Goal: Information Seeking & Learning: Learn about a topic

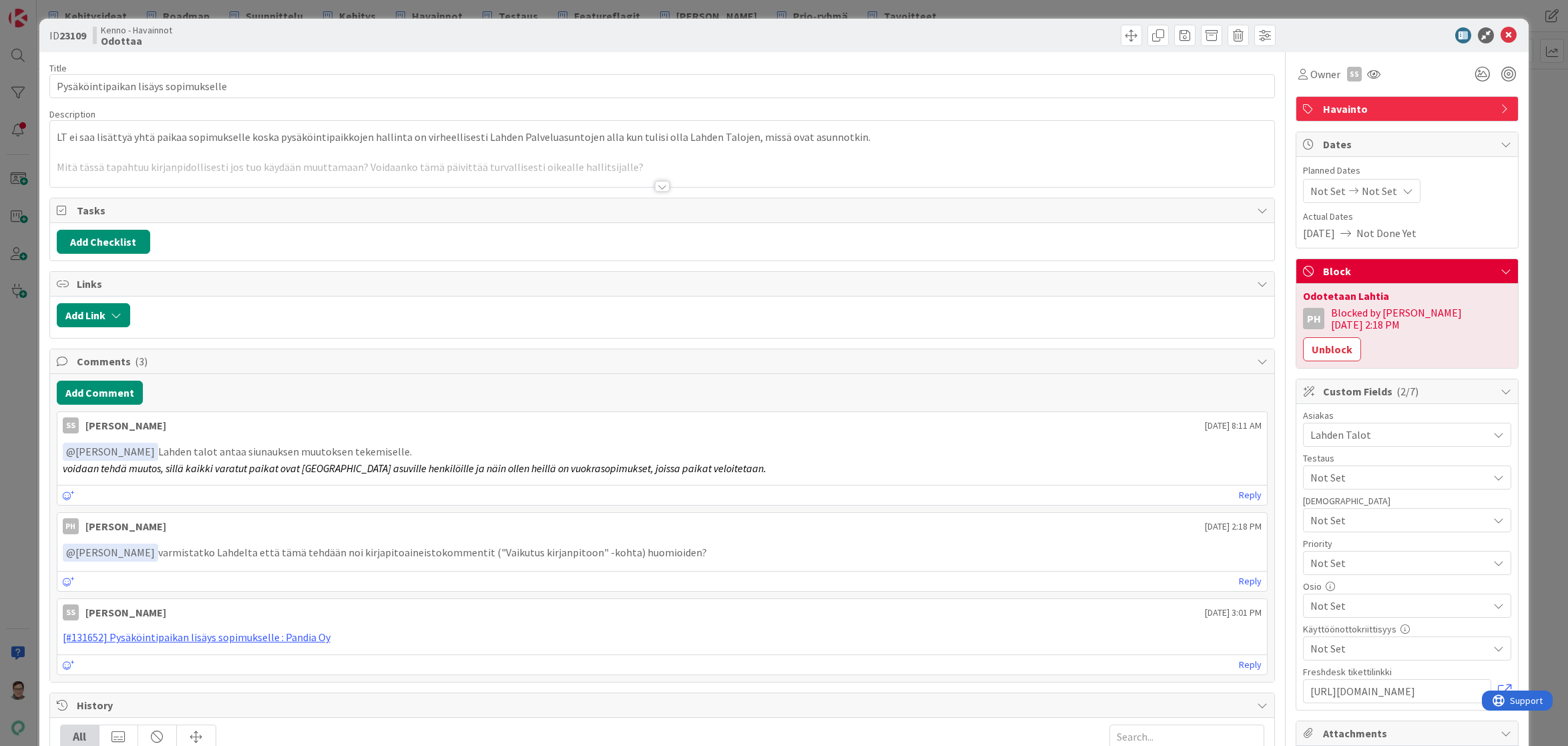
click at [655, 190] on div at bounding box center [662, 186] width 15 height 10
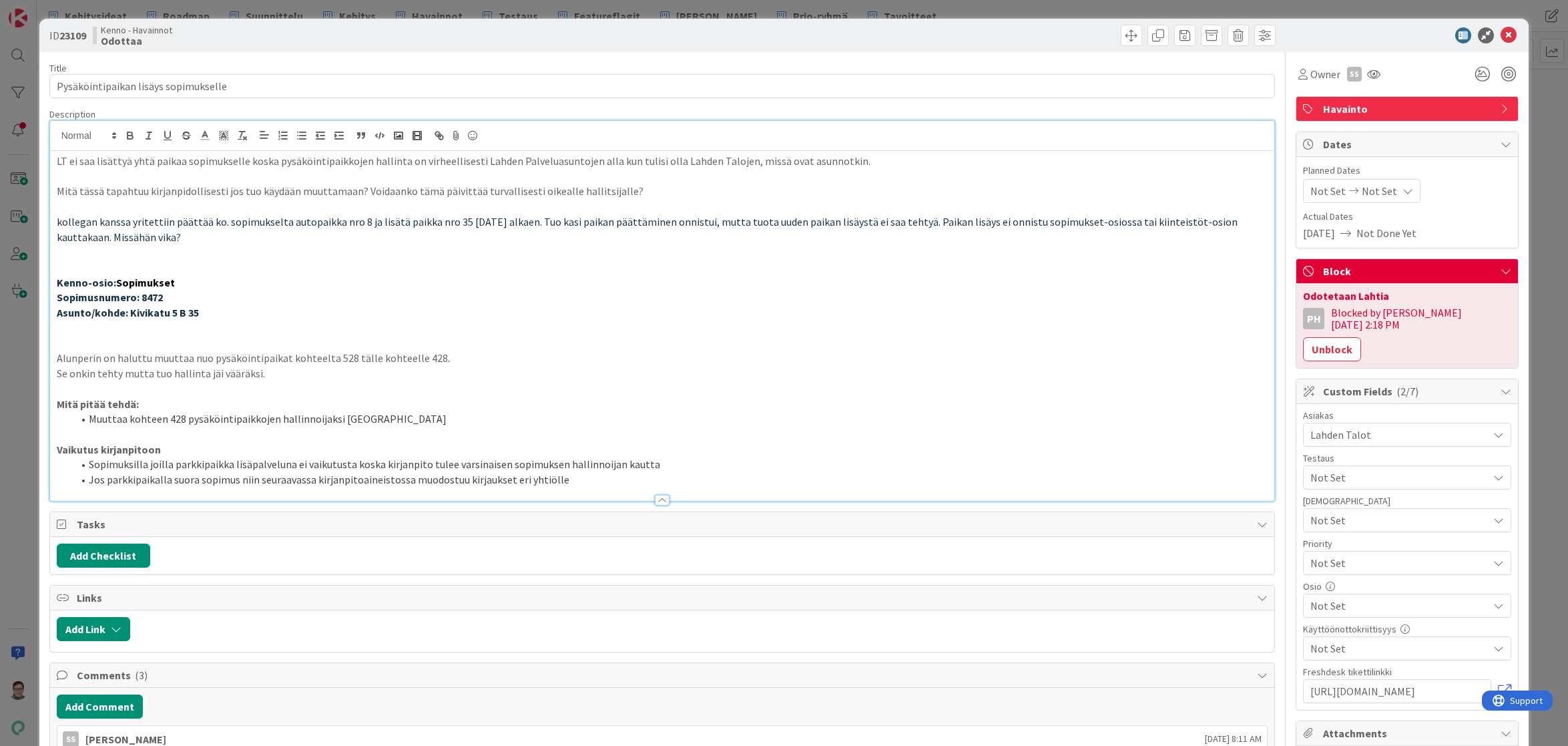
scroll to position [334, 0]
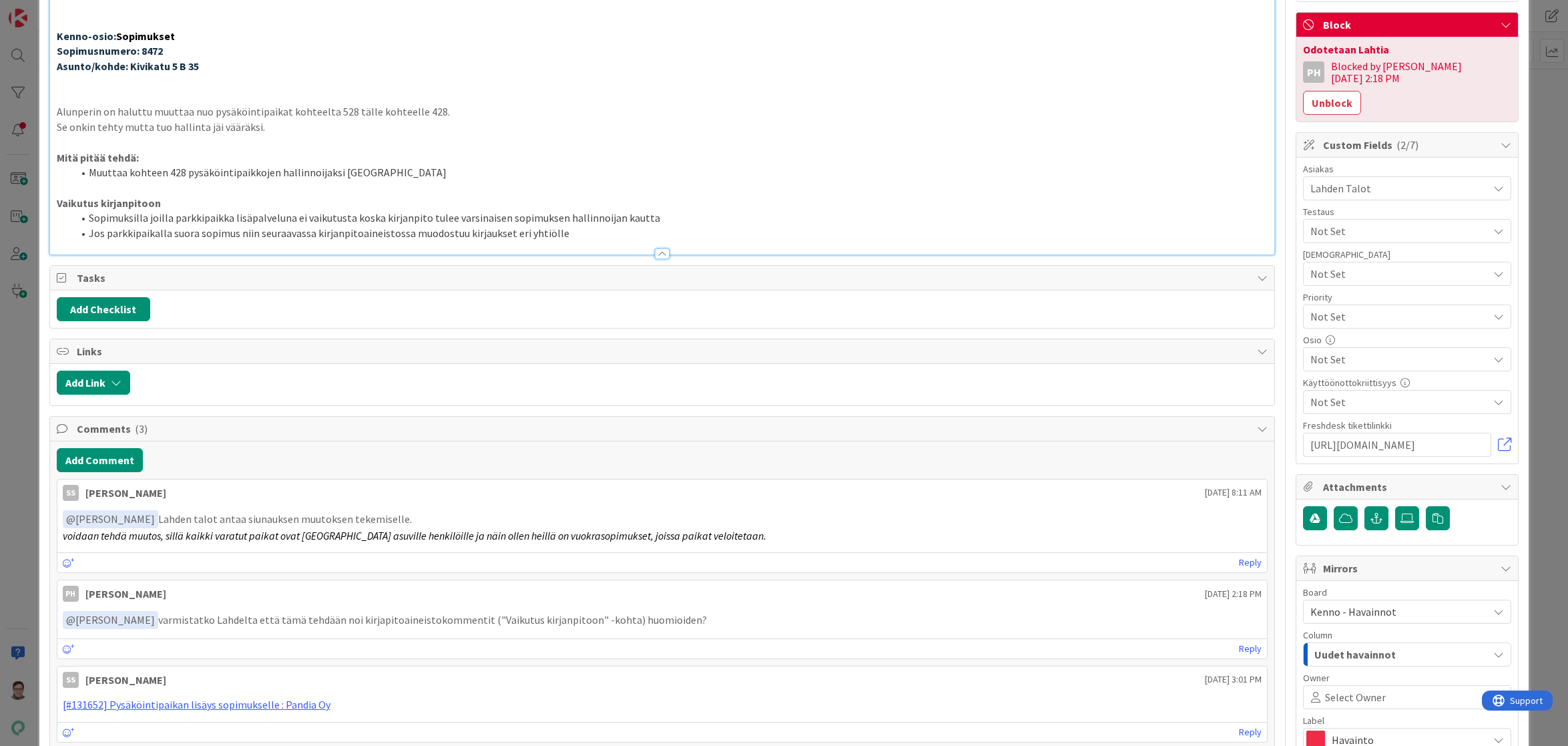
scroll to position [0, 0]
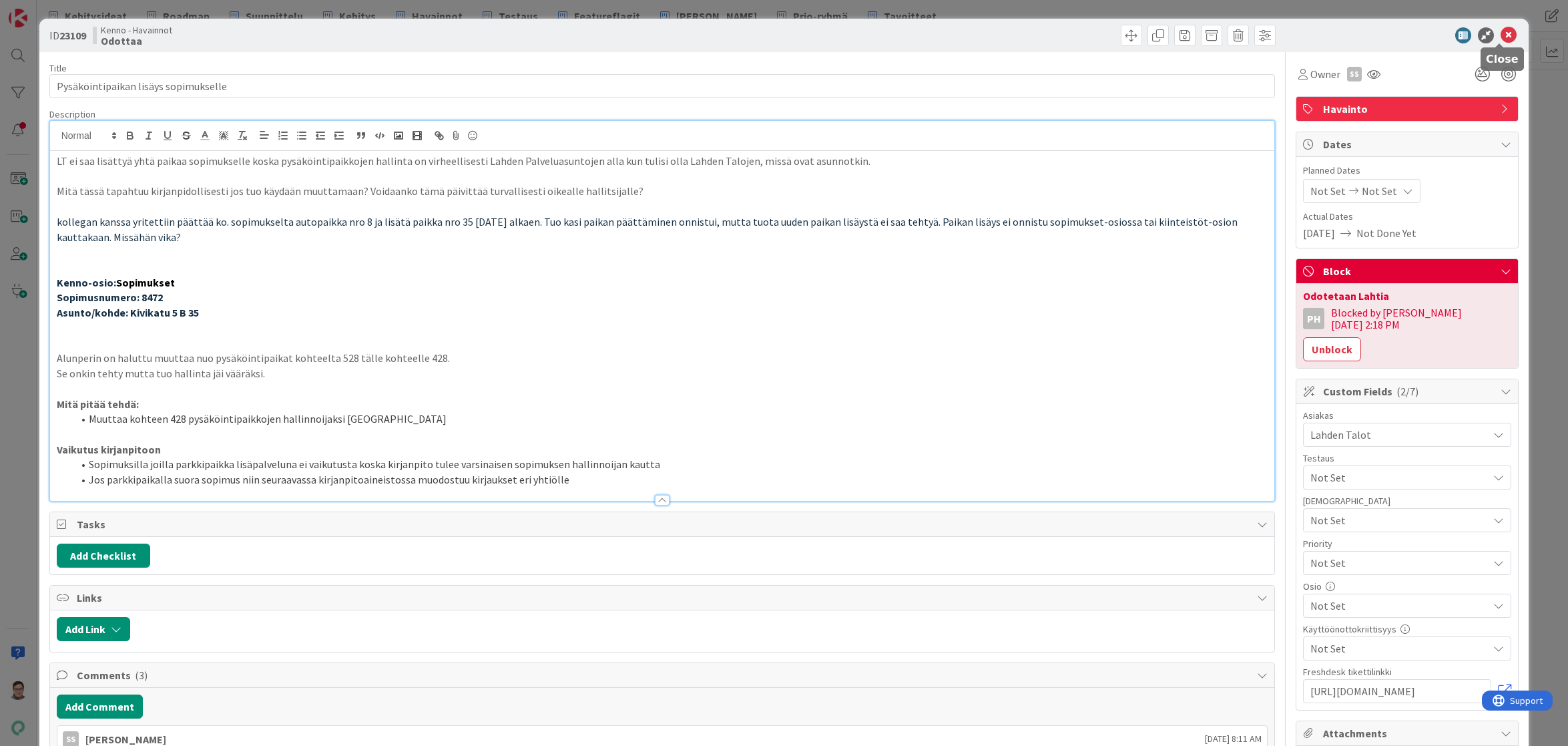
click at [1501, 35] on icon at bounding box center [1508, 35] width 16 height 16
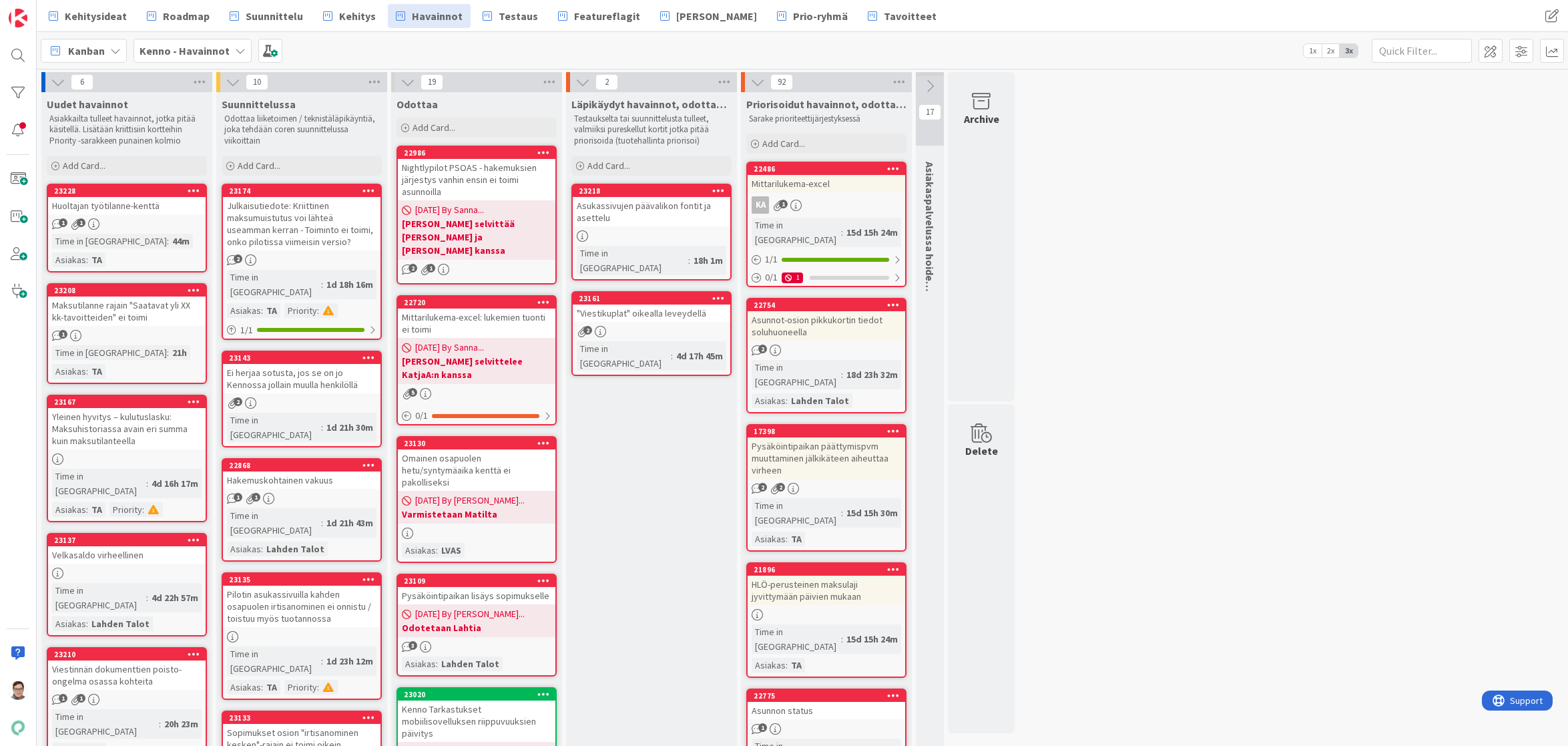
click at [793, 21] on span "Prio-ryhmä" at bounding box center [820, 16] width 55 height 16
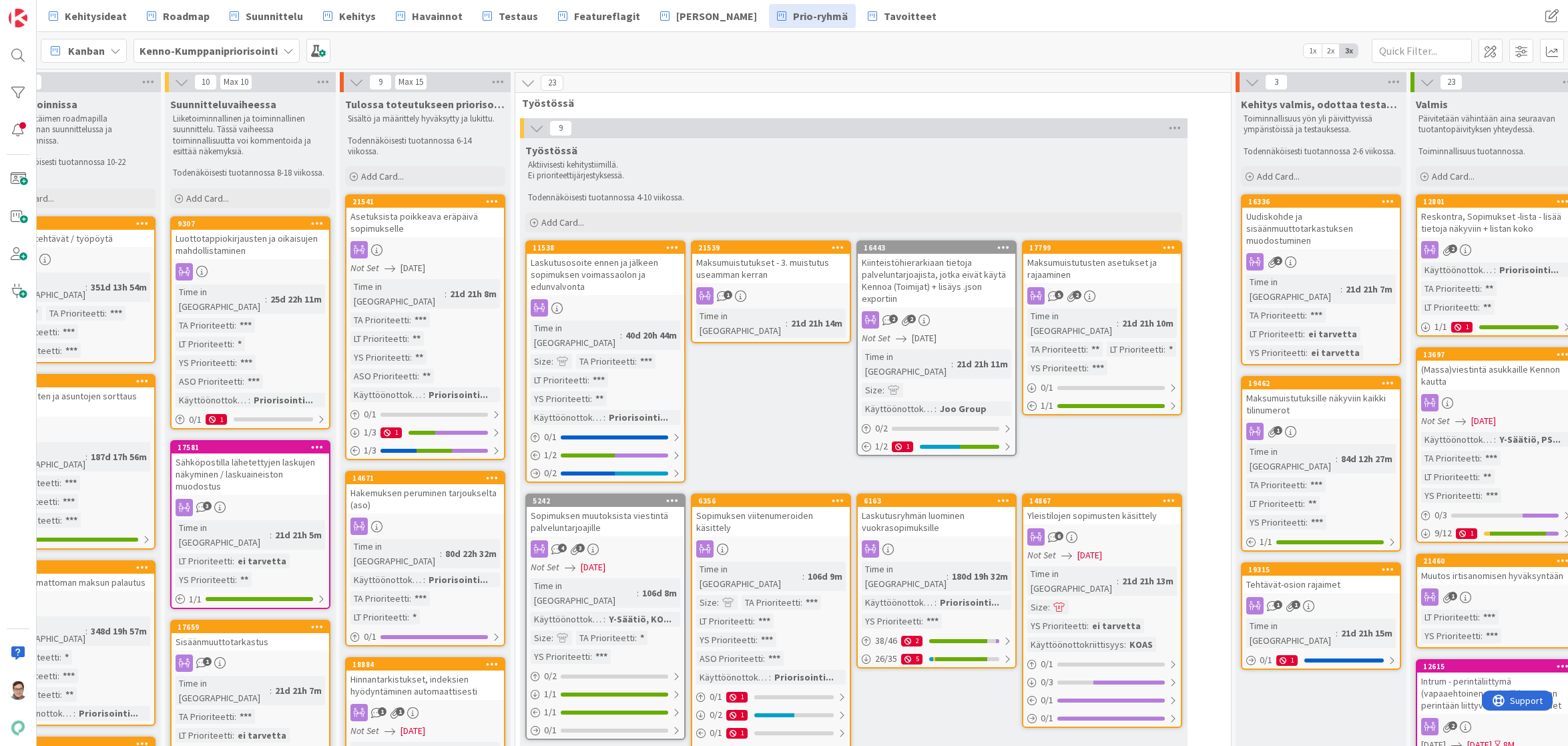
scroll to position [0, 675]
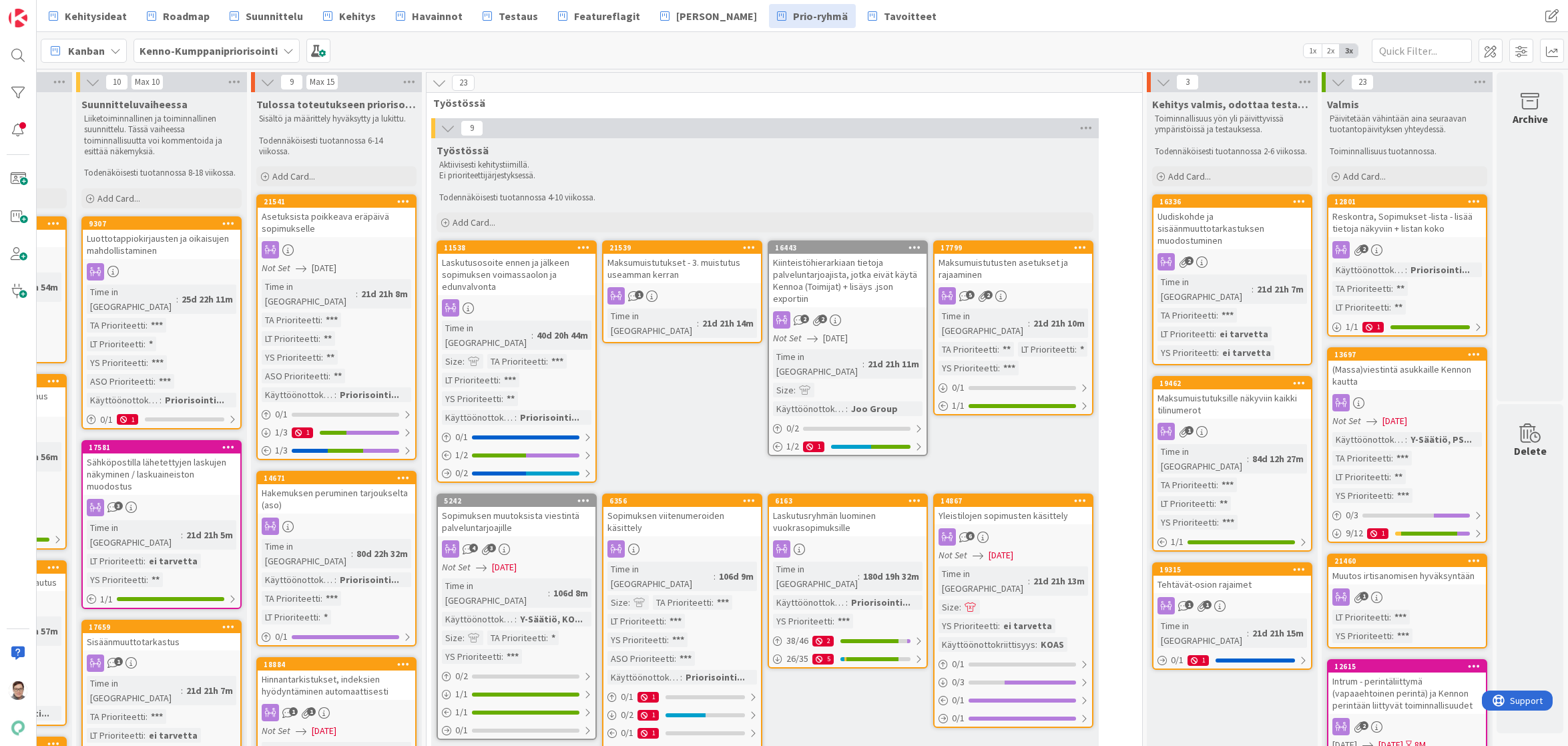
click at [1219, 232] on div "Uudiskohde ja sisäänmuuttotarkastuksen muodostuminen" at bounding box center [1232, 229] width 157 height 42
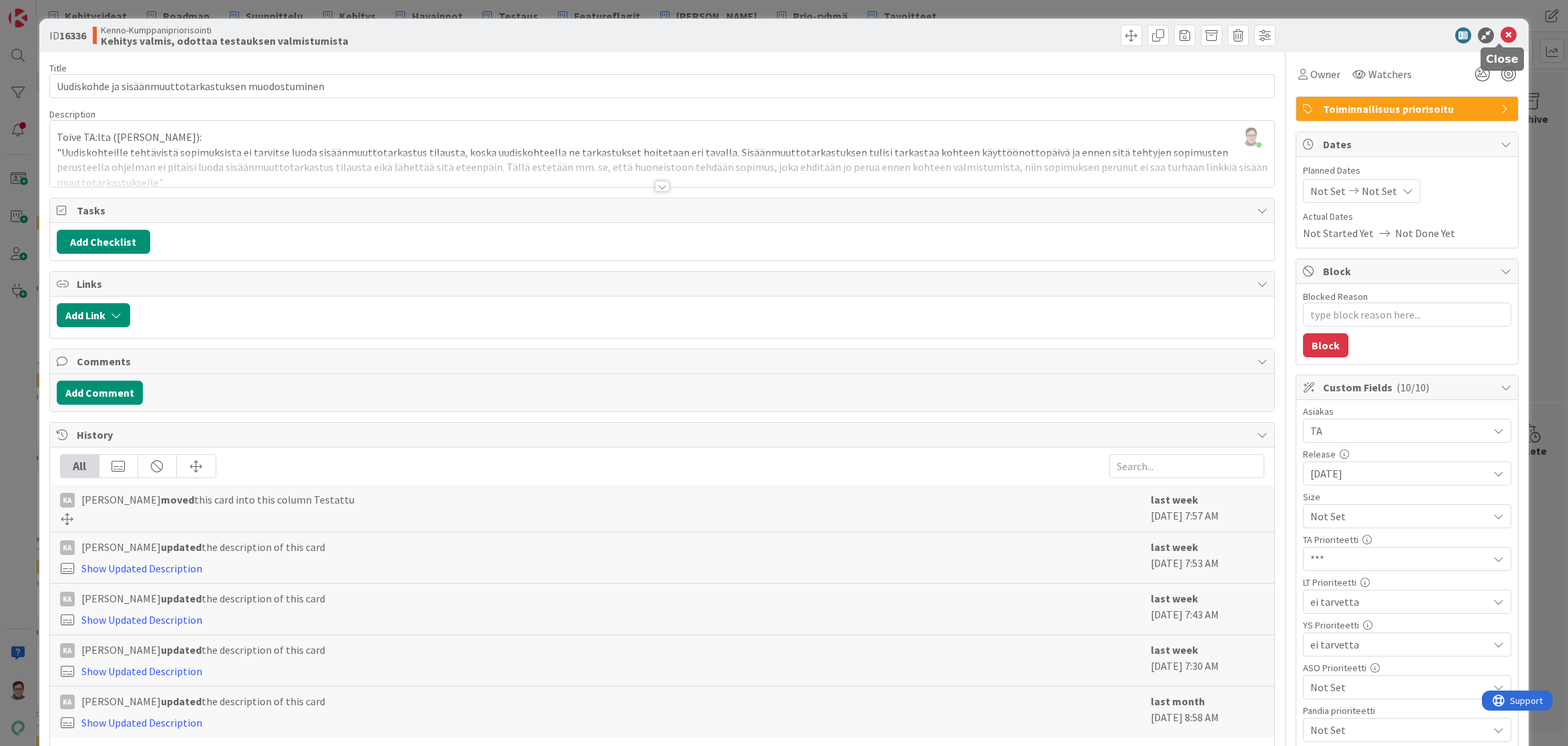
click at [1501, 35] on icon at bounding box center [1508, 35] width 16 height 16
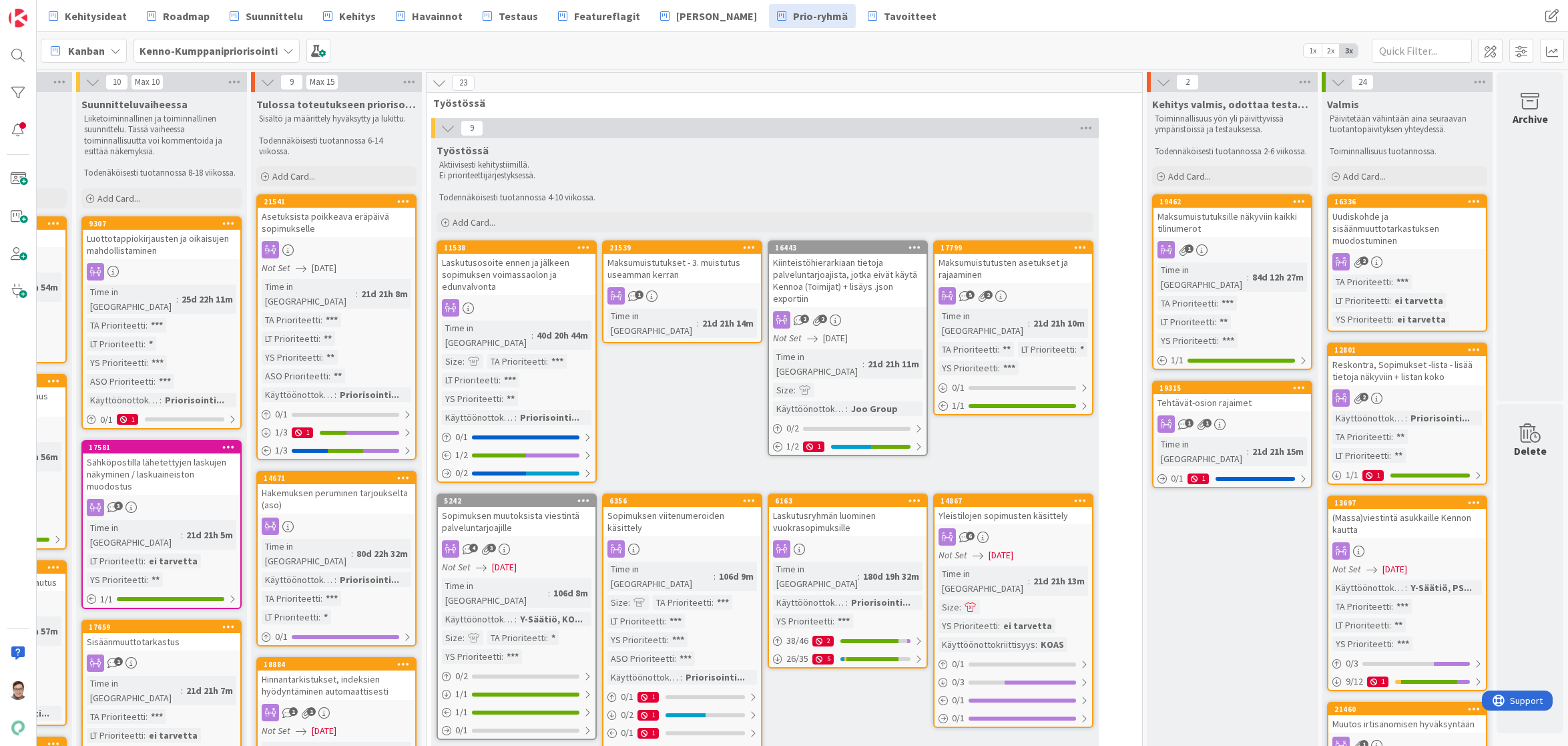
click at [1232, 227] on div "Maksumuistutuksille näkyviin kaikki tilinumerot" at bounding box center [1232, 223] width 157 height 29
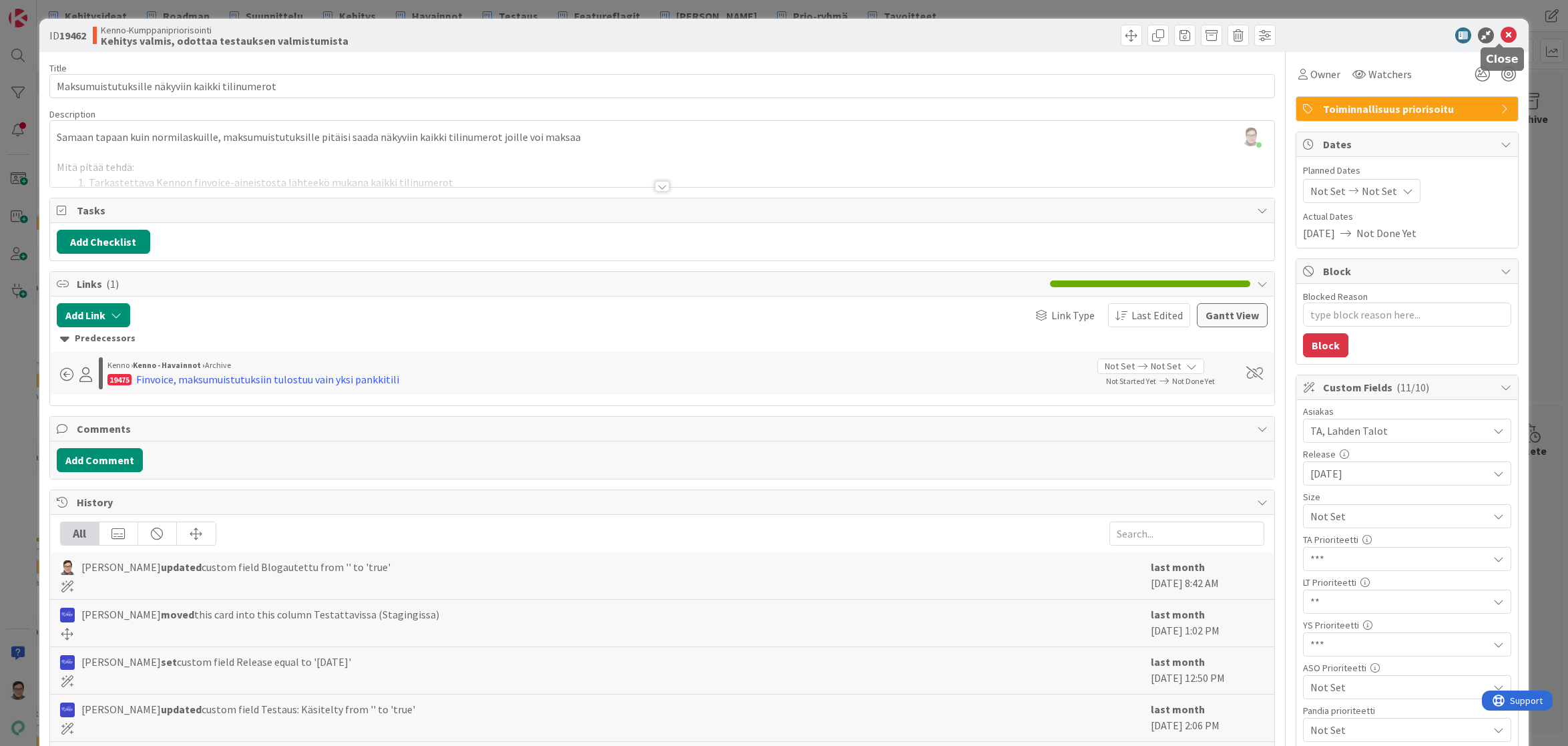
click at [1501, 35] on icon at bounding box center [1508, 35] width 16 height 16
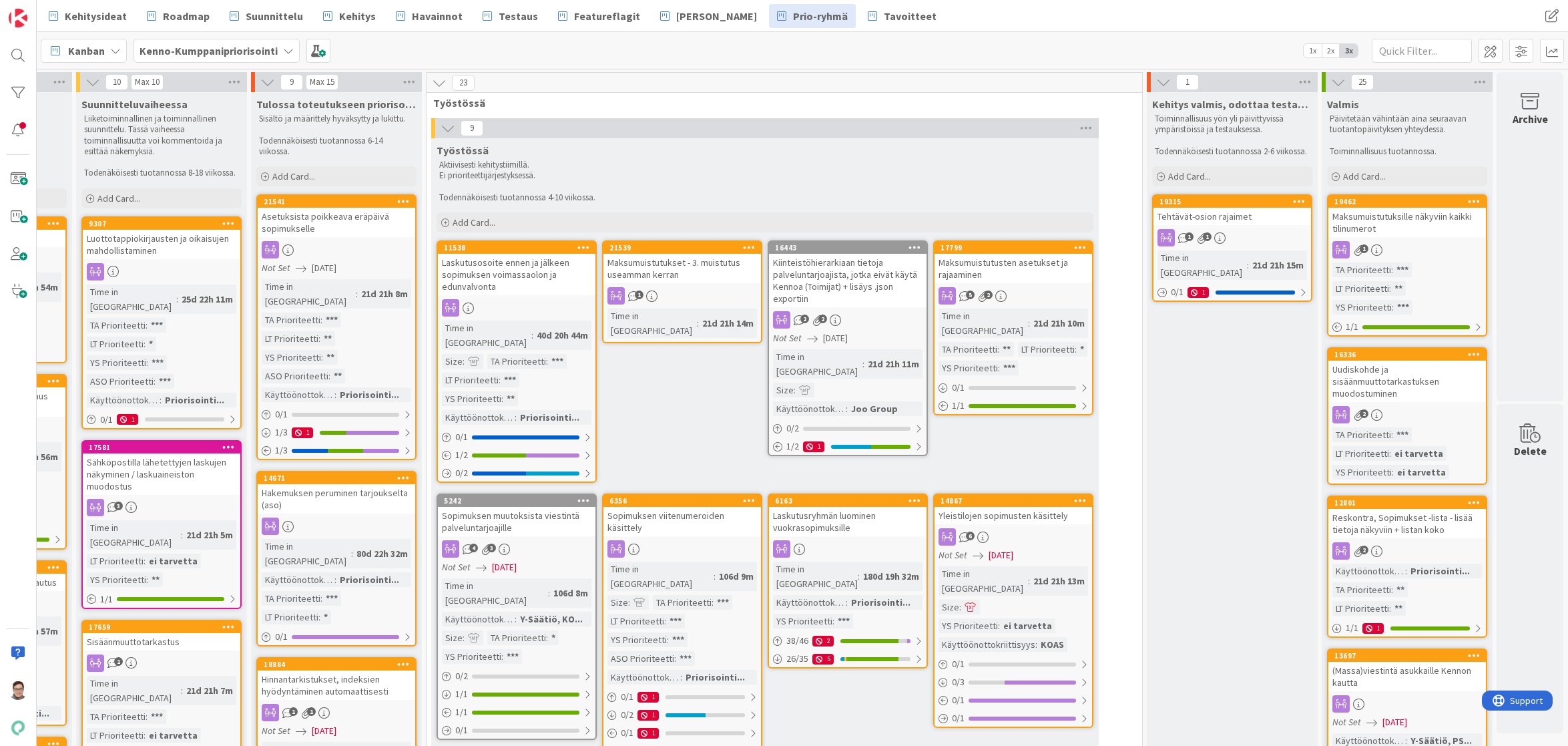
click at [1250, 227] on link "19315 Tehtävät-osion rajaimet 1 1 Time in Column : 21d 21h 15m 0 / 1 1" at bounding box center [1232, 248] width 160 height 107
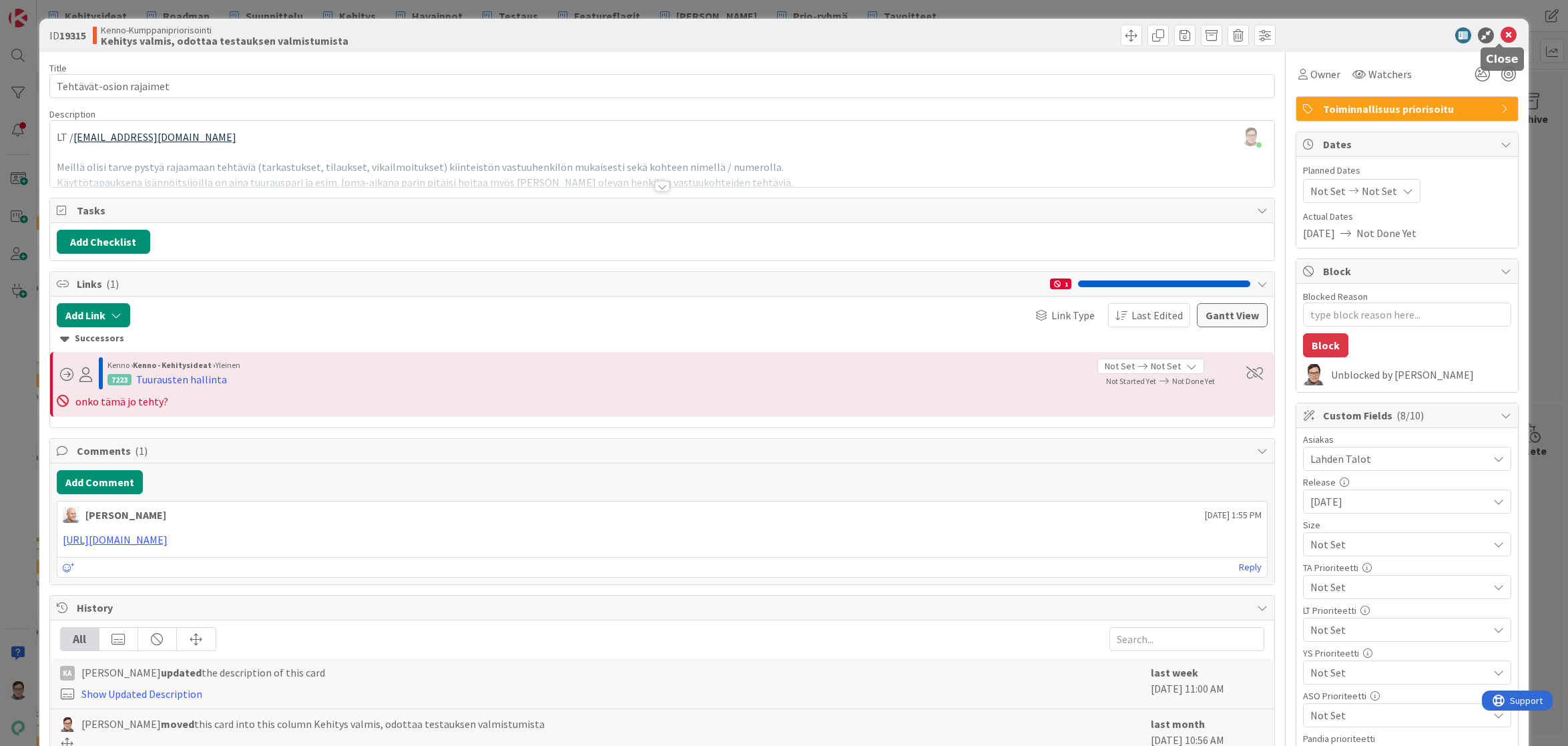
click at [1501, 35] on icon at bounding box center [1508, 35] width 16 height 16
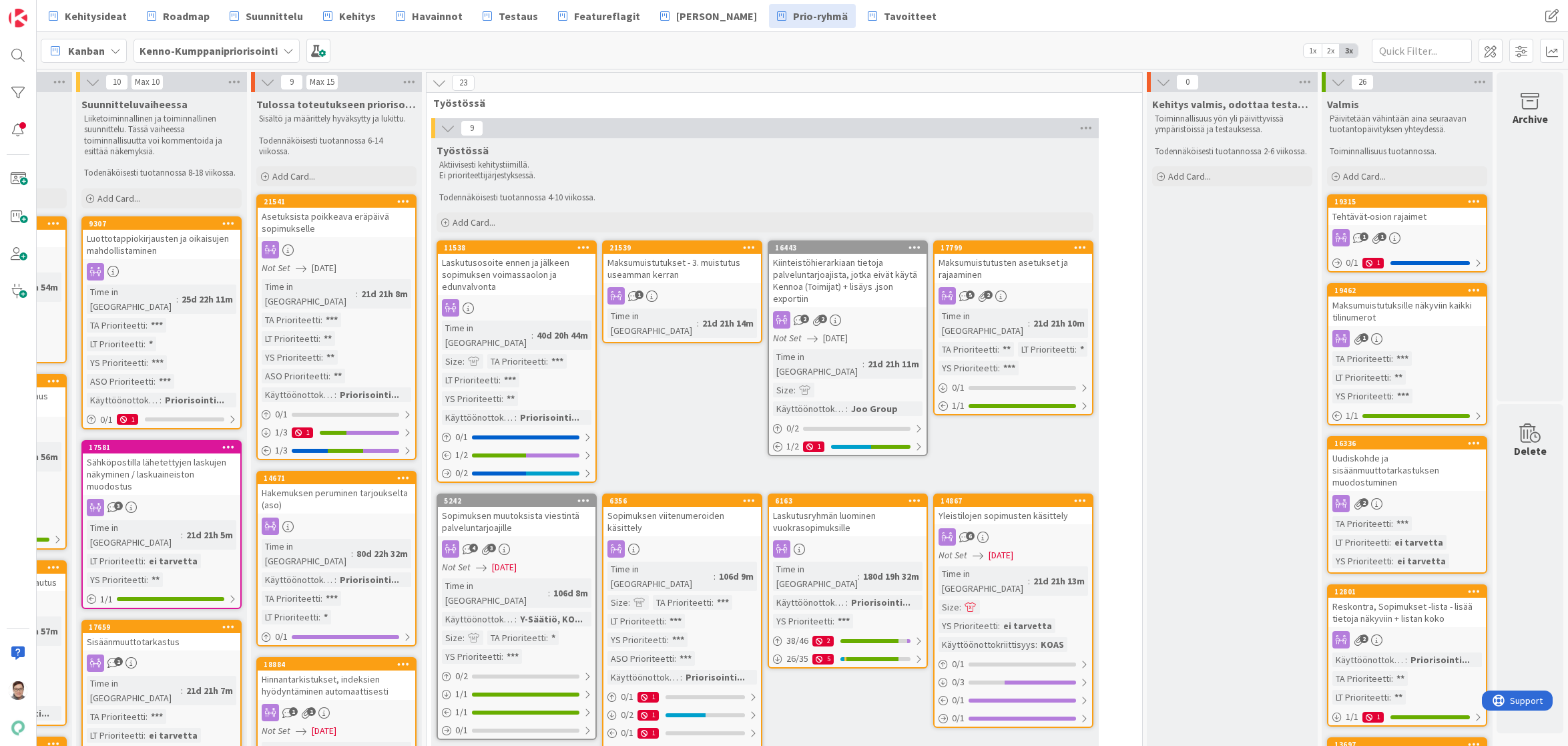
click at [1011, 272] on div "Maksumuistutusten asetukset ja rajaaminen" at bounding box center [1013, 268] width 157 height 29
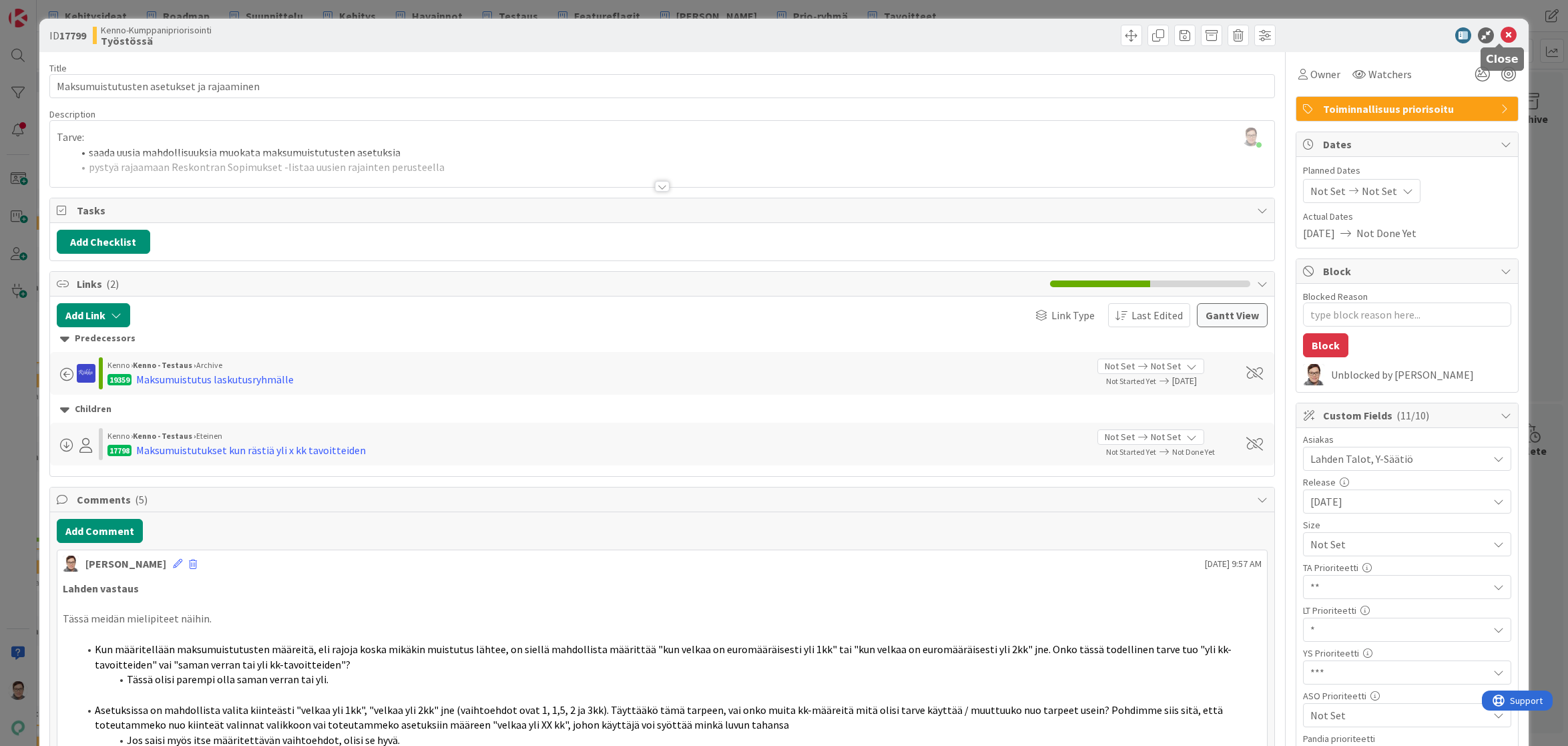
click at [1501, 30] on icon at bounding box center [1508, 35] width 16 height 16
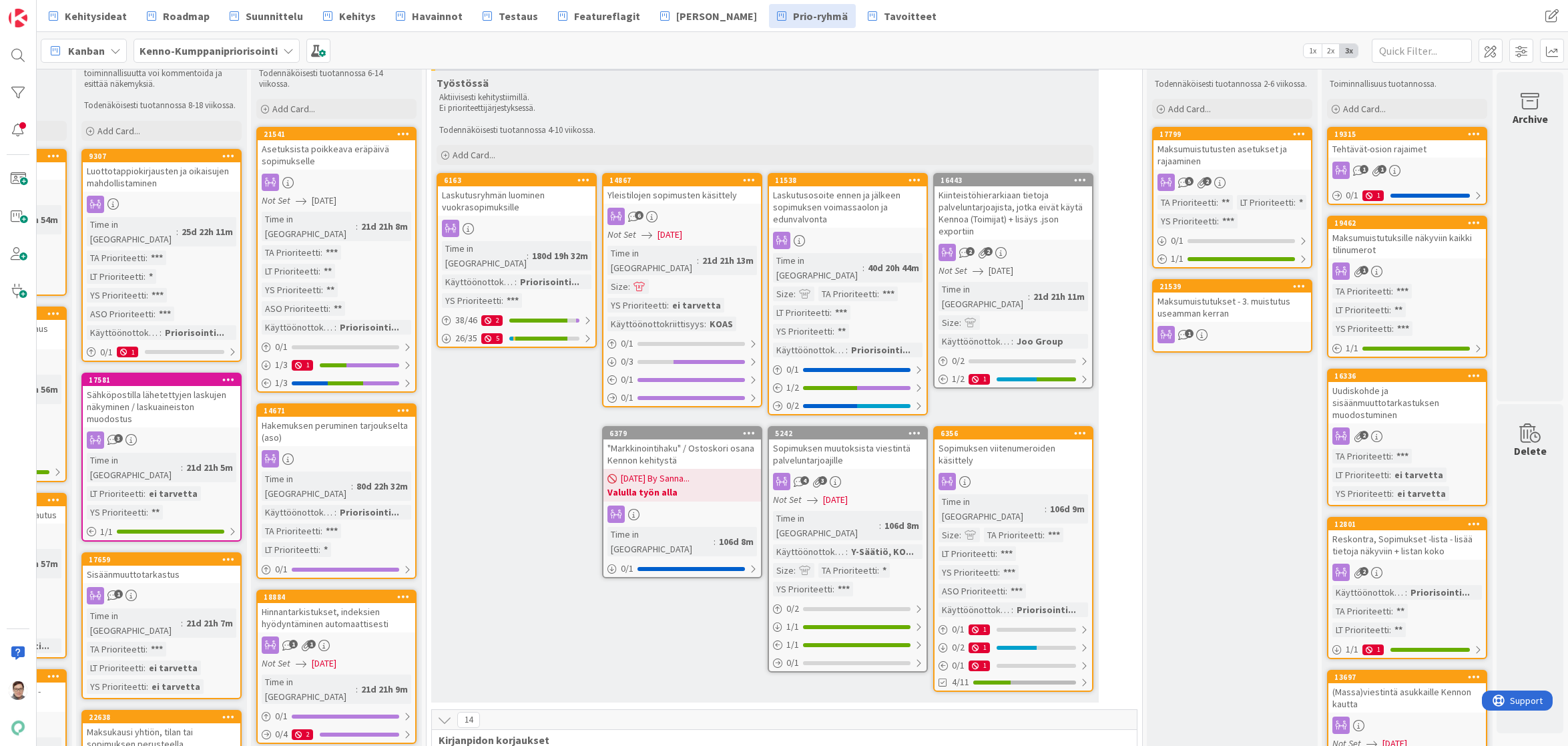
scroll to position [134, 675]
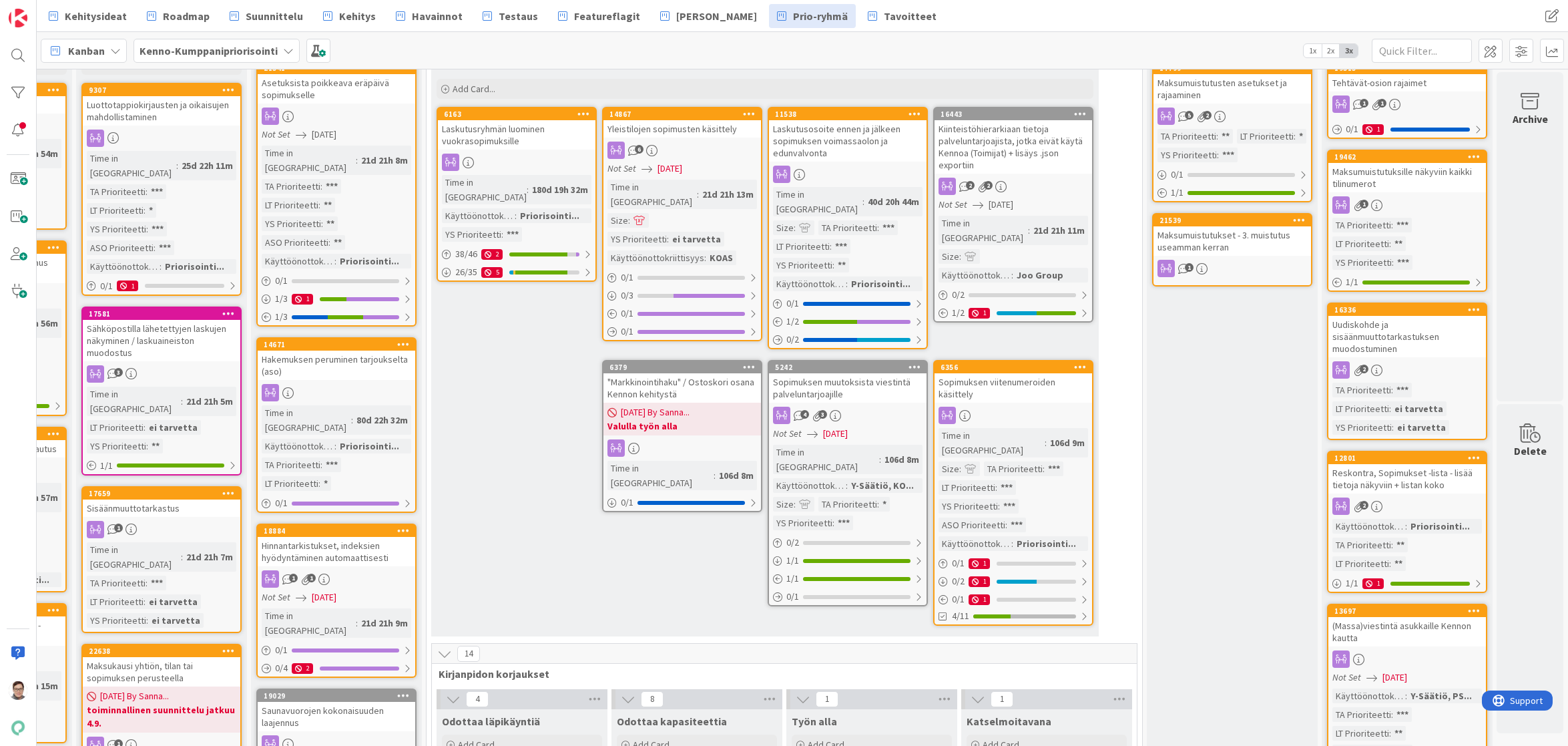
click at [841, 383] on div "Sopimuksen muutoksista viestintä palveluntarjoajille" at bounding box center [848, 388] width 157 height 29
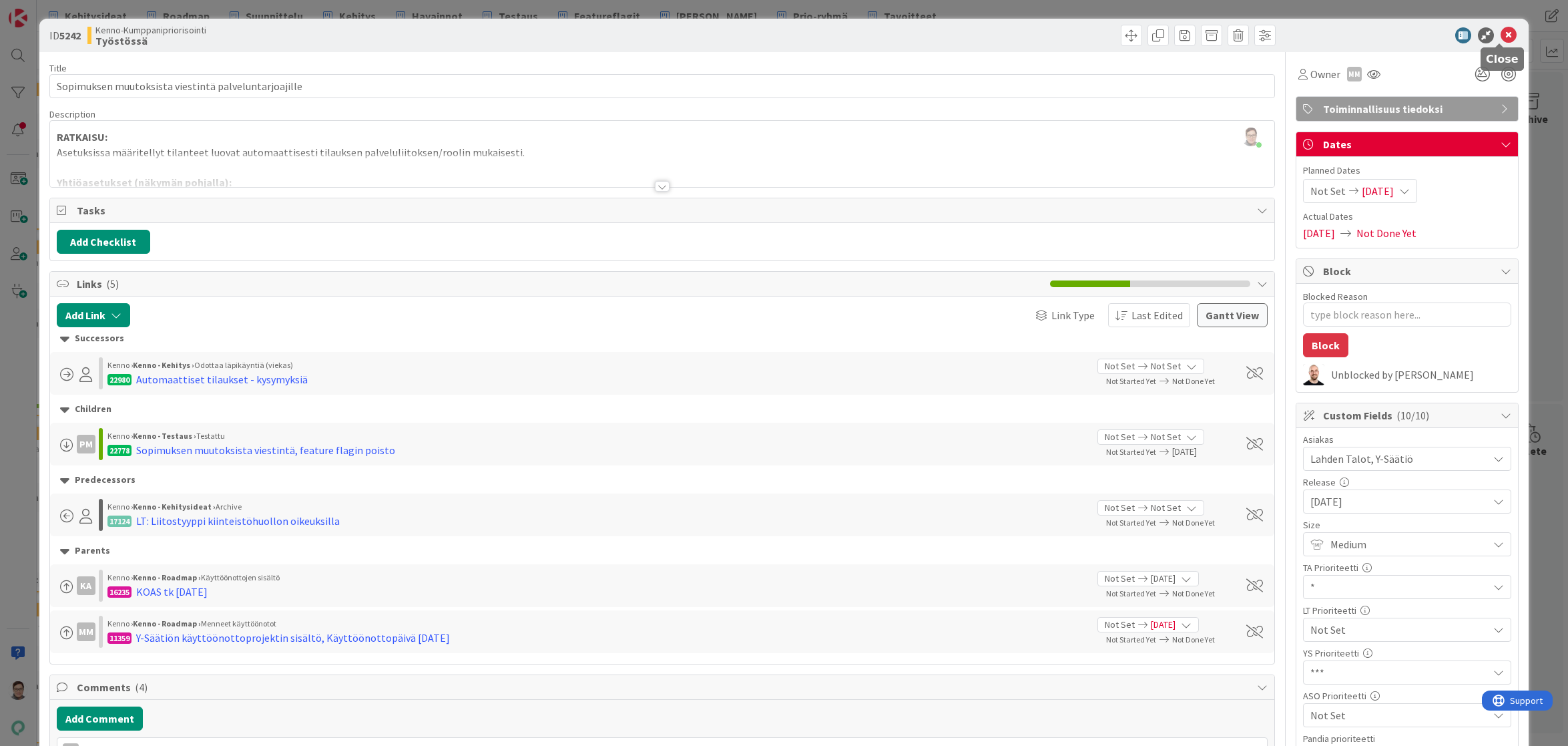
click at [1501, 33] on icon at bounding box center [1508, 35] width 16 height 16
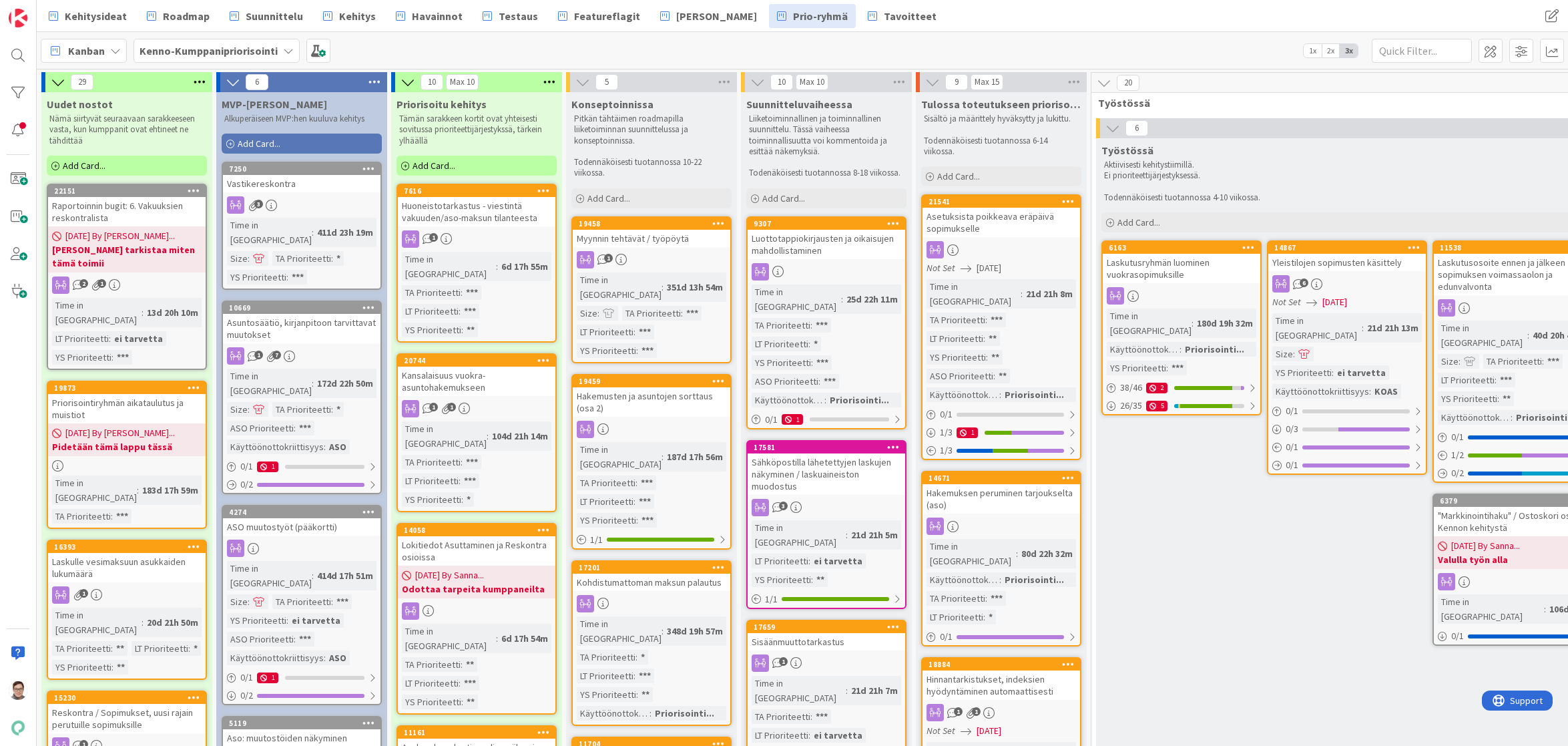
click at [1000, 223] on div "Asetuksista poikkeava eräpäivä sopimukselle" at bounding box center [1001, 223] width 157 height 29
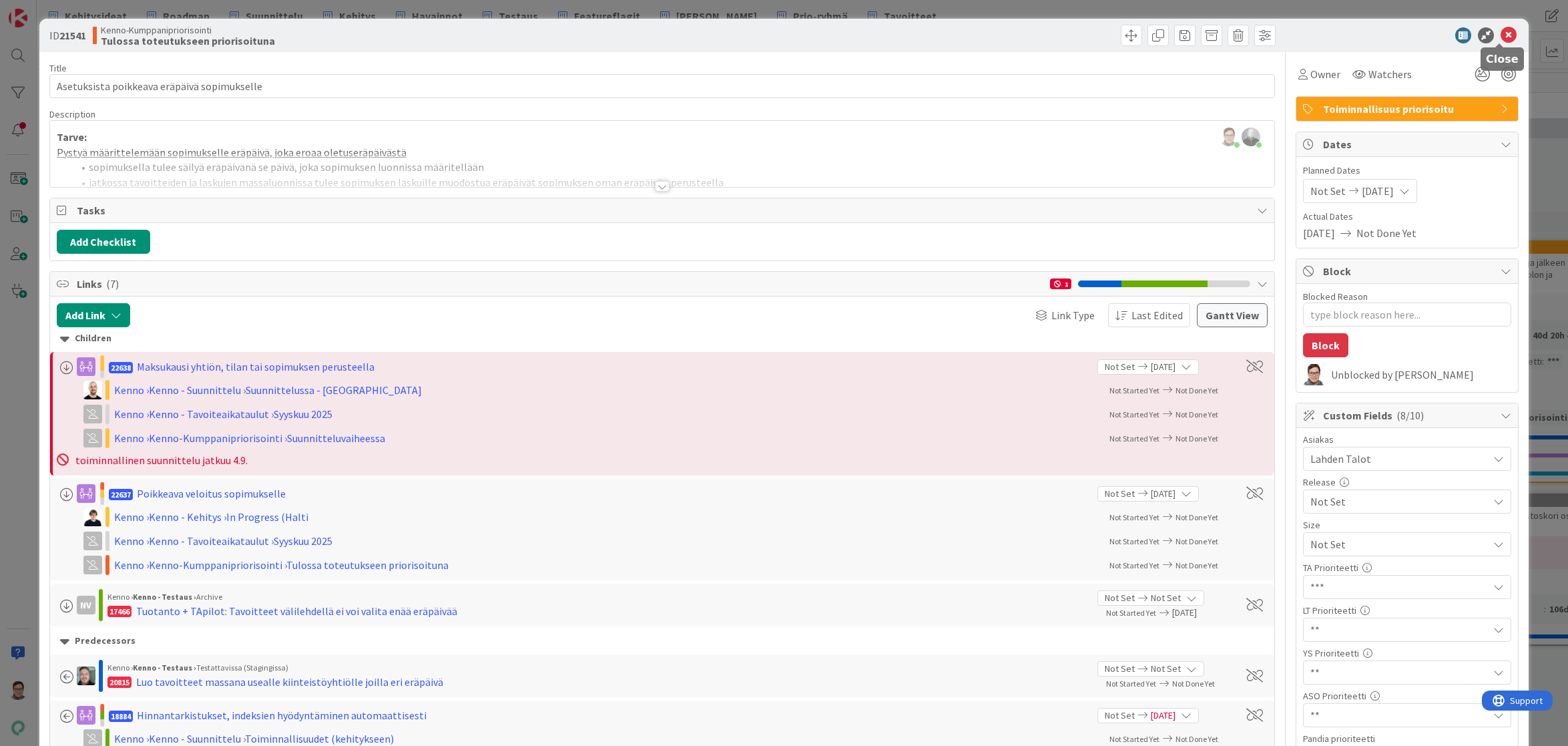
click at [1501, 38] on icon at bounding box center [1508, 35] width 16 height 16
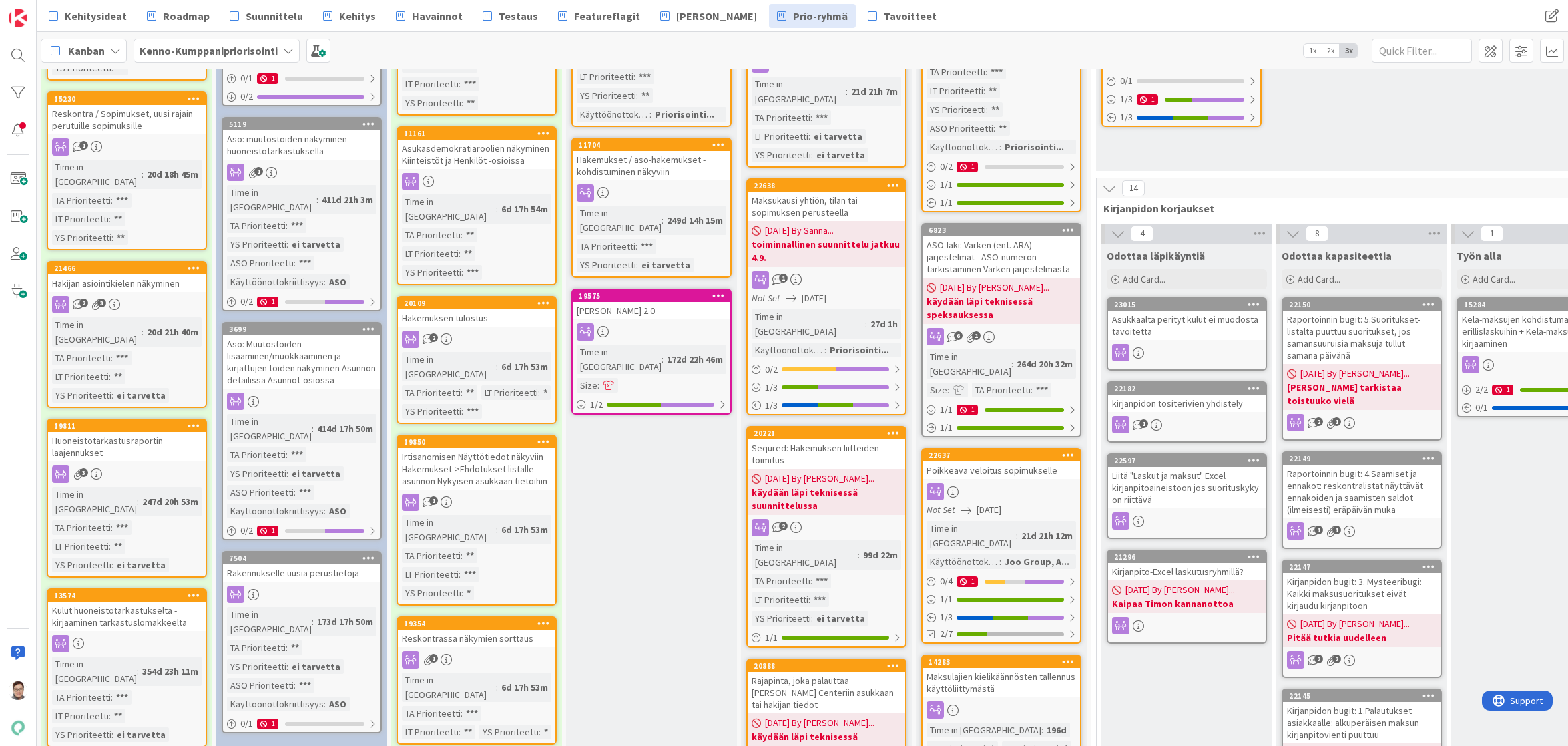
scroll to position [601, 0]
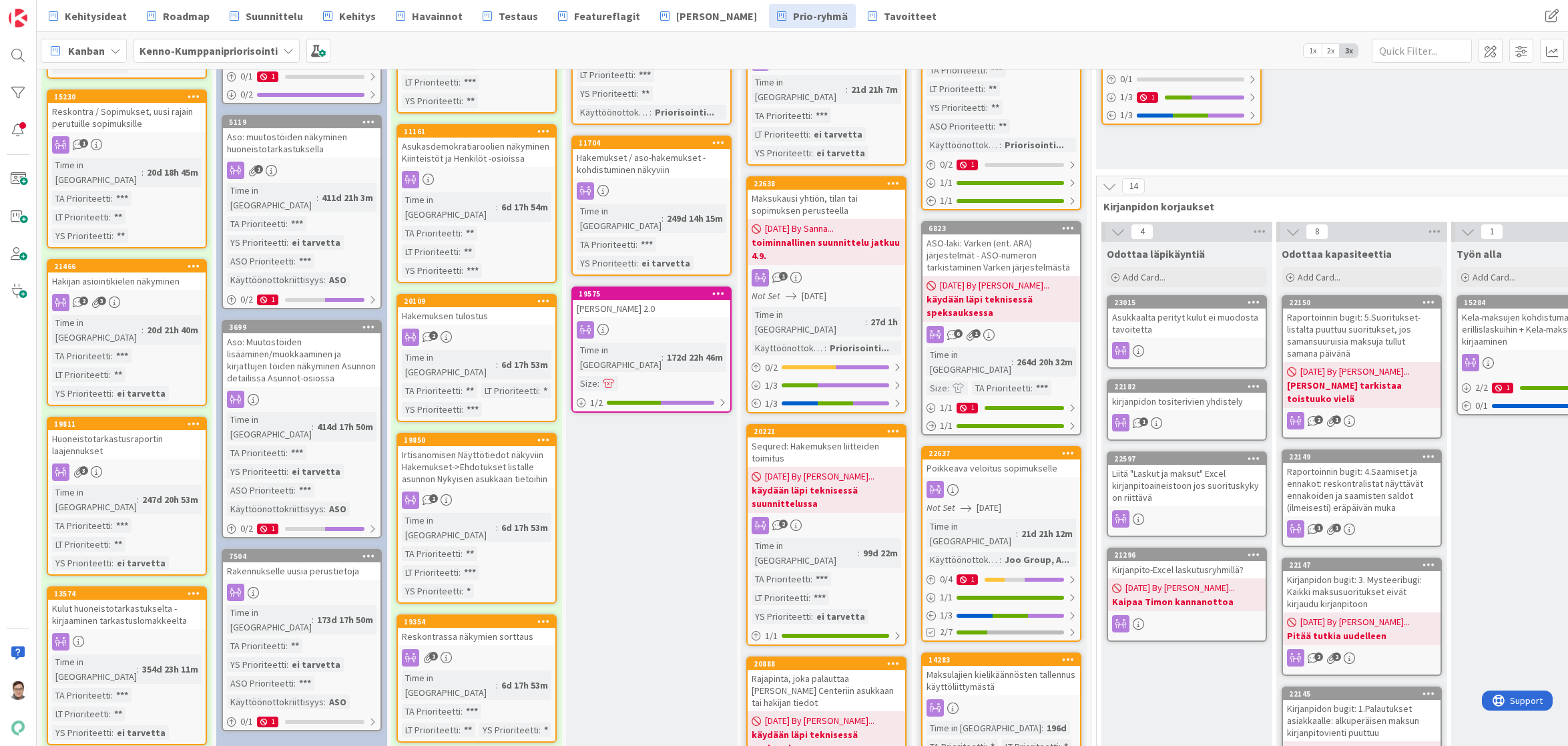
click at [1002, 460] on div "Poikkeava veloitus sopimukselle" at bounding box center [1001, 468] width 157 height 17
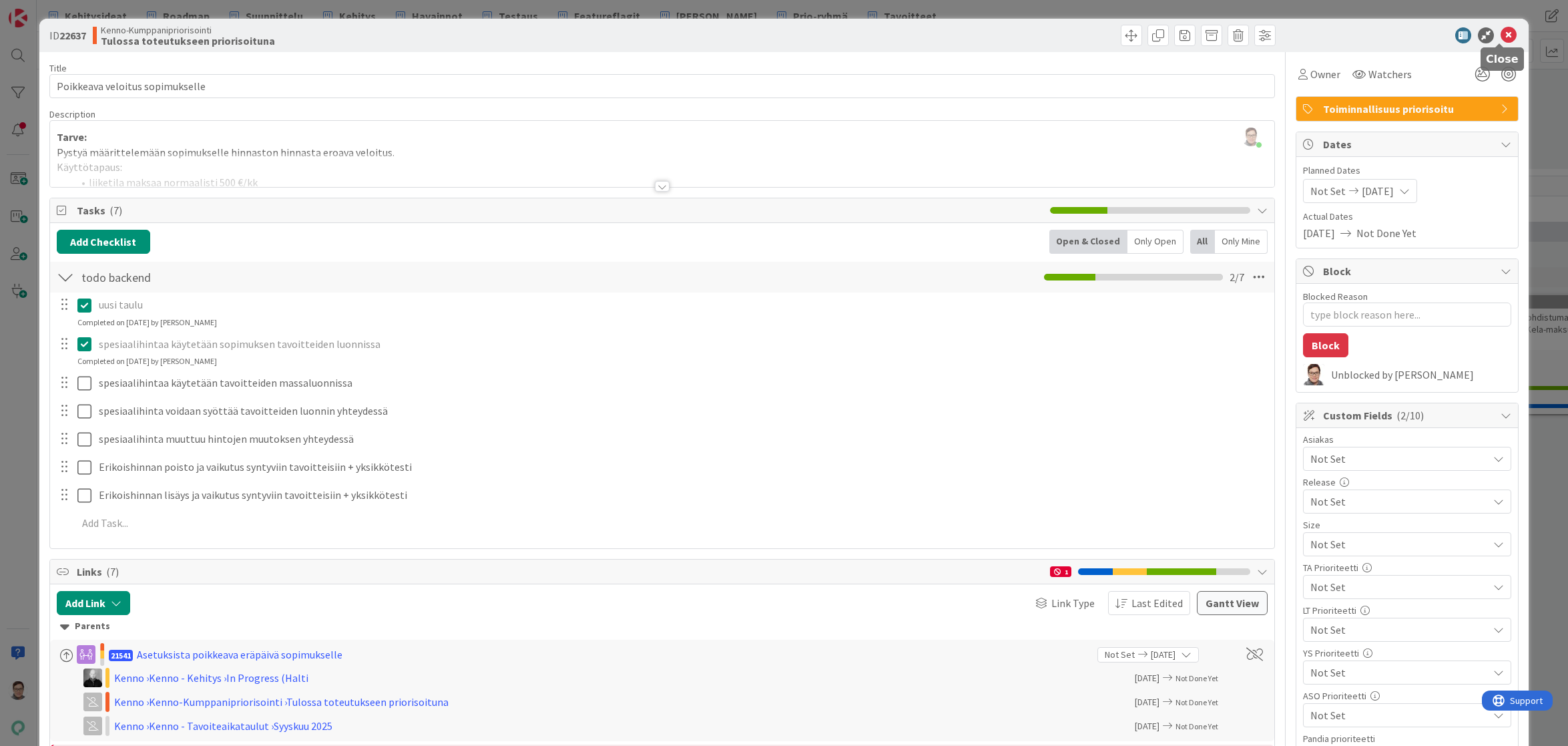
click at [1501, 37] on icon at bounding box center [1508, 35] width 16 height 16
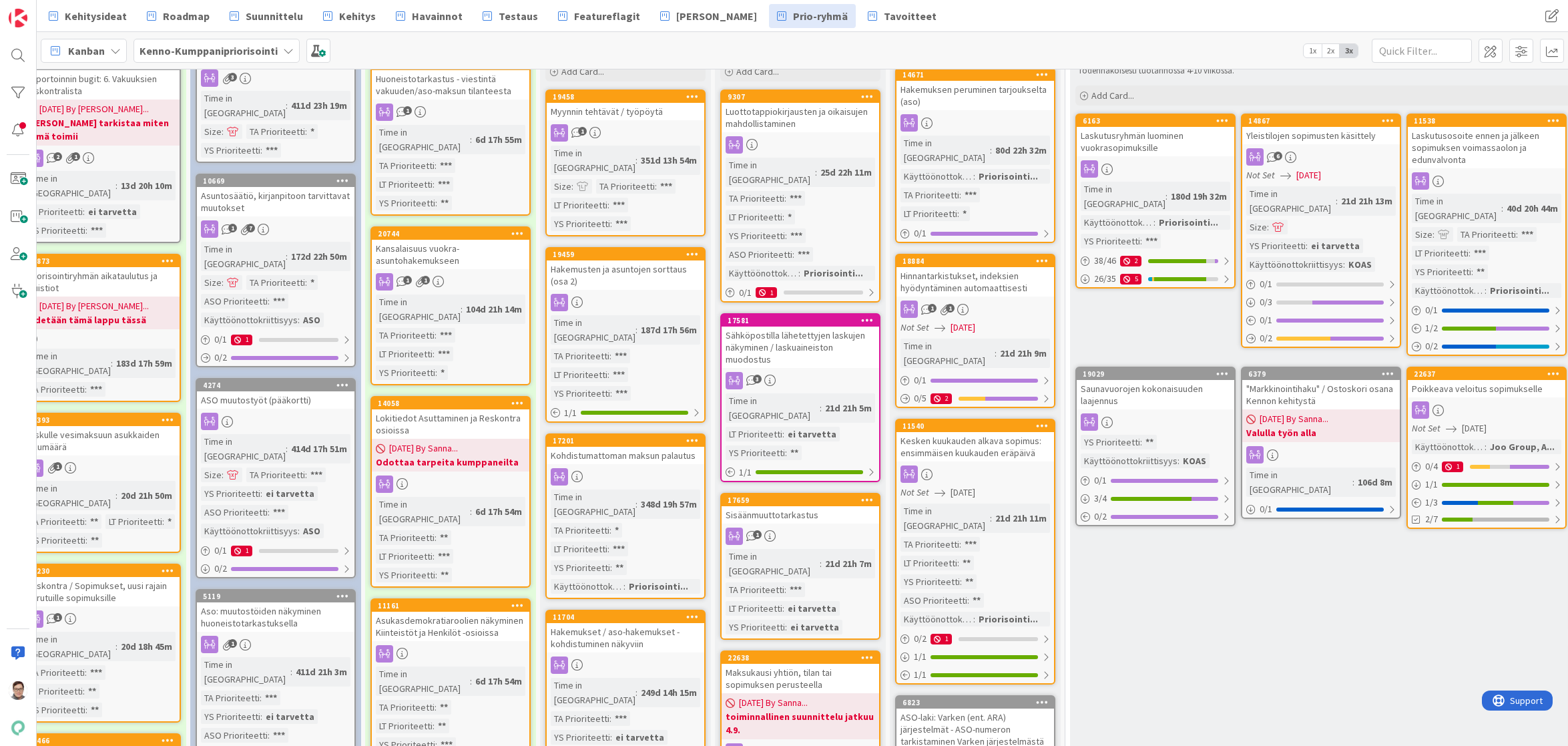
scroll to position [0, 26]
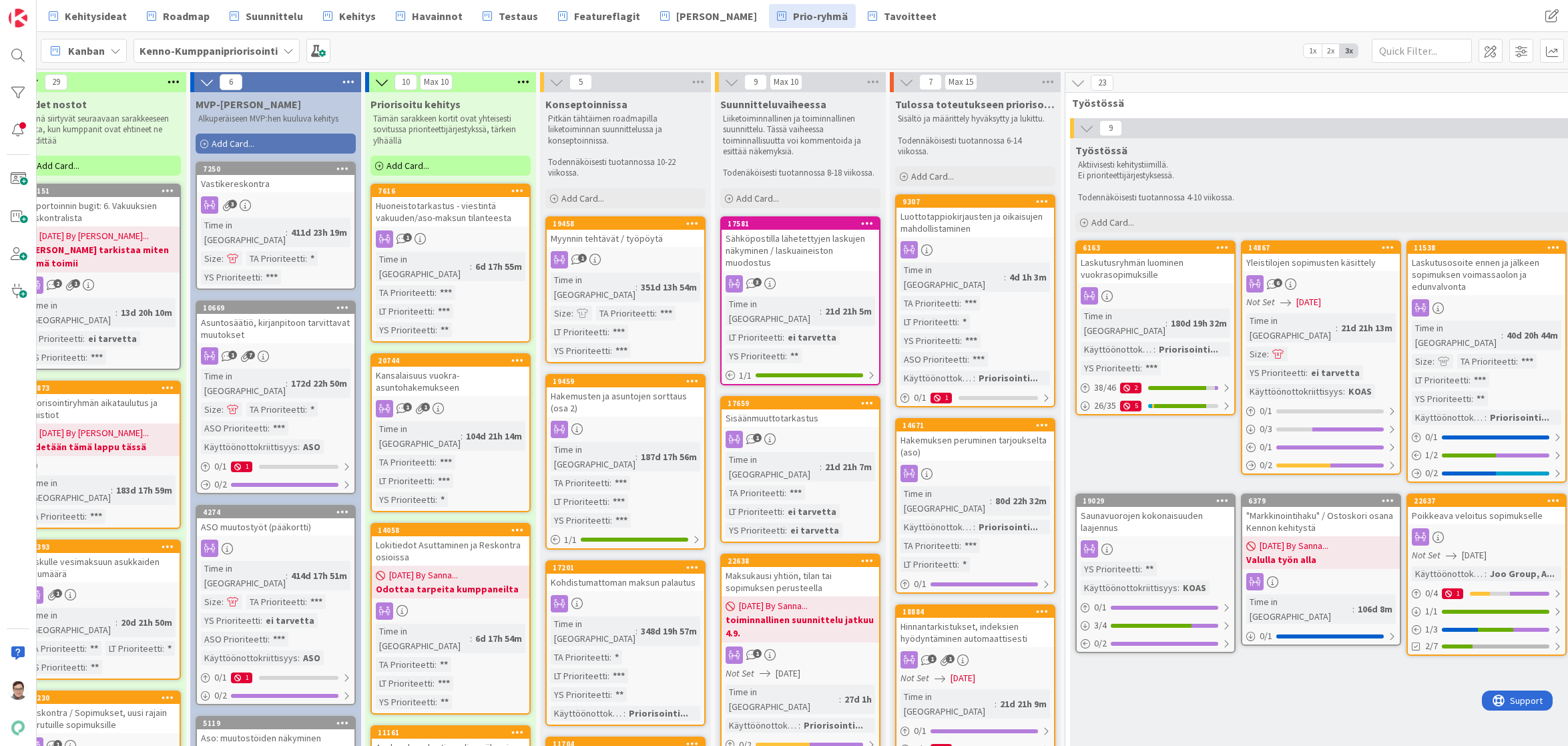
click at [787, 260] on div "Sähköpostilla lähetettyjen laskujen näkyminen / laskuaineiston muodostus" at bounding box center [800, 250] width 157 height 42
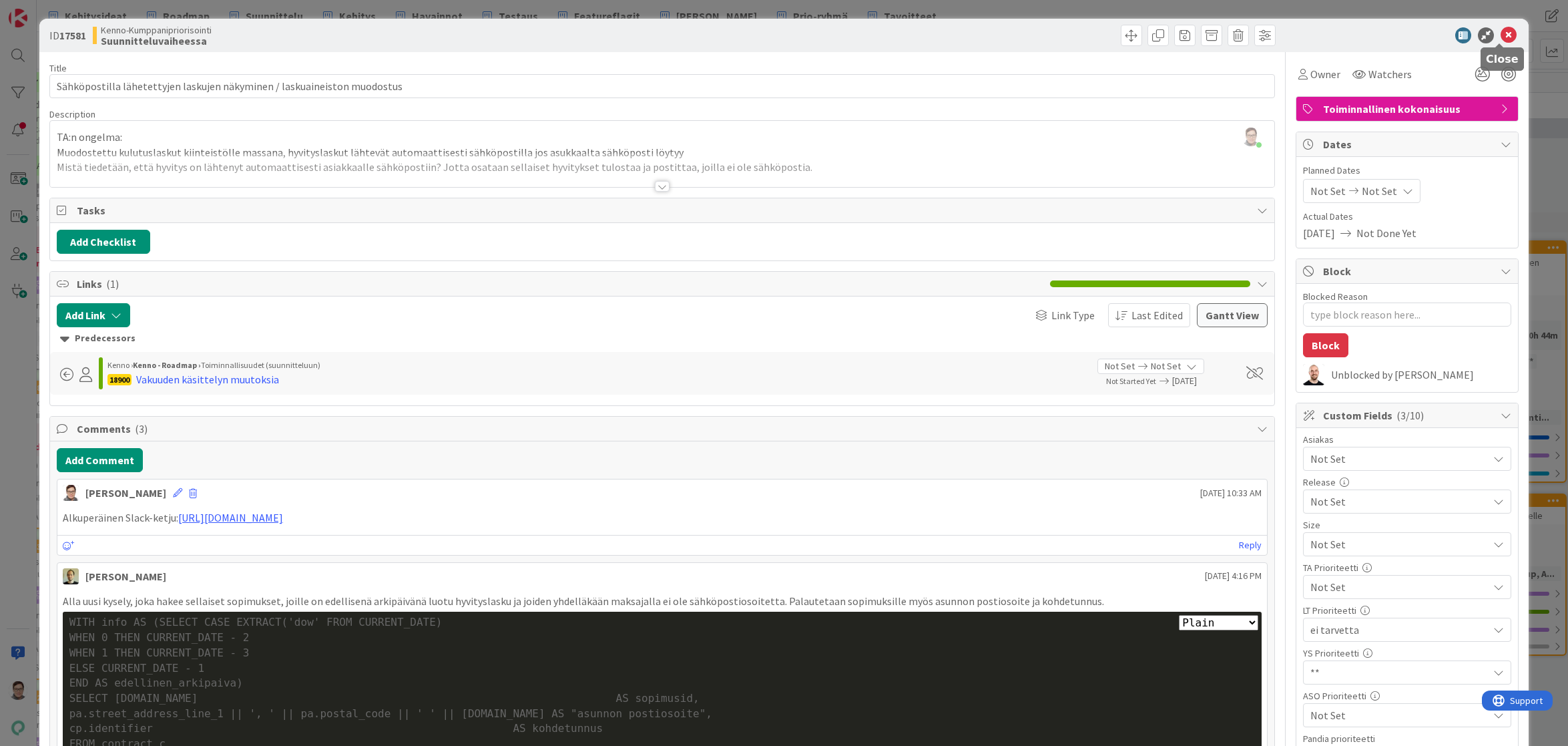
click at [1501, 39] on icon at bounding box center [1508, 35] width 16 height 16
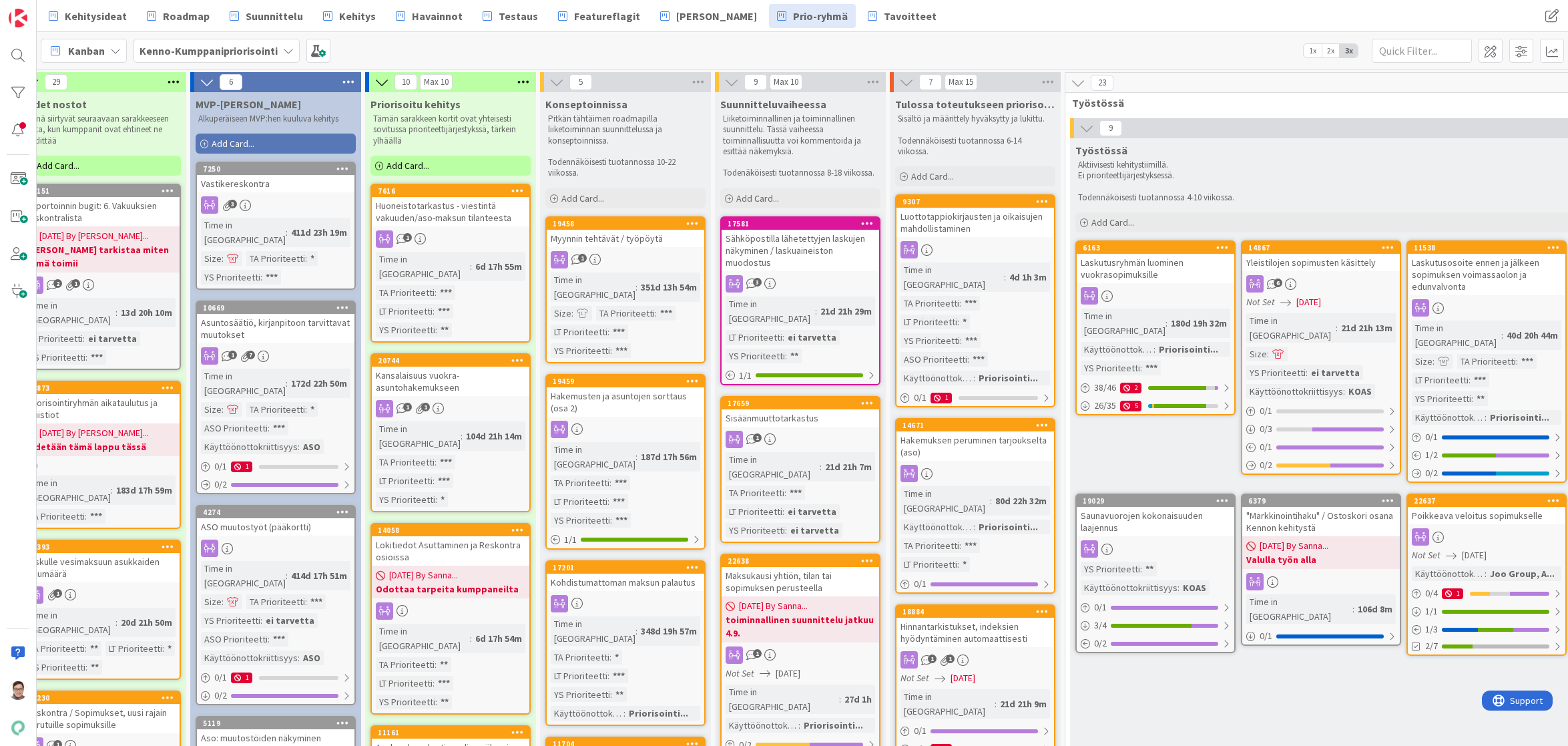
click at [789, 431] on div "1" at bounding box center [800, 439] width 157 height 17
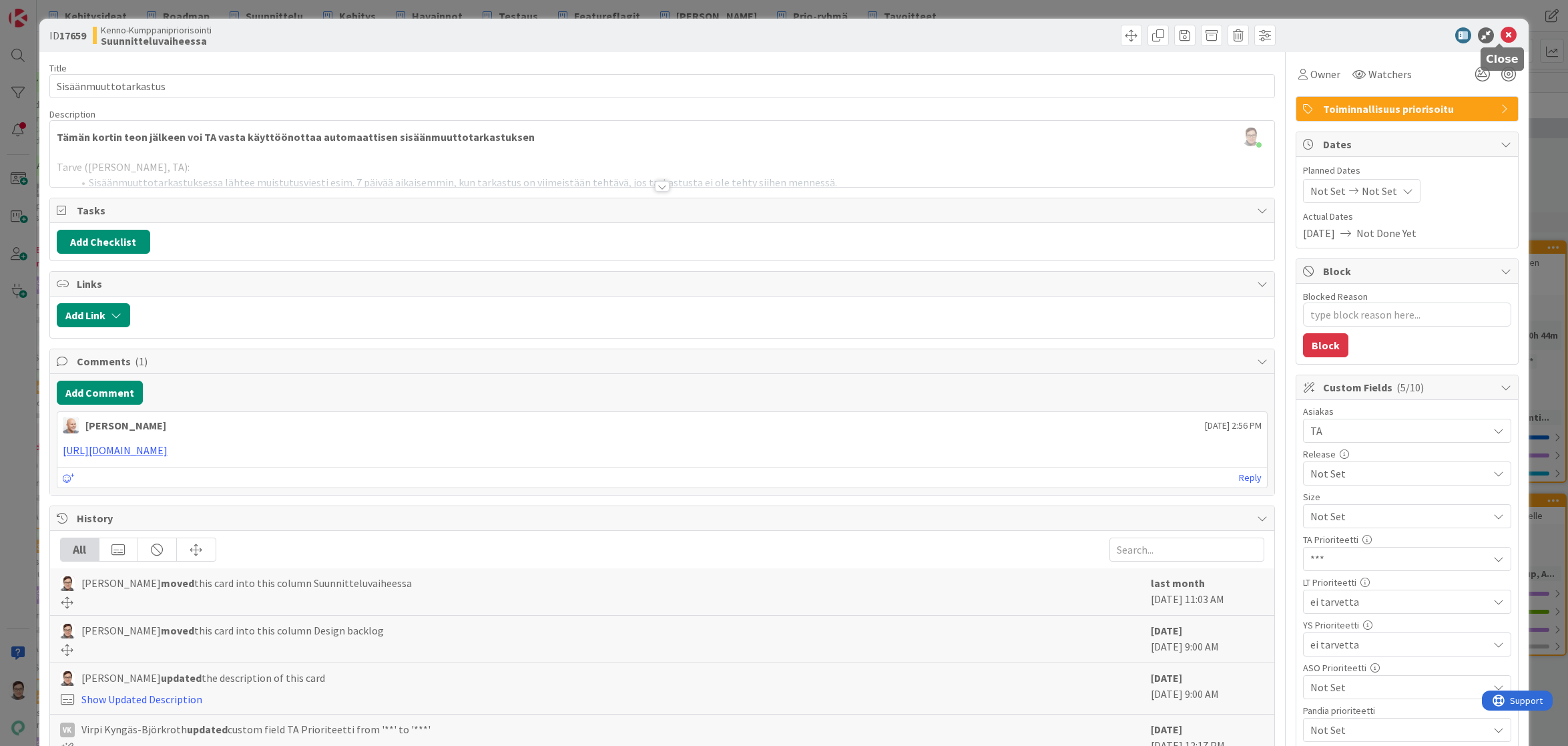
click at [1501, 39] on icon at bounding box center [1508, 35] width 16 height 16
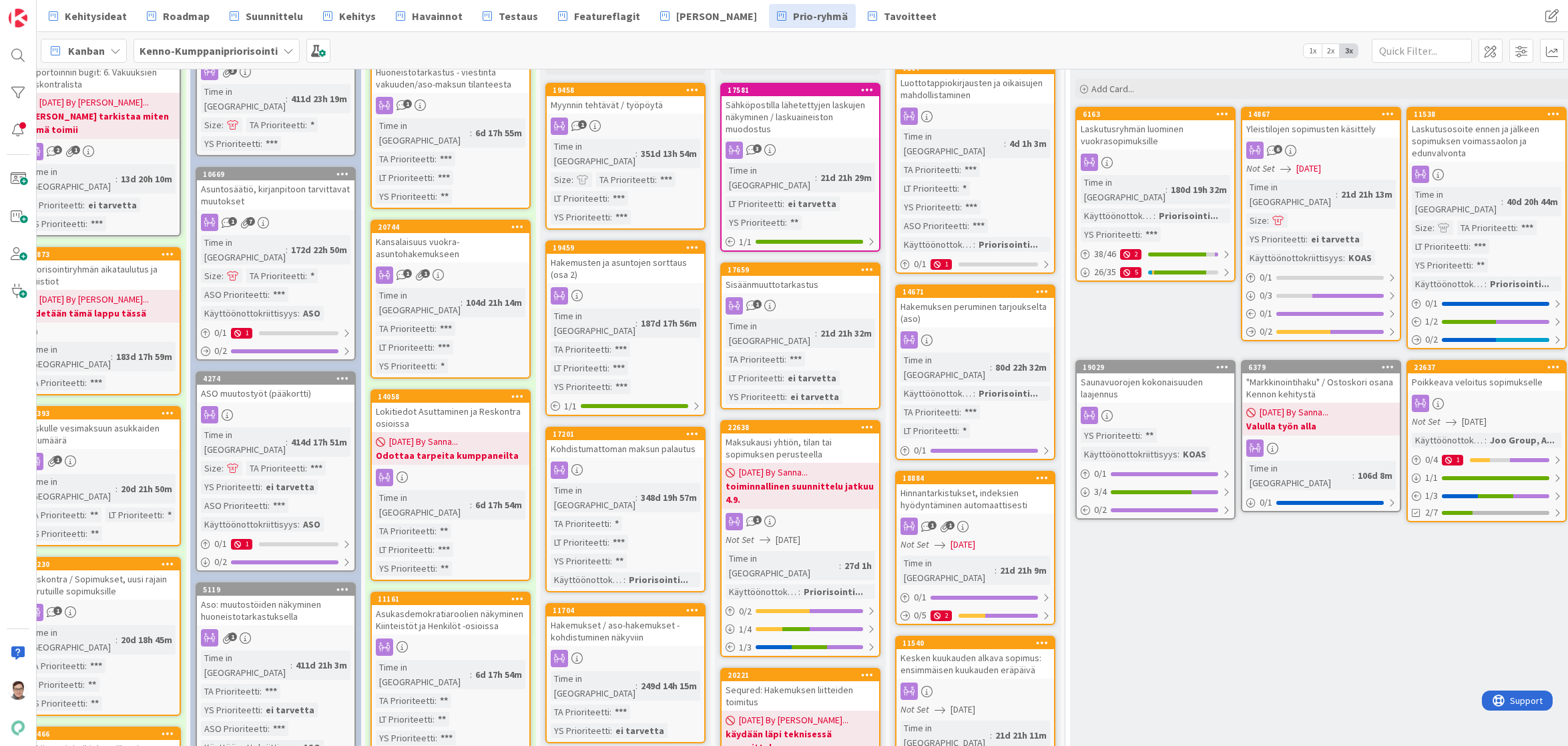
scroll to position [200, 26]
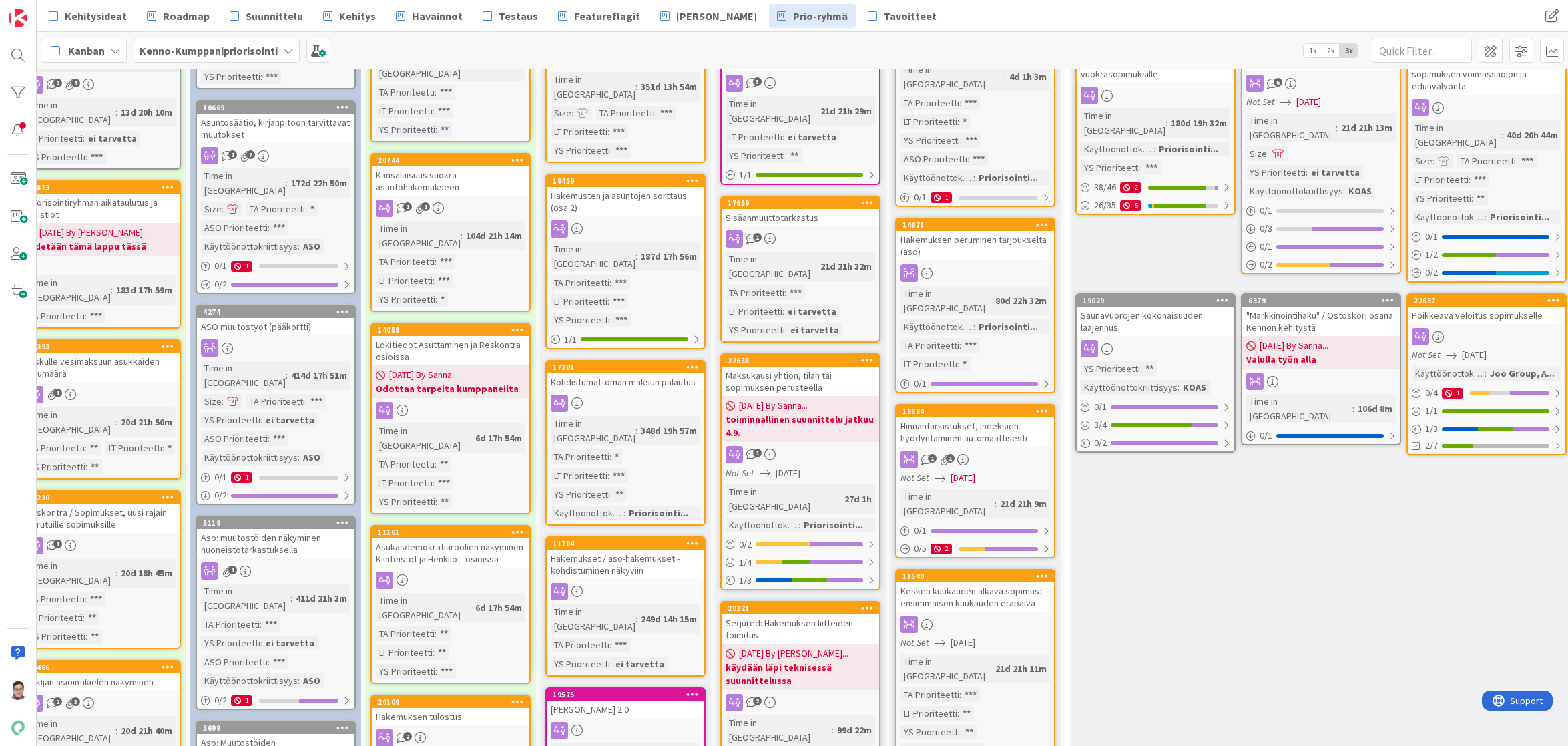
click at [786, 399] on span "08/28/2025 By Sanna..." at bounding box center [773, 406] width 69 height 14
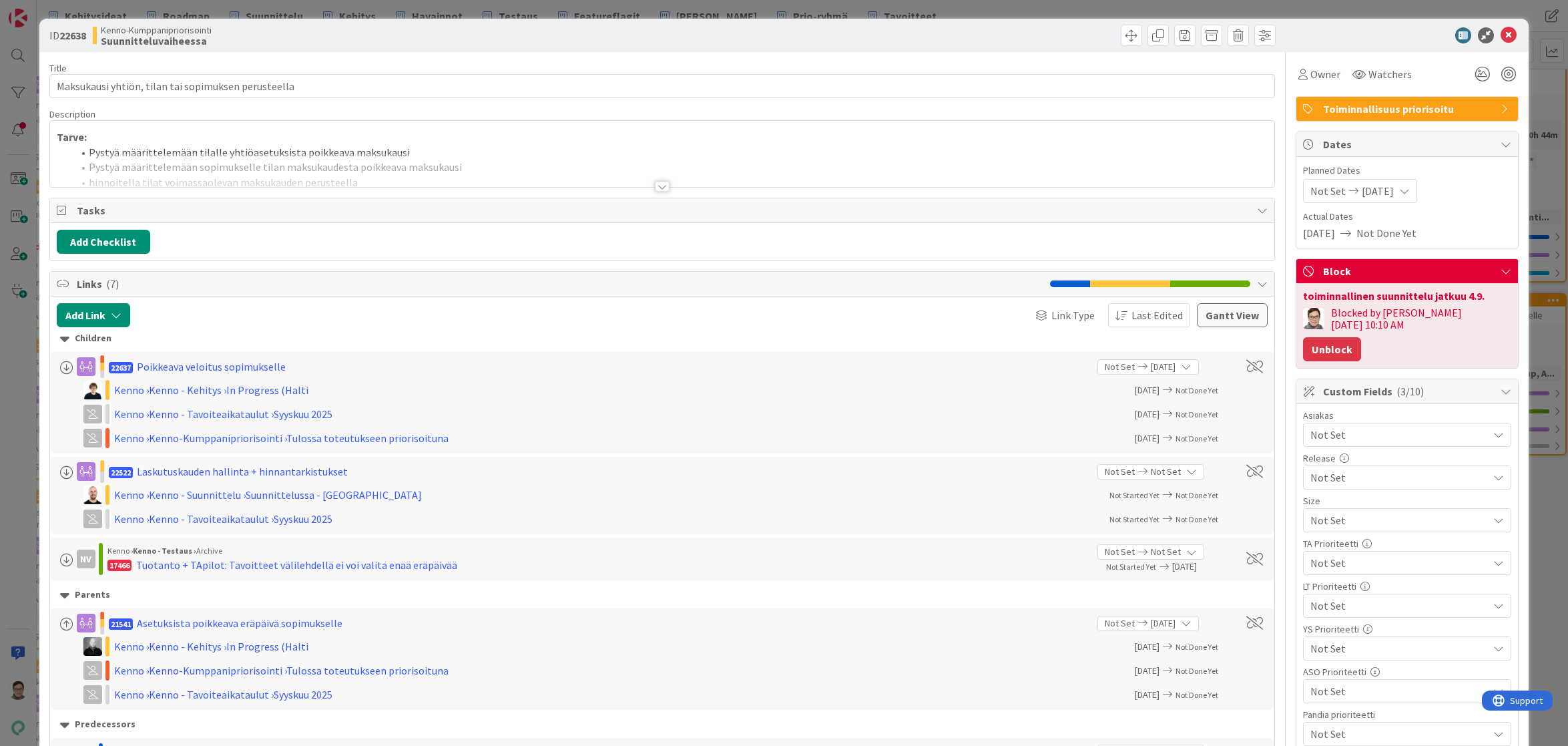
click at [1361, 337] on button "Unblock" at bounding box center [1332, 349] width 58 height 24
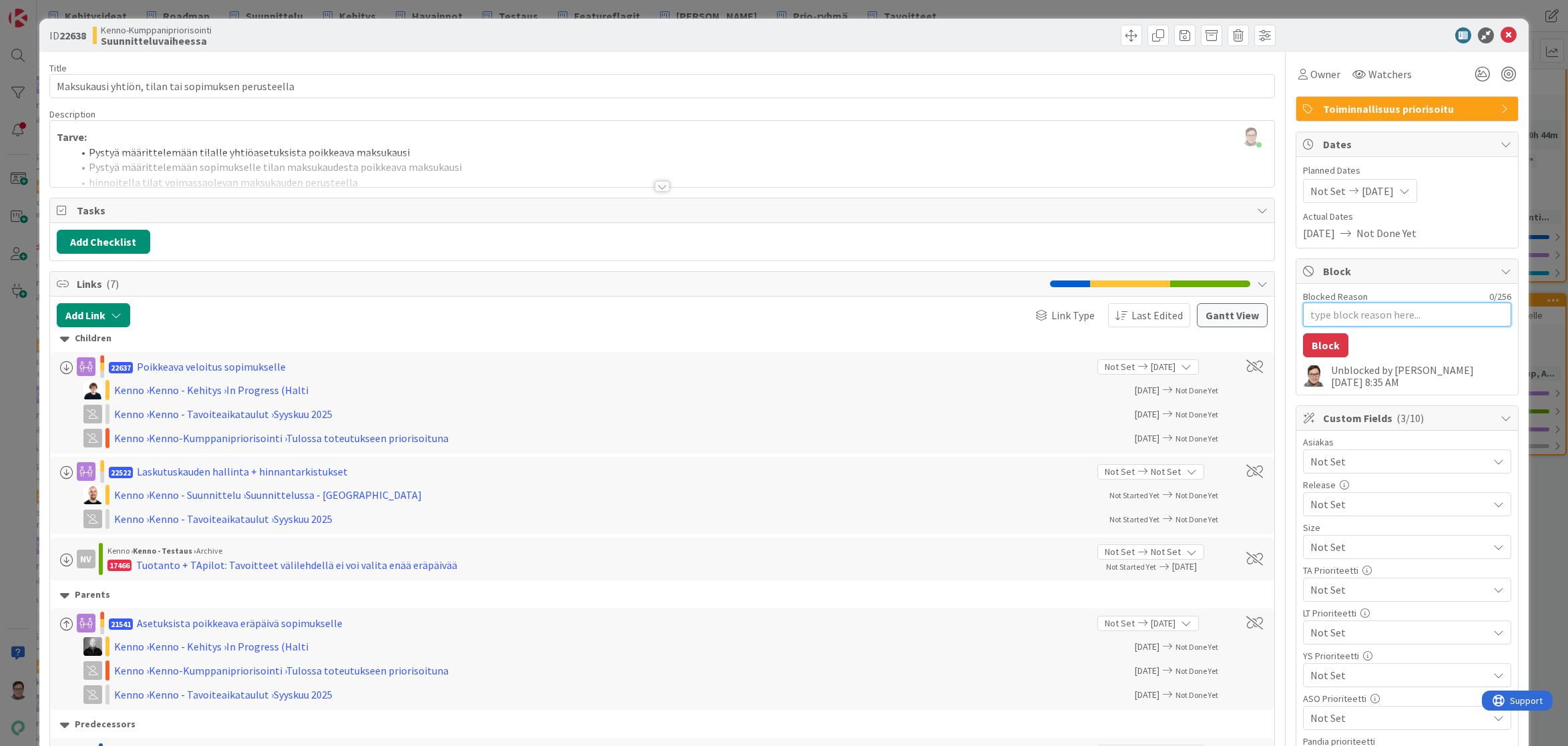
click at [1340, 318] on textarea "Blocked Reason" at bounding box center [1407, 314] width 209 height 24
type textarea "x"
type textarea "T"
type textarea "x"
type textarea "To"
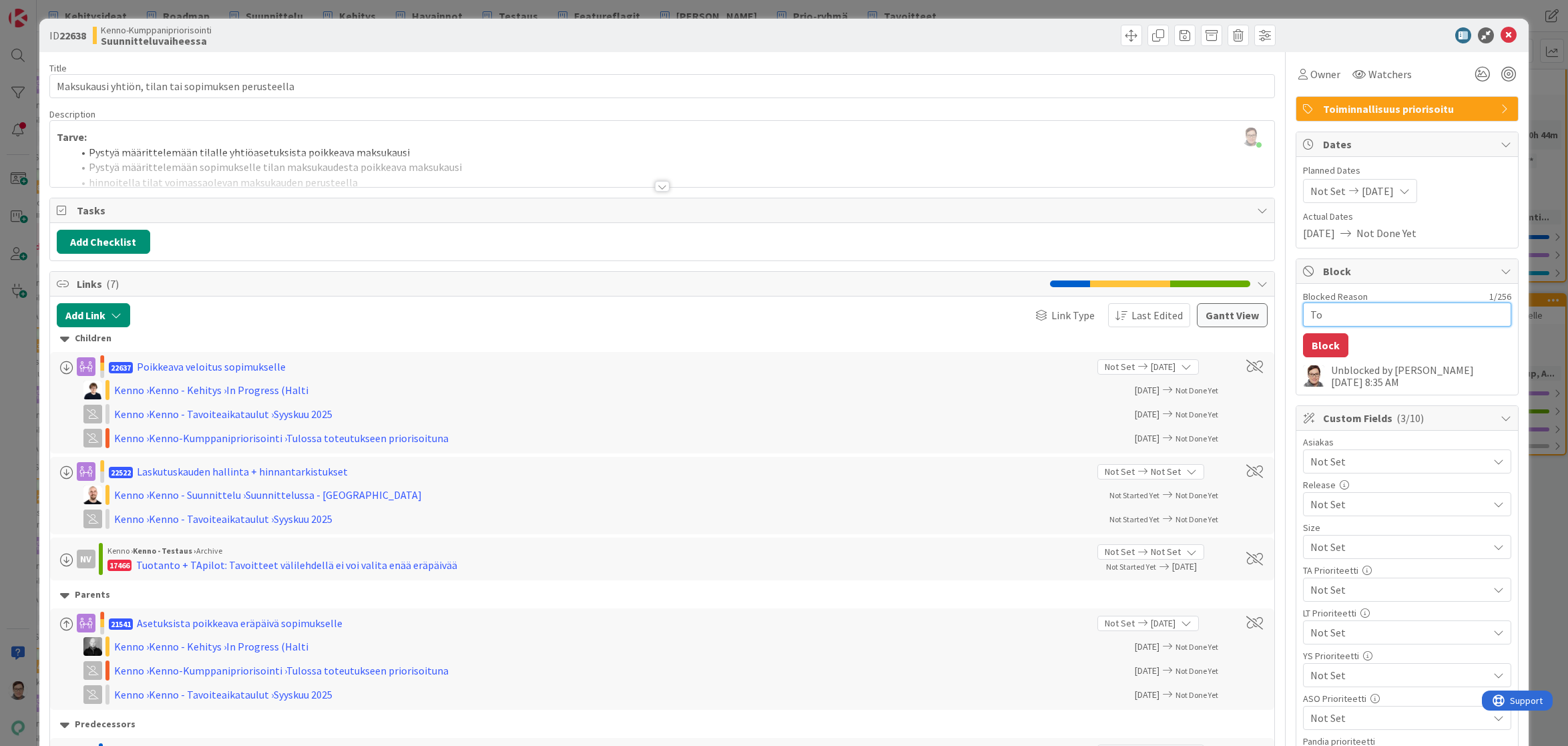
type textarea "x"
type textarea "Toi"
type textarea "x"
type textarea "Toim"
type textarea "x"
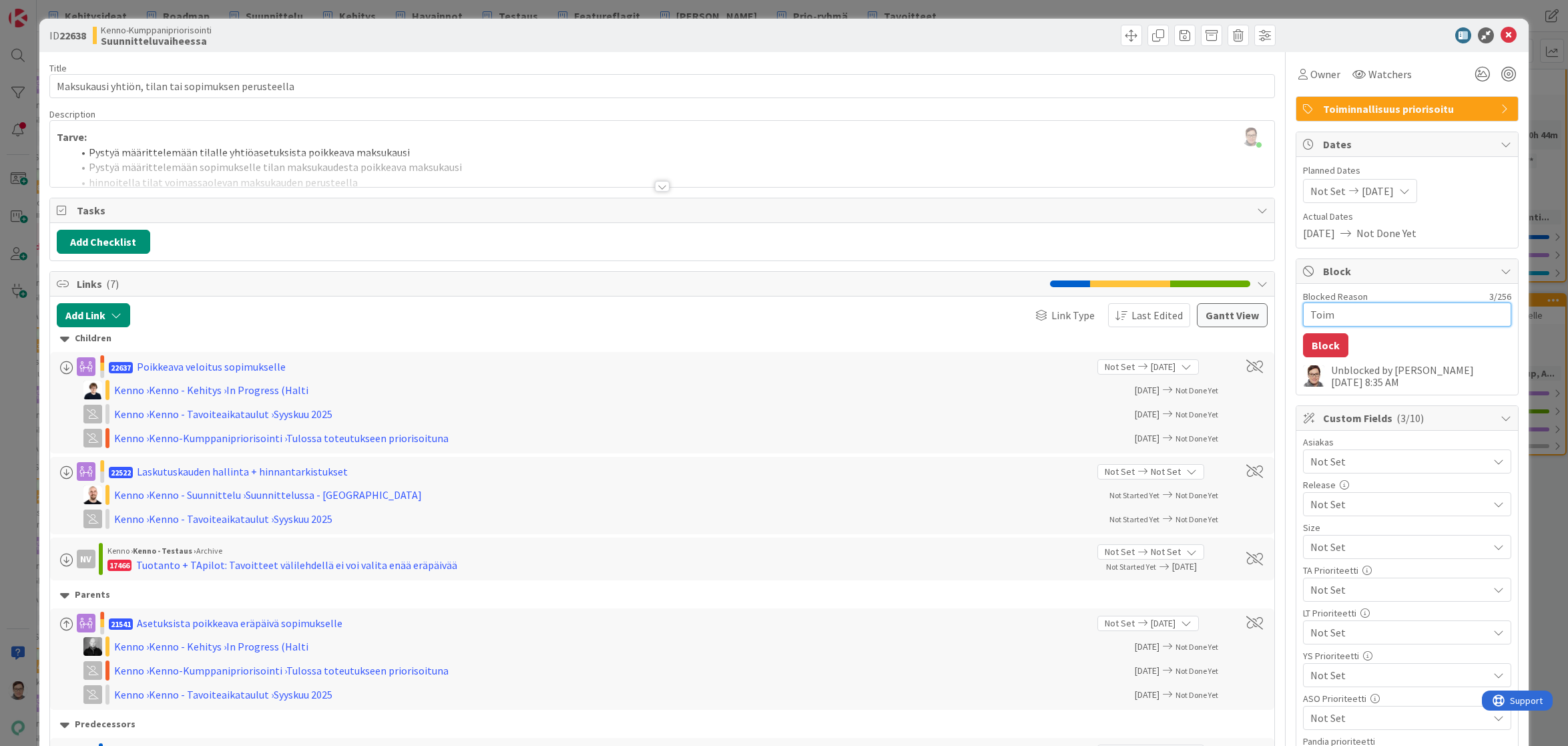
type textarea "Toimi"
type textarea "x"
type textarea "Toimin"
type textarea "x"
type textarea "Toiminn"
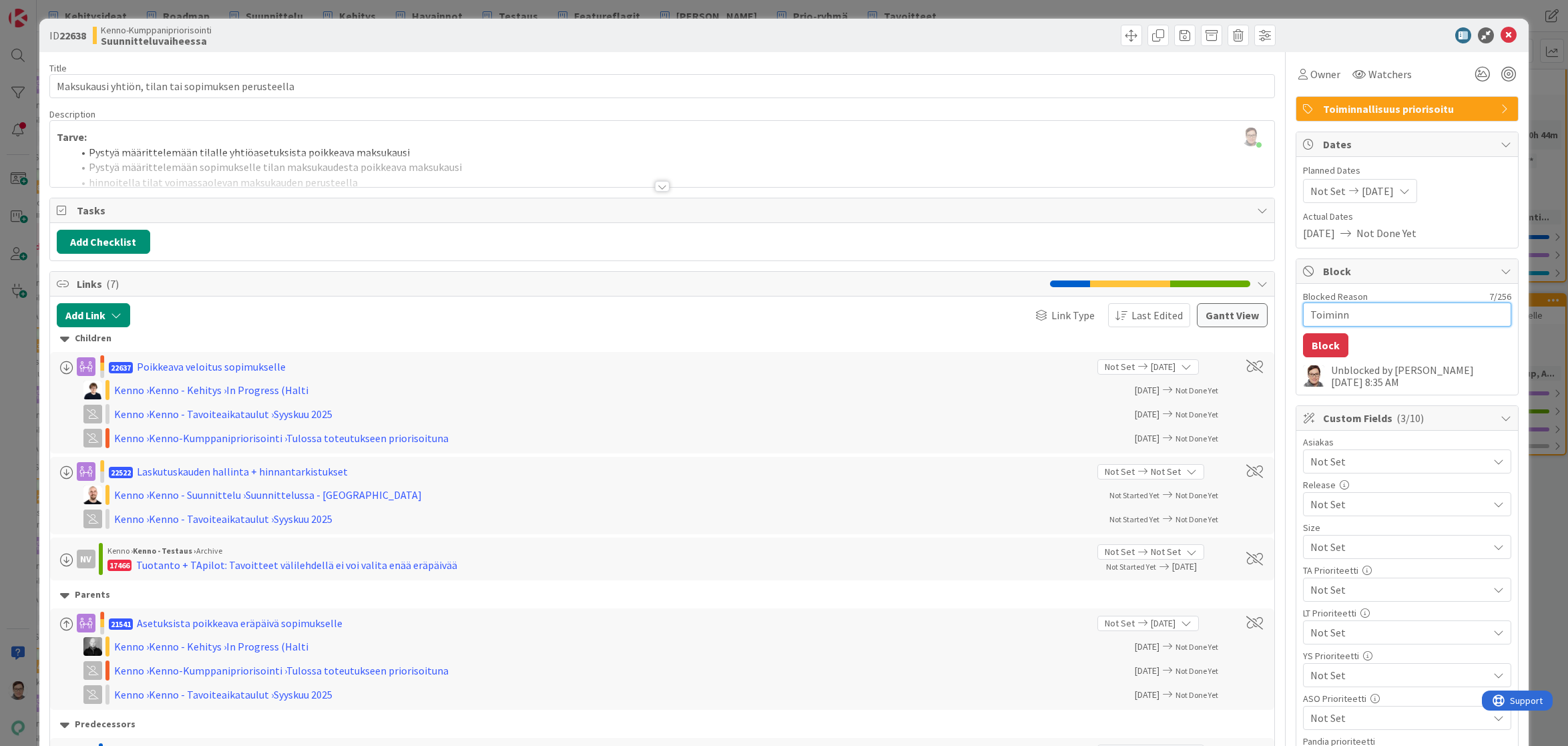
type textarea "x"
type textarea "Toiminnal"
type textarea "x"
type textarea "Toiminnall"
type textarea "x"
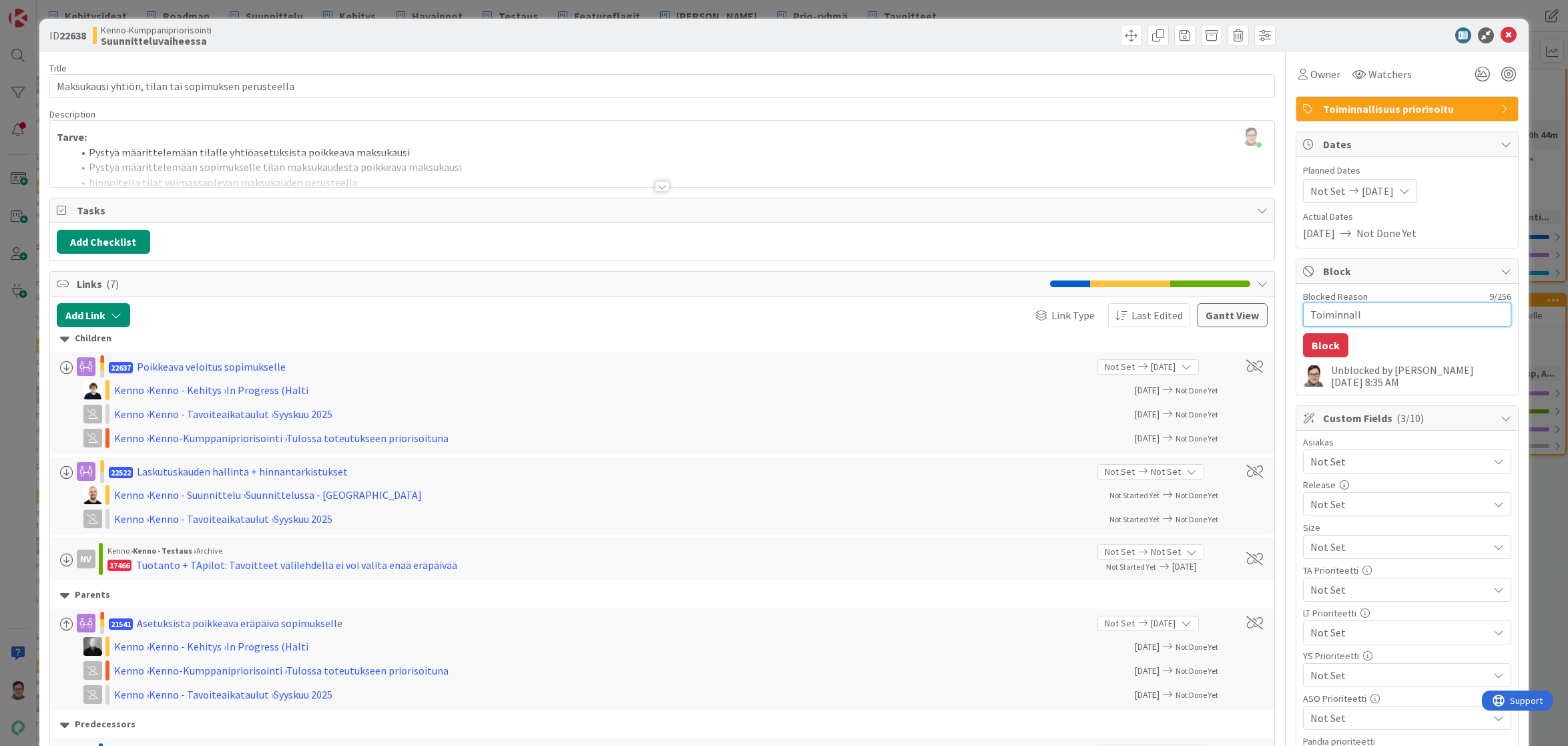
type textarea "Toiminnalli"
type textarea "x"
type textarea "Toiminnallin"
type textarea "x"
type textarea "Toiminnalline"
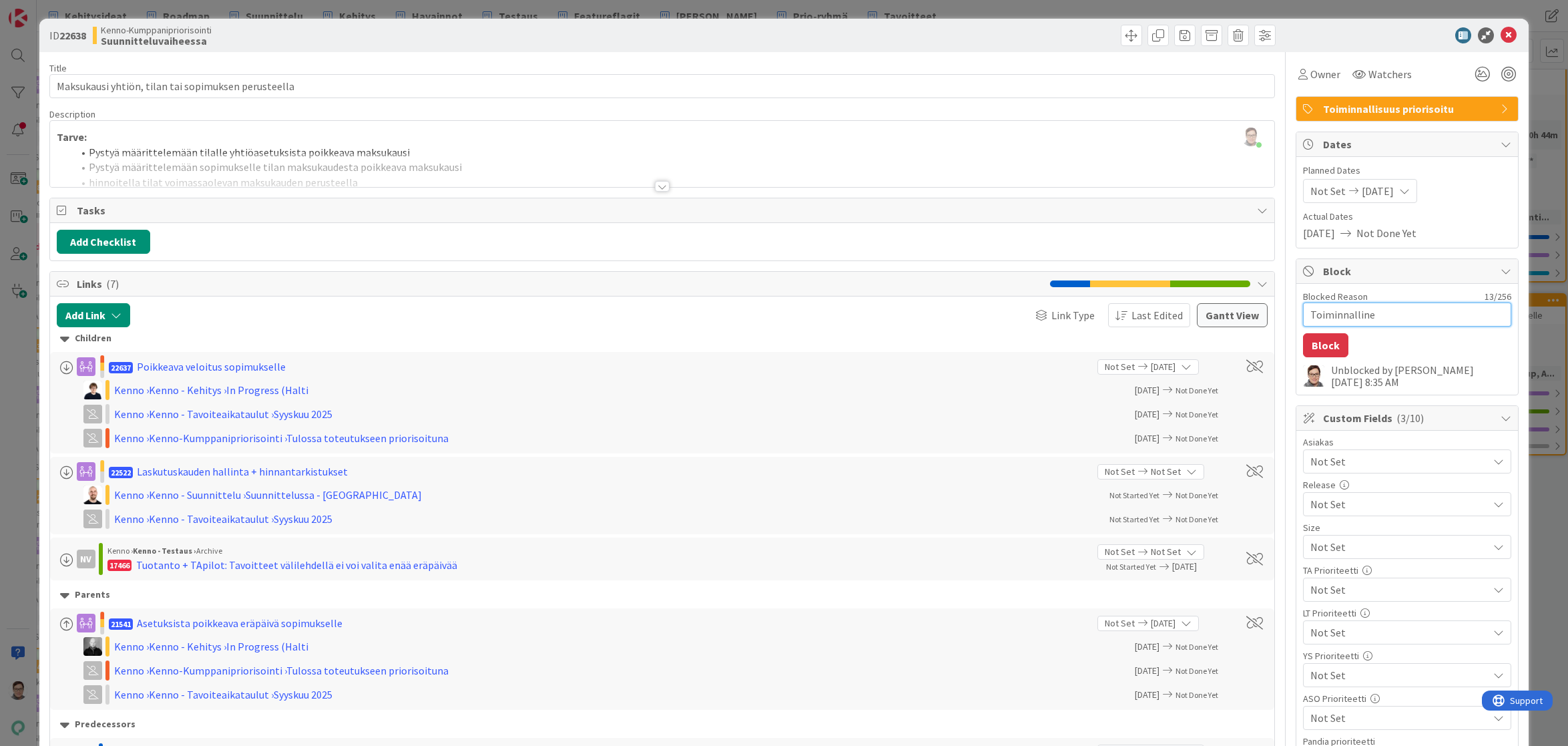
type textarea "x"
type textarea "Toiminnallinen"
type textarea "x"
type textarea "Toiminnallinen"
type textarea "x"
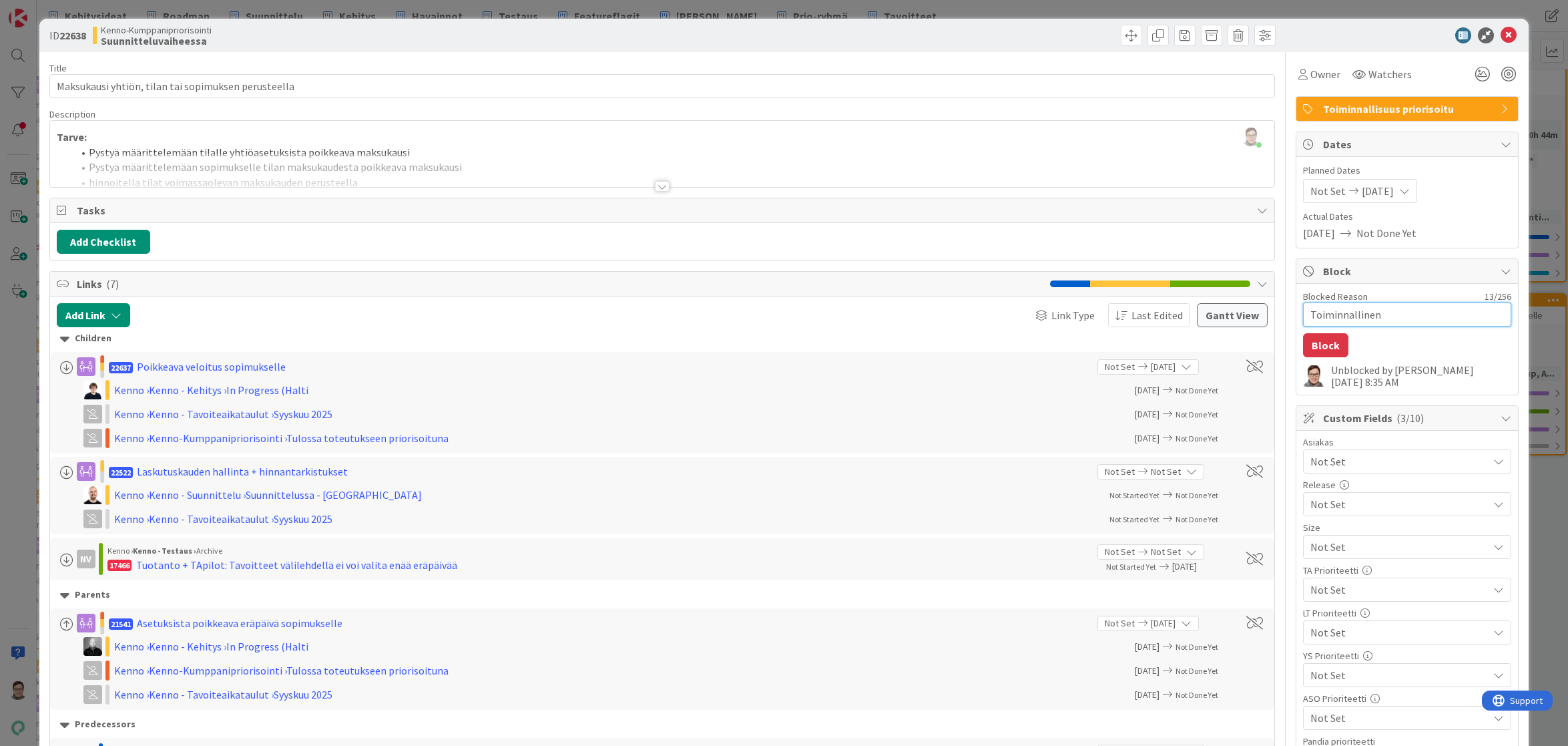
type textarea "Toiminnallinen s"
type textarea "x"
type textarea "Toiminnallinen su"
type textarea "x"
type textarea "Toiminnallinen suu"
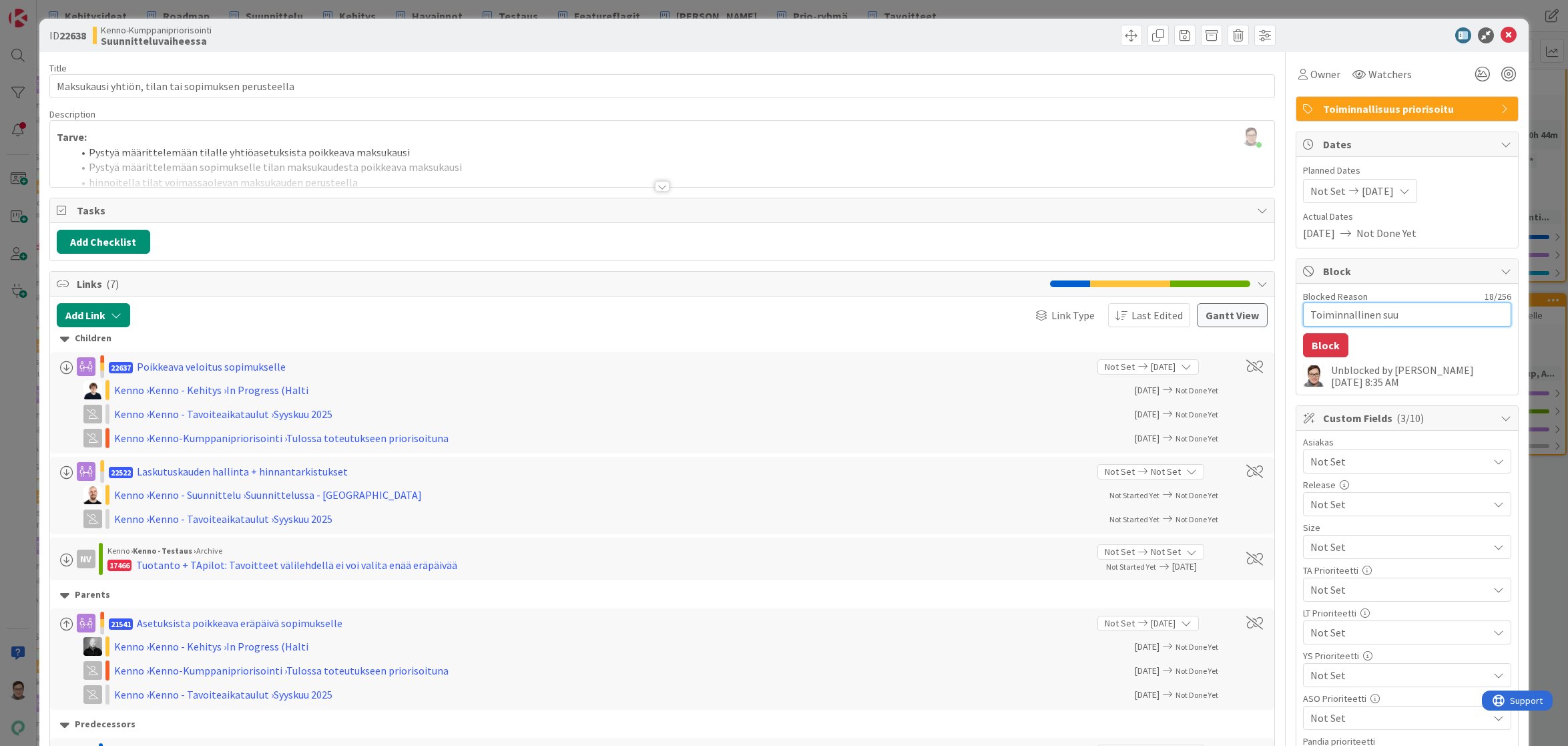
type textarea "x"
type textarea "Toiminnallinen suun"
type textarea "x"
type textarea "Toiminnallinen suunn"
type textarea "x"
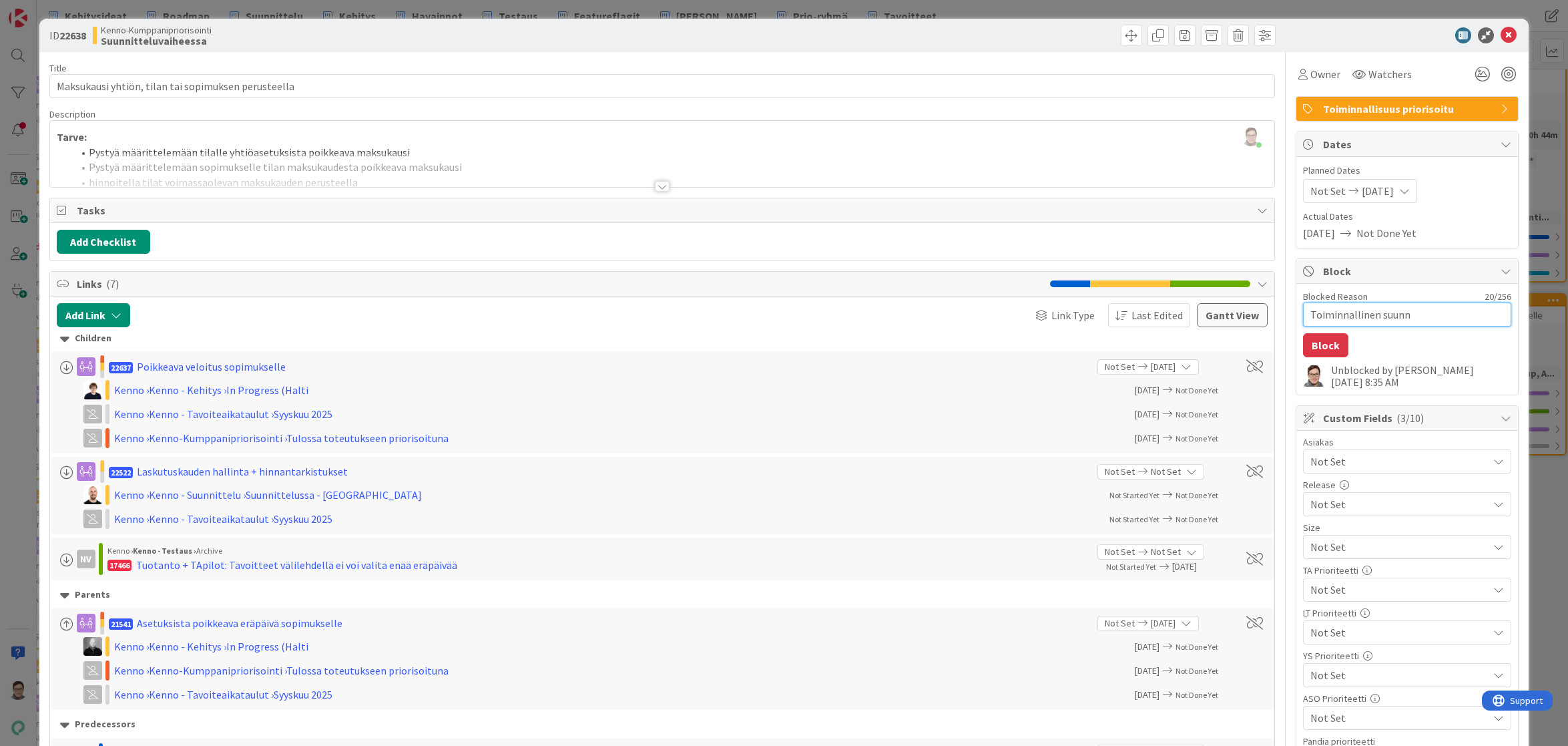
type textarea "Toiminnallinen suunni"
type textarea "x"
type textarea "Toiminnallinen suunnit"
type textarea "x"
type textarea "Toiminnallinen suunnitt"
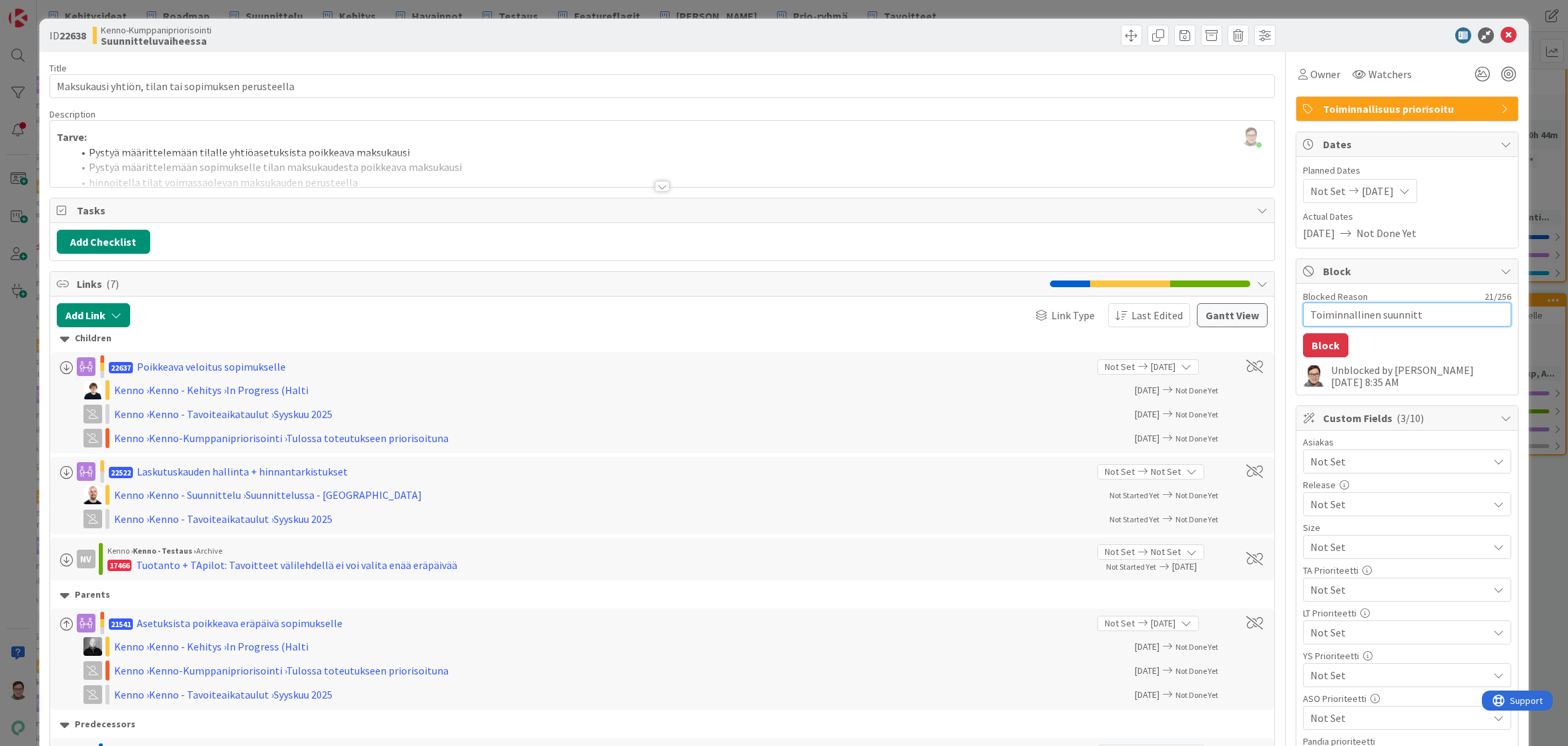
type textarea "x"
type textarea "Toiminnallinen suunnitte"
type textarea "x"
type textarea "Toiminnallinen suunnitteö"
type textarea "x"
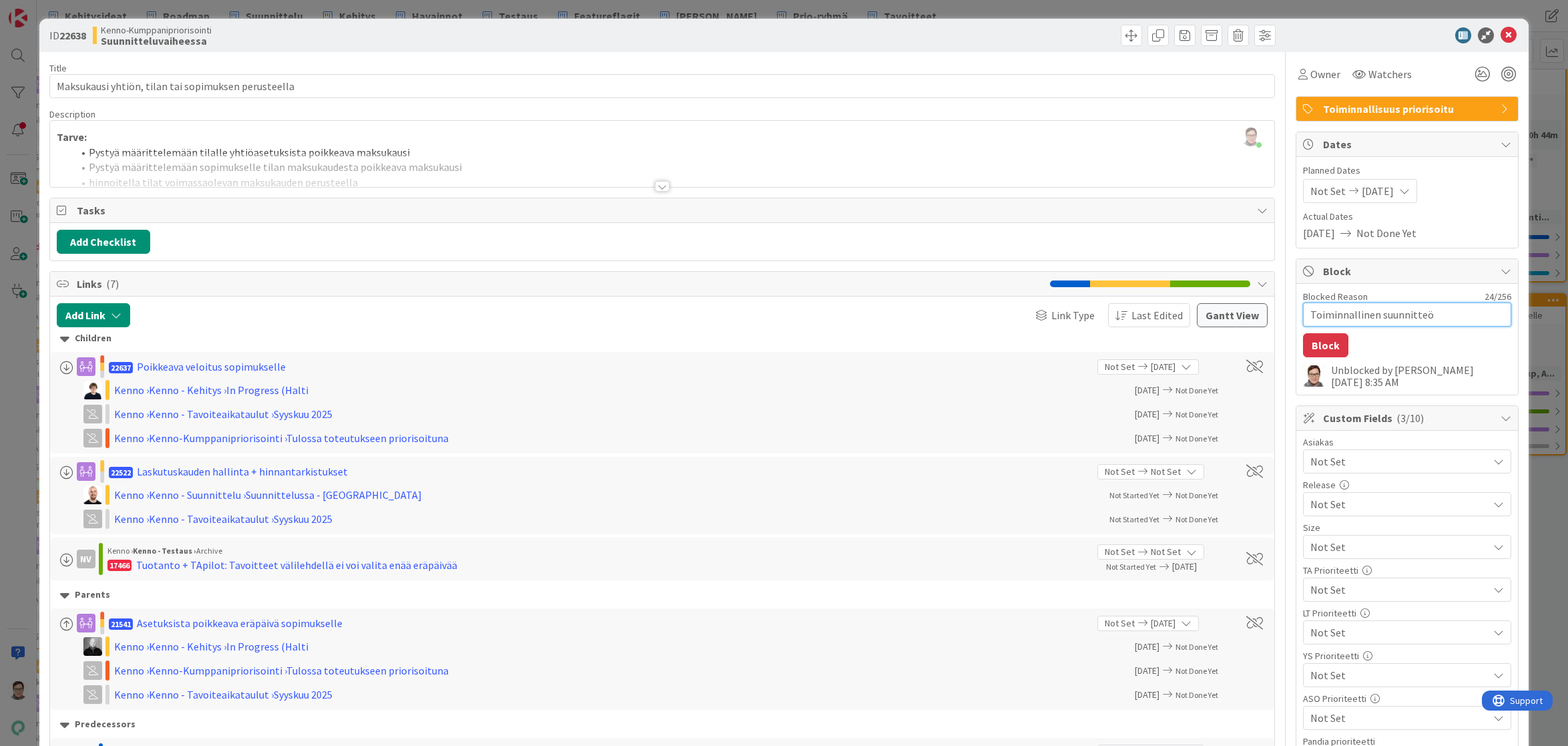
type textarea "Toiminnallinen suunnitteöu"
type textarea "x"
type textarea "Toiminnallinen suunnitteö"
type textarea "x"
type textarea "Toiminnallinen suunnitte"
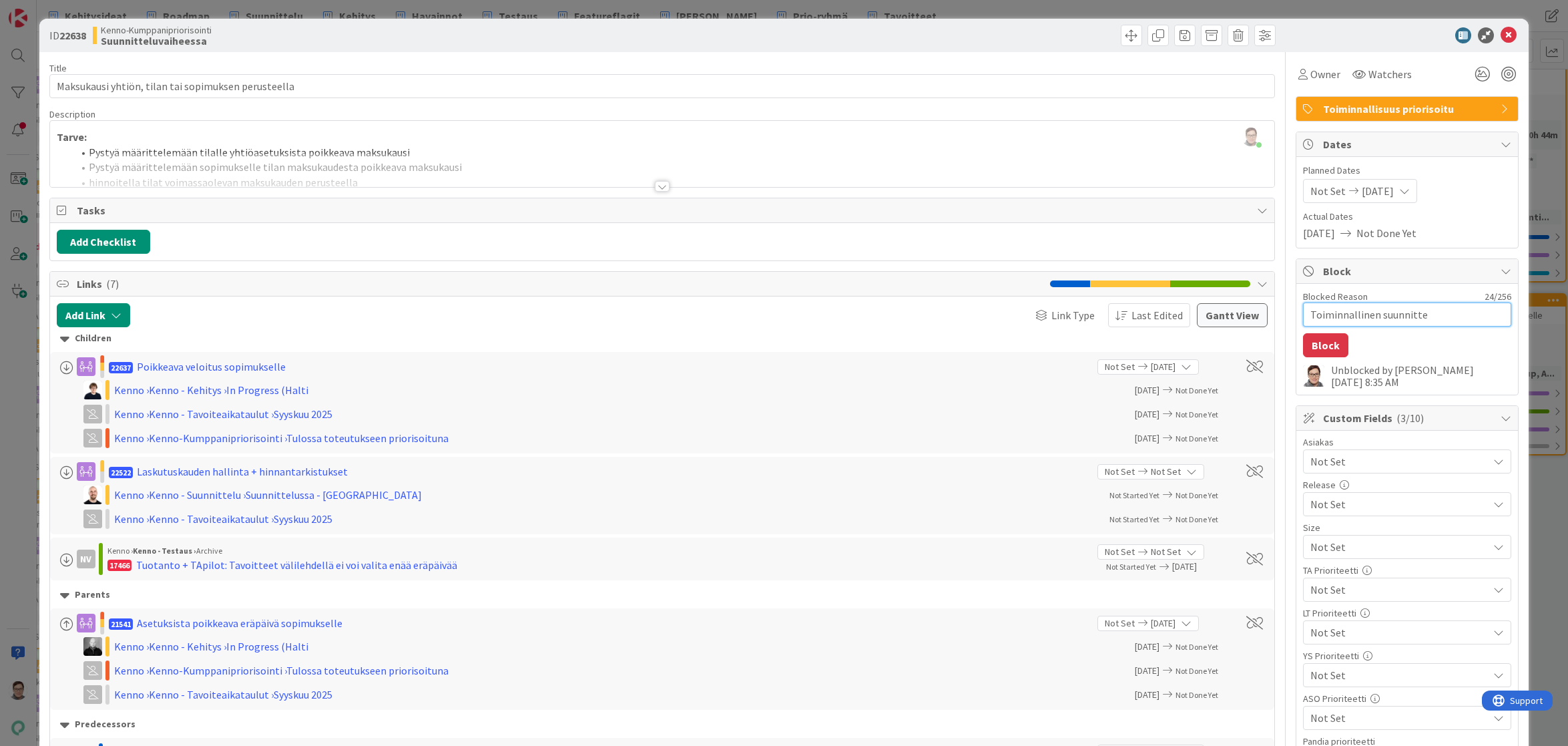
type textarea "x"
type textarea "Toiminnallinen suunnittel"
type textarea "x"
type textarea "Toiminnallinen suunnittelu"
type textarea "x"
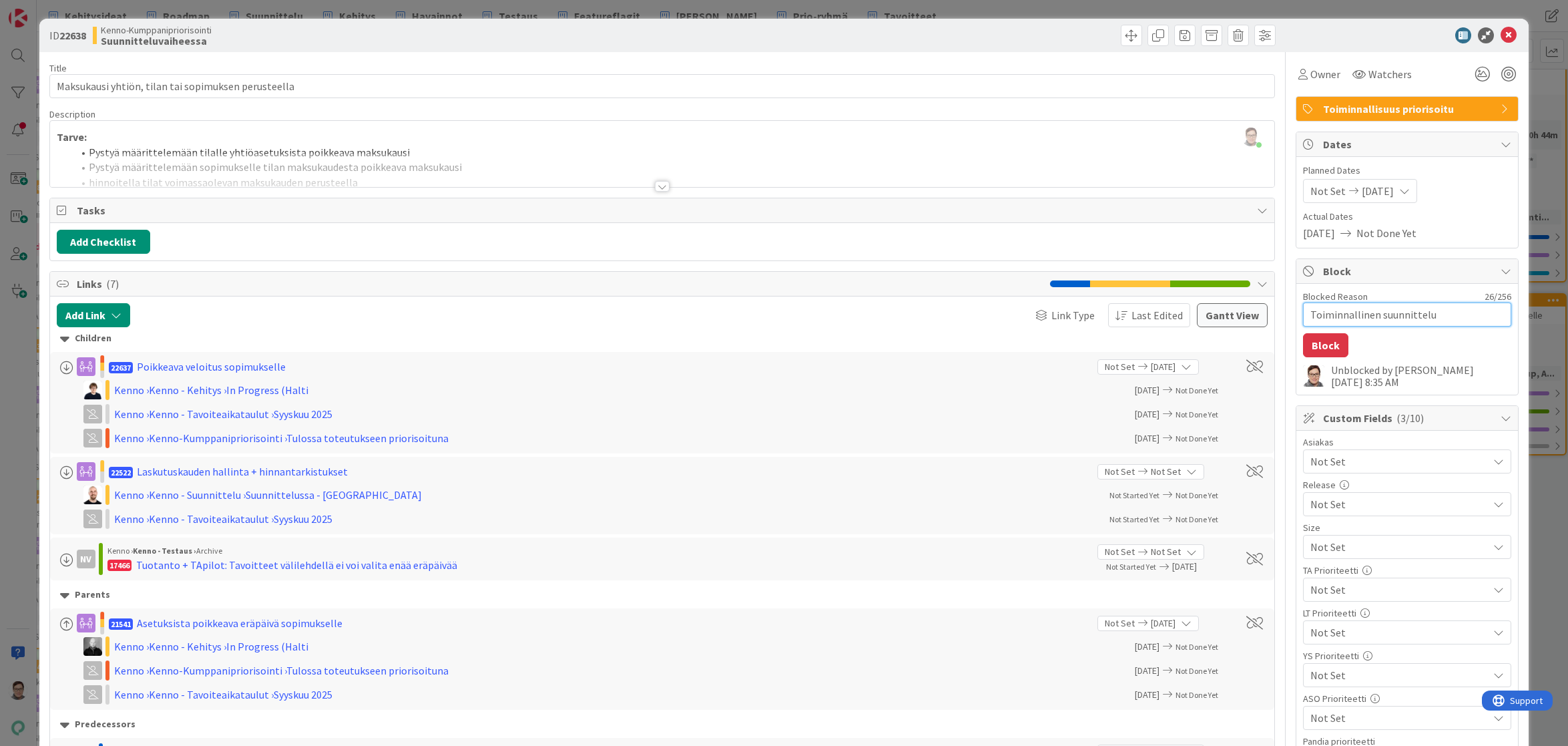
type textarea "Toiminnallinen suunnittelu"
type textarea "x"
type textarea "Toiminnallinen suunnittelu y"
type textarea "x"
type textarea "Toiminnallinen suunnittelu ya"
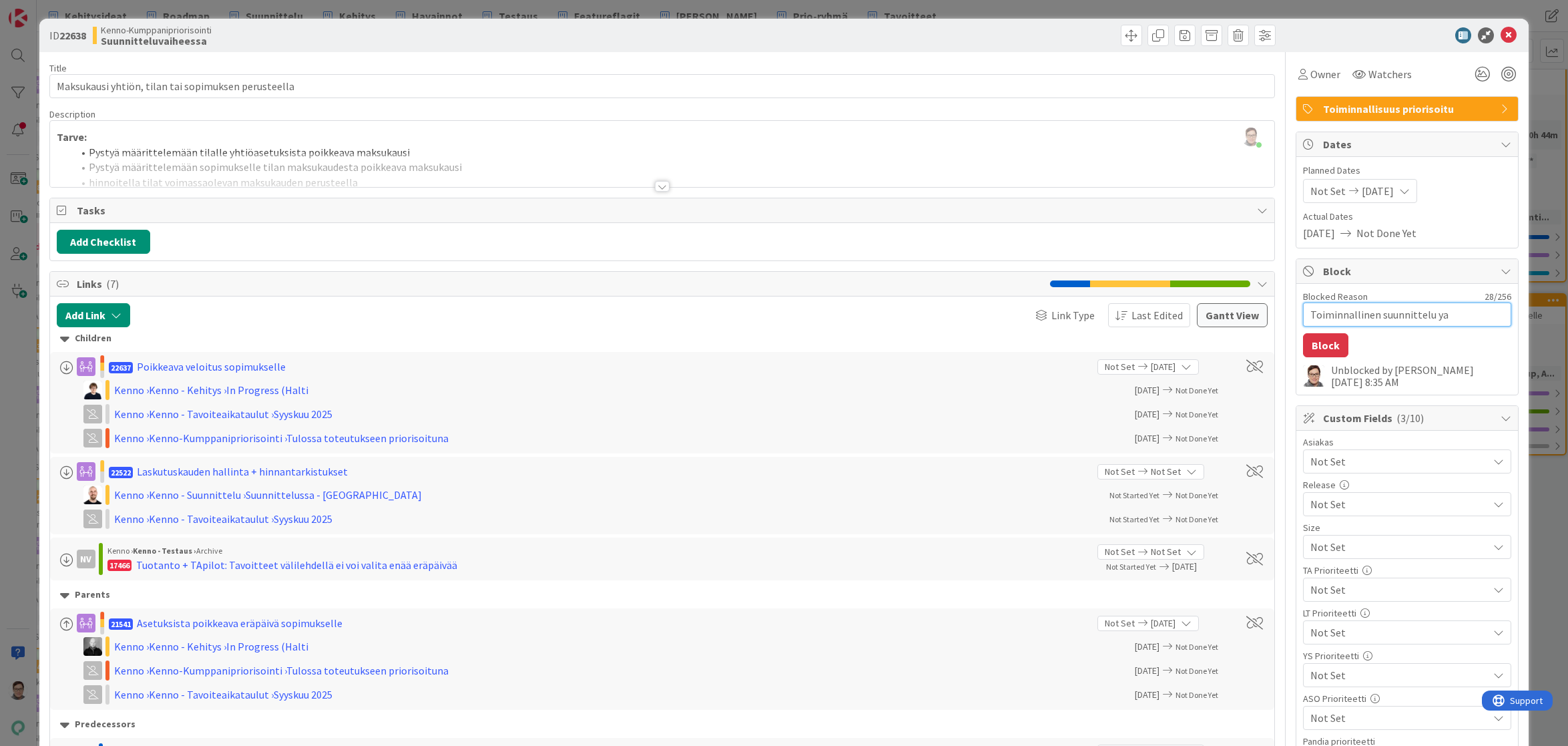
type textarea "x"
type textarea "Toiminnallinen suunnittelu yar"
type textarea "x"
type textarea "Toiminnallinen suunnittelu yart"
type textarea "x"
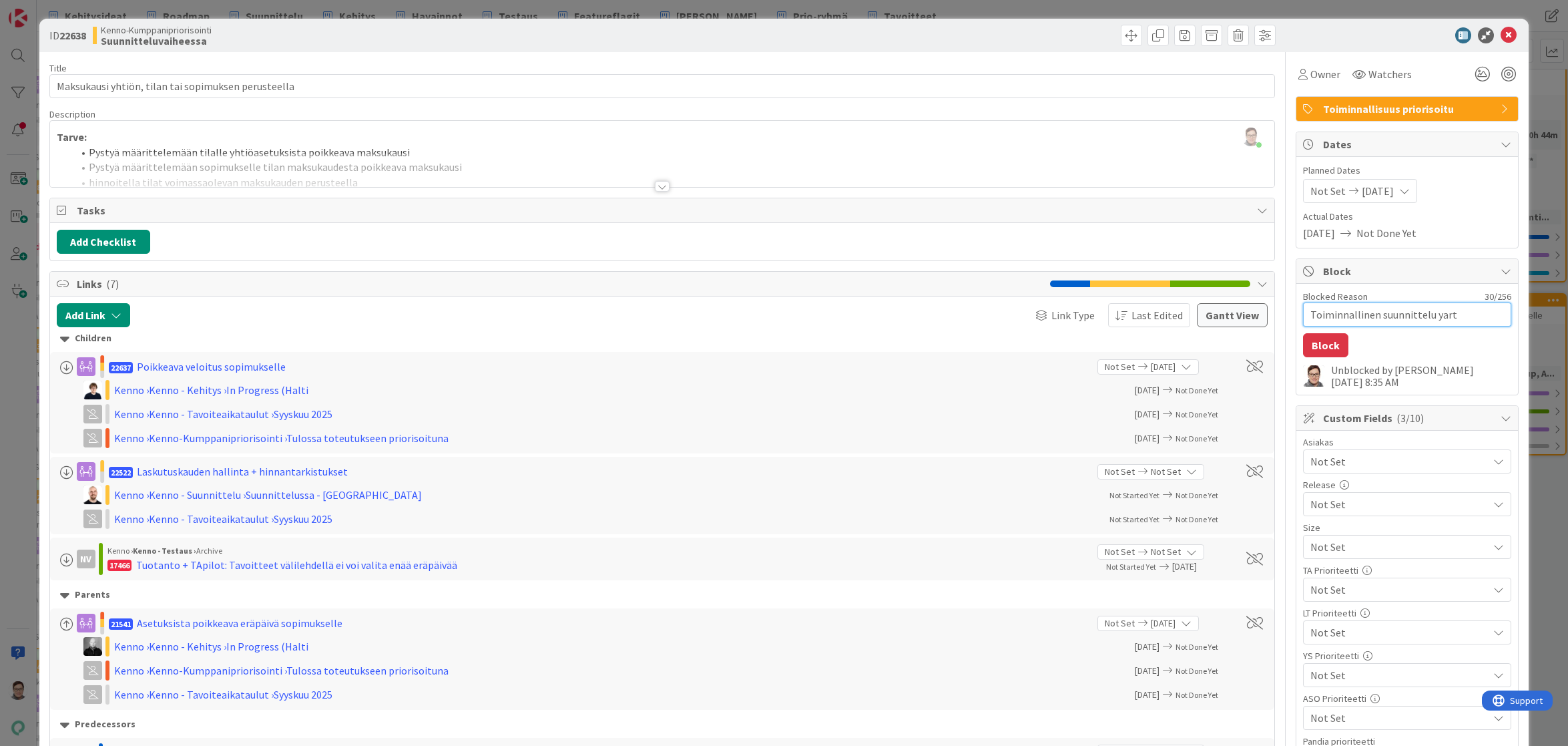
type textarea "Toiminnallinen suunnittelu yartt"
type textarea "x"
type textarea "Toiminnallinen suunnittelu yart"
type textarea "x"
type textarea "Toiminnallinen suunnittelu yar"
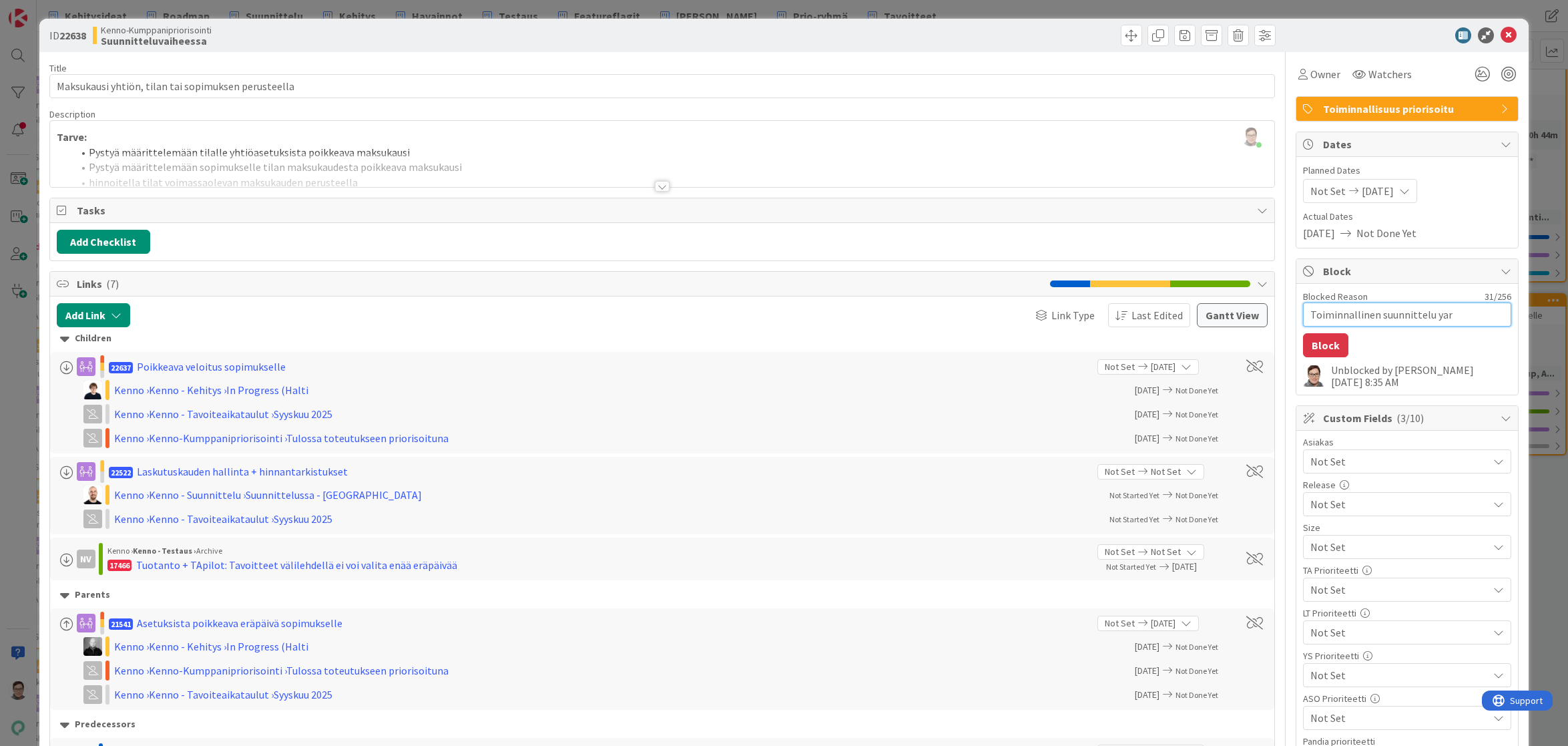
type textarea "x"
type textarea "Toiminnallinen suunnittelu ya"
type textarea "x"
type textarea "Toiminnallinen suunnittelu y"
type textarea "x"
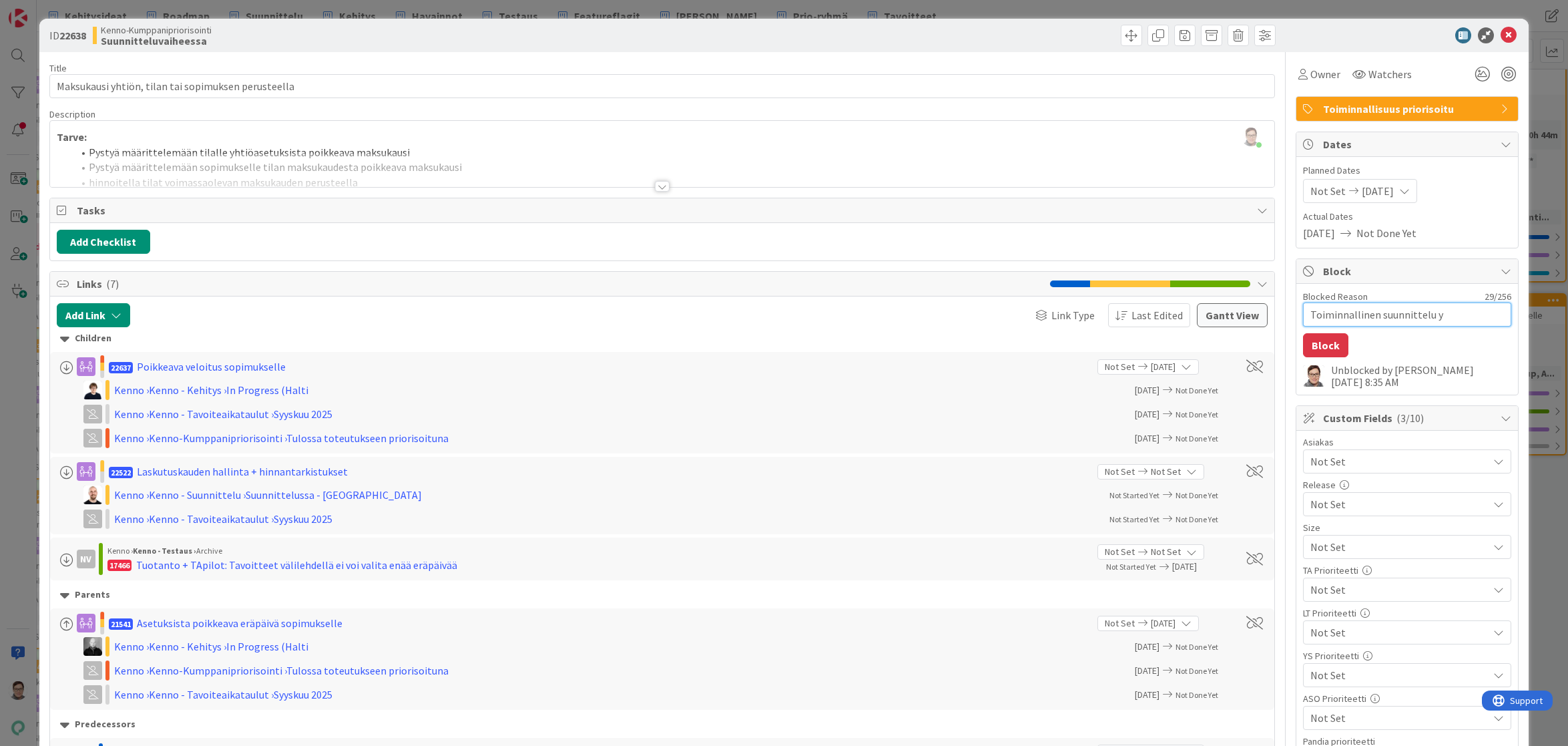
type textarea "Toiminnallinen suunnittelu"
type textarea "x"
type textarea "Toiminnallinen suunnittelu j"
type textarea "x"
type textarea "Toiminnallinen suunnittelu ja"
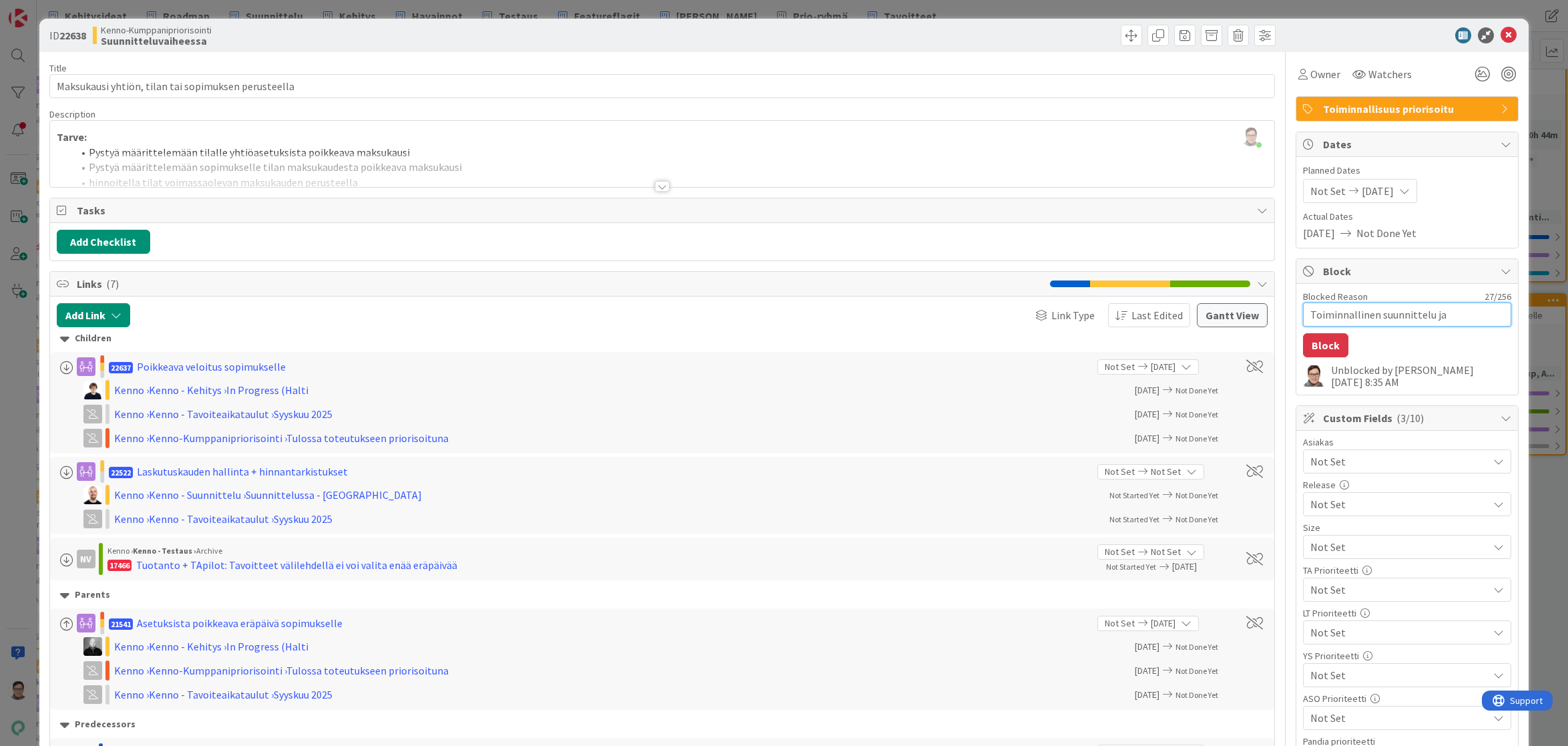
type textarea "x"
type textarea "Toiminnallinen suunnittelu jat"
type textarea "x"
type textarea "Toiminnallinen suunnittelu jatk"
type textarea "x"
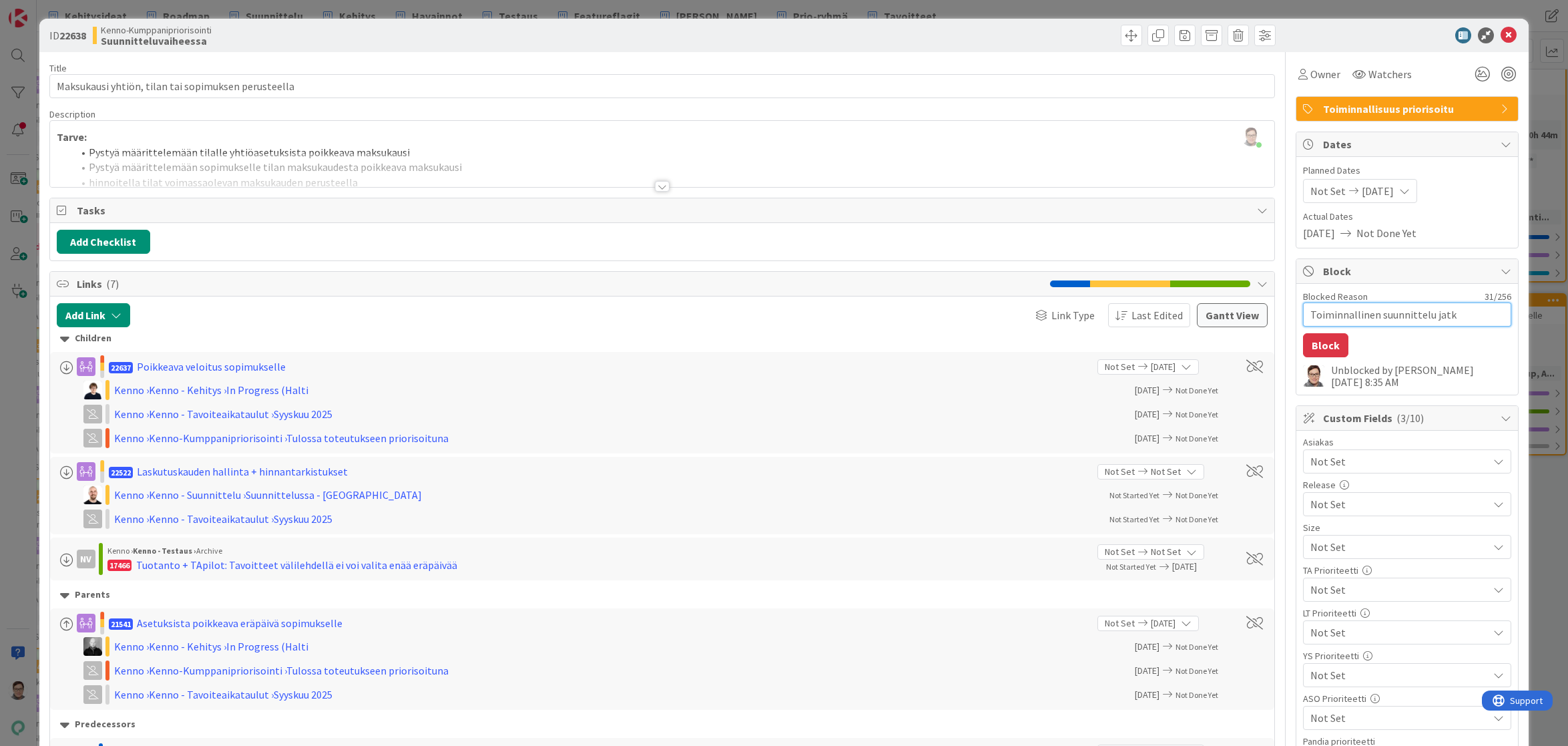
type textarea "Toiminnallinen suunnittelu jatku"
type textarea "x"
type textarea "Toiminnallinen suunnittelu jatkuu"
type textarea "x"
type textarea "Toiminnallinen suunnittelu jatkuu"
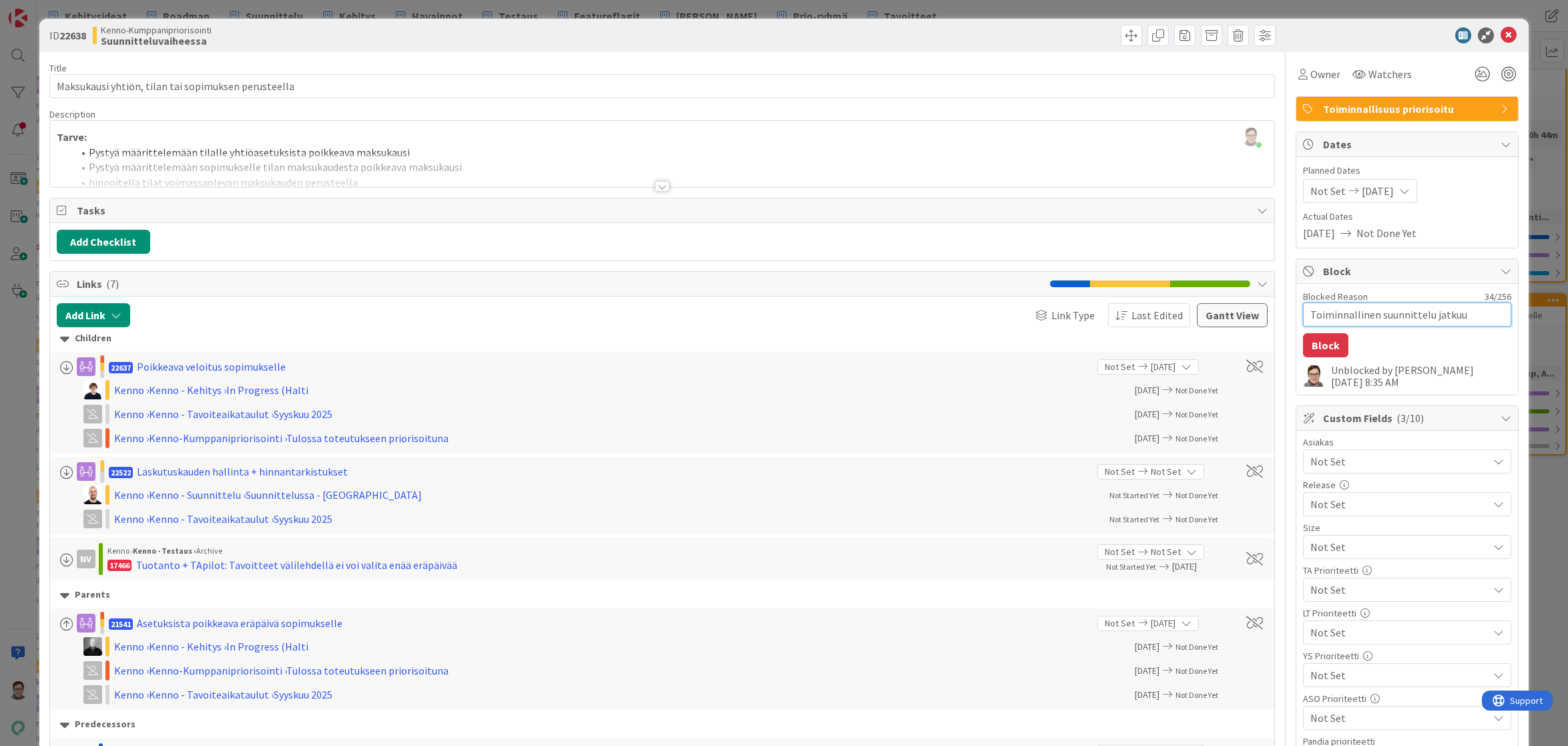
type textarea "x"
type textarea "Toiminnallinen suunnittelu jatkuu 1"
type textarea "x"
type textarea "Toiminnallinen suunnittelu jatkuu 12"
type textarea "x"
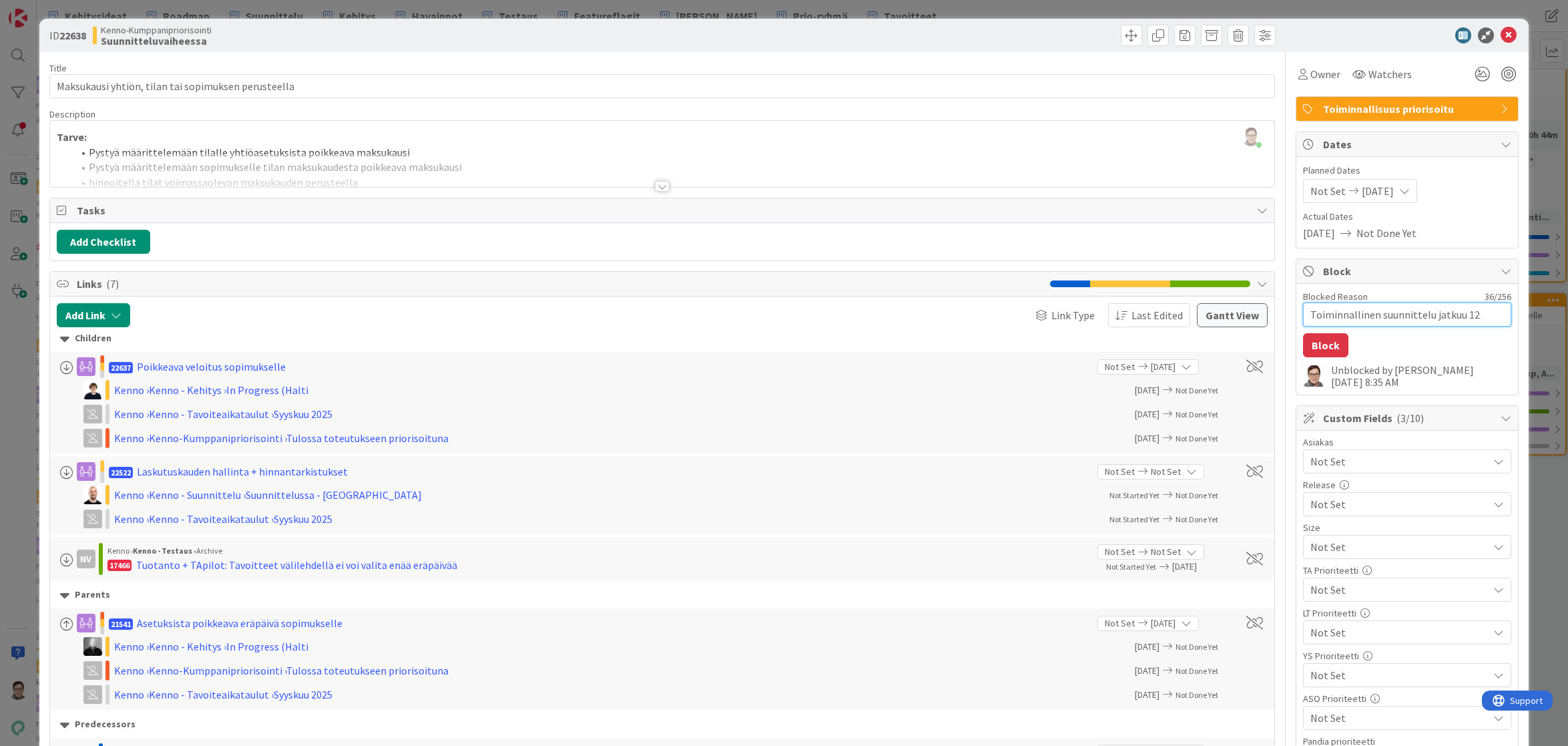
type textarea "Toiminnallinen suunnittelu jatkuu 12."
type textarea "x"
type textarea "Toiminnallinen suunnittelu jatkuu 12.9"
type textarea "x"
type textarea "Toiminnallinen suunnittelu jatkuu 12.9."
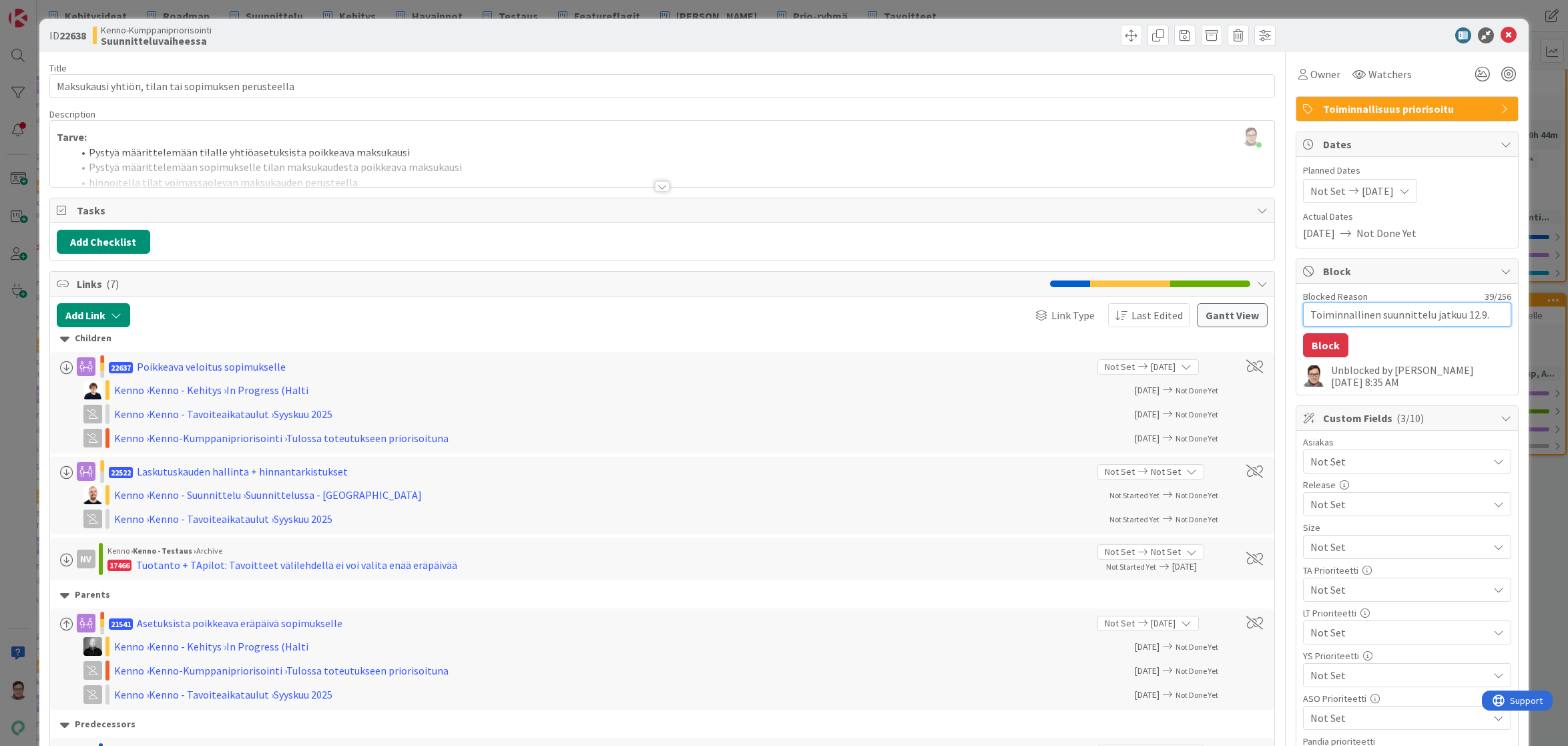
click at [1461, 315] on textarea "Toiminnallinen suunnittelu jatkuu 12.9." at bounding box center [1407, 314] width 209 height 24
type textarea "x"
type textarea "Toiminnallinen suunnittelu jatkuu 11.9."
type textarea "x"
type textarea "Toiminnallinen suunnittelu jatkuu 11.9."
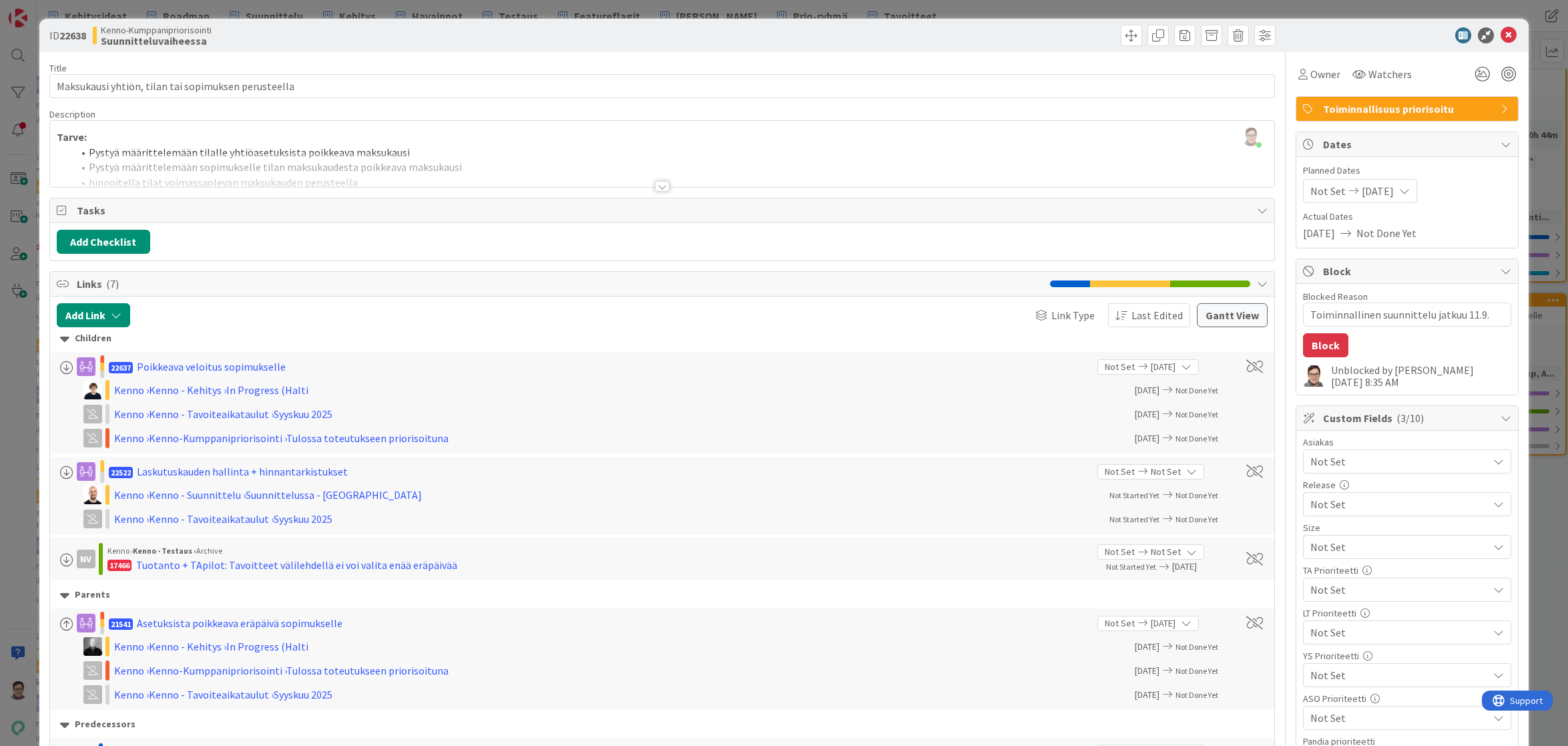
click at [1328, 348] on button "Block" at bounding box center [1325, 345] width 45 height 24
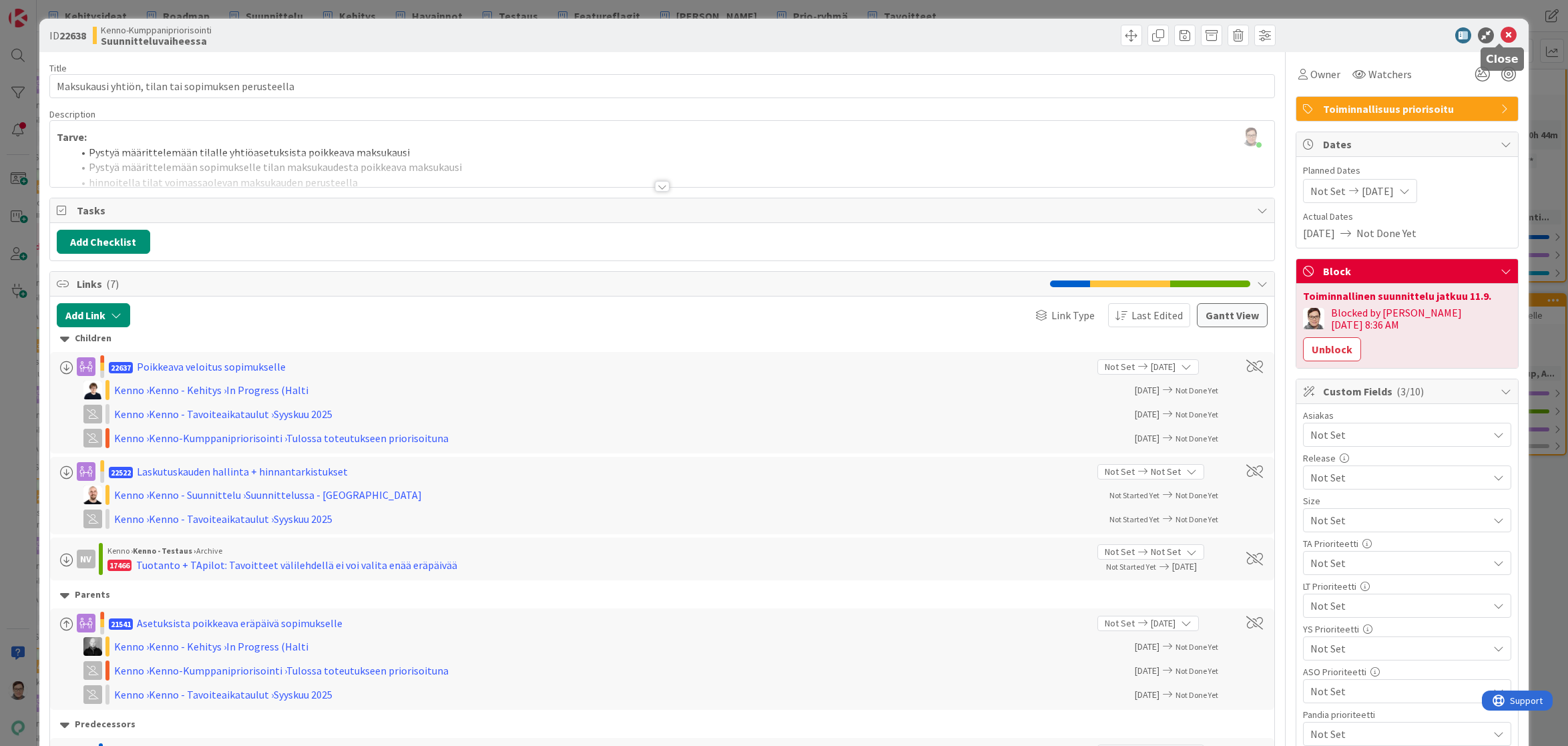
click at [1501, 39] on icon at bounding box center [1508, 35] width 16 height 16
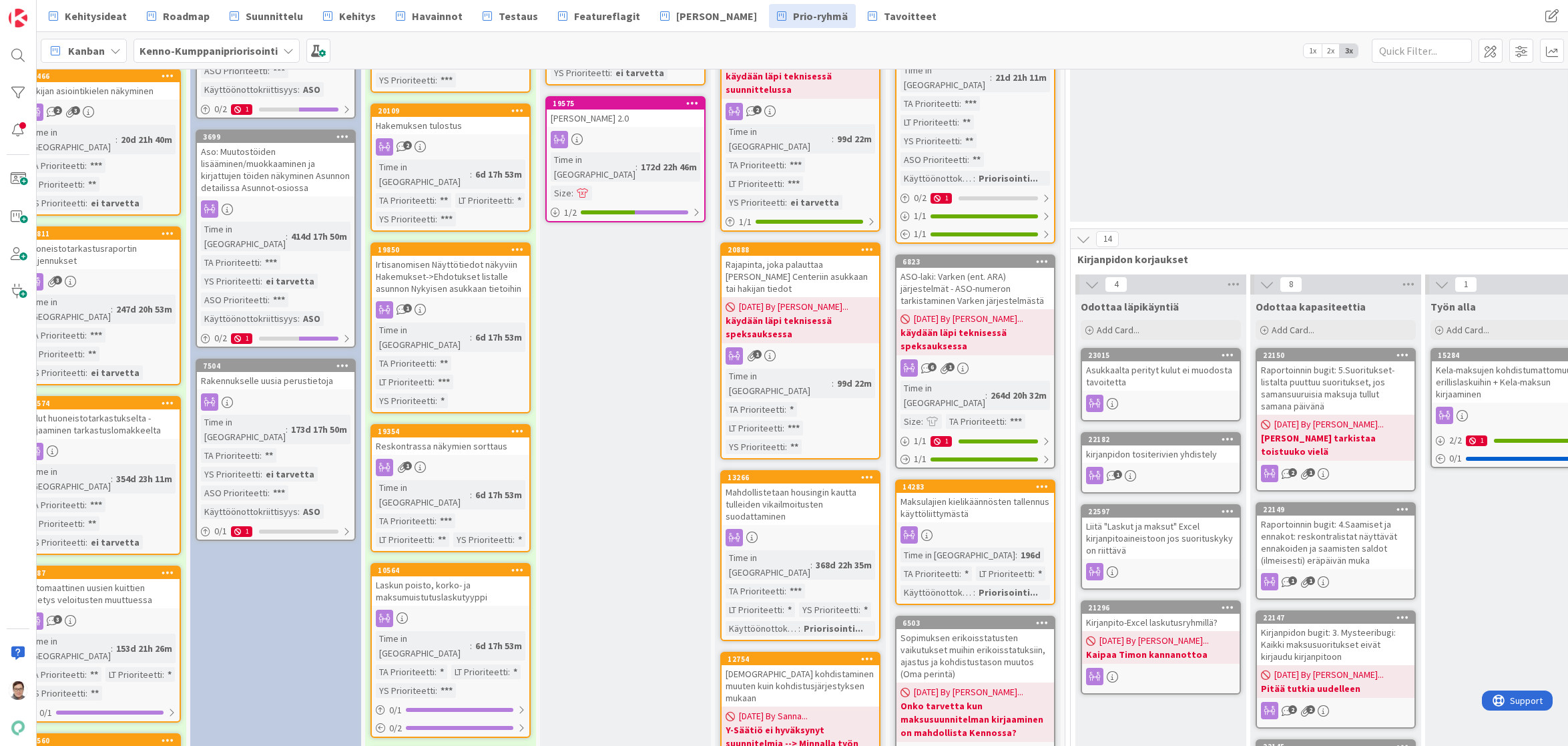
scroll to position [868, 26]
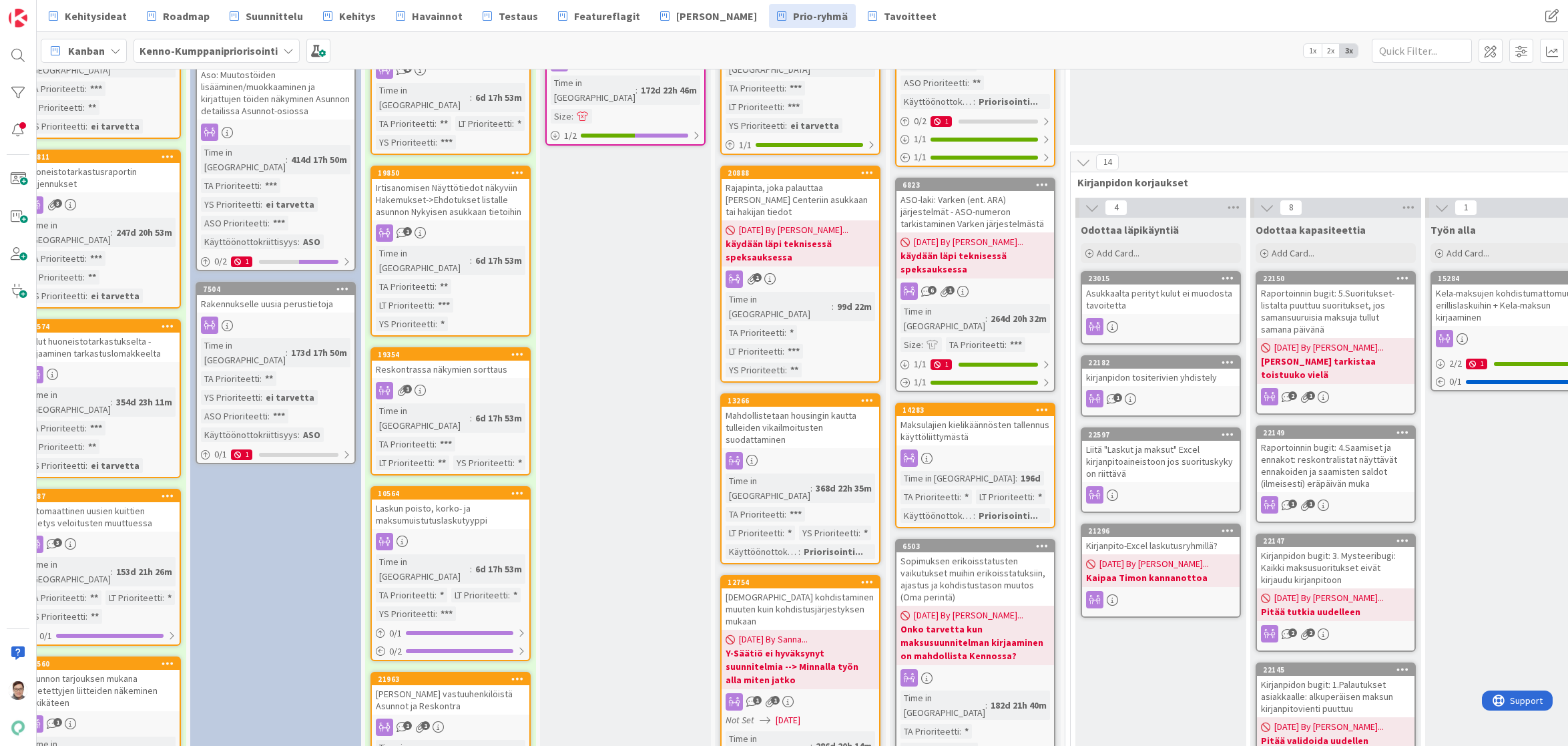
click at [805, 407] on div "Mahdollistetaan housingin kautta tulleiden vikailmoitusten suodattaminen" at bounding box center [800, 428] width 157 height 42
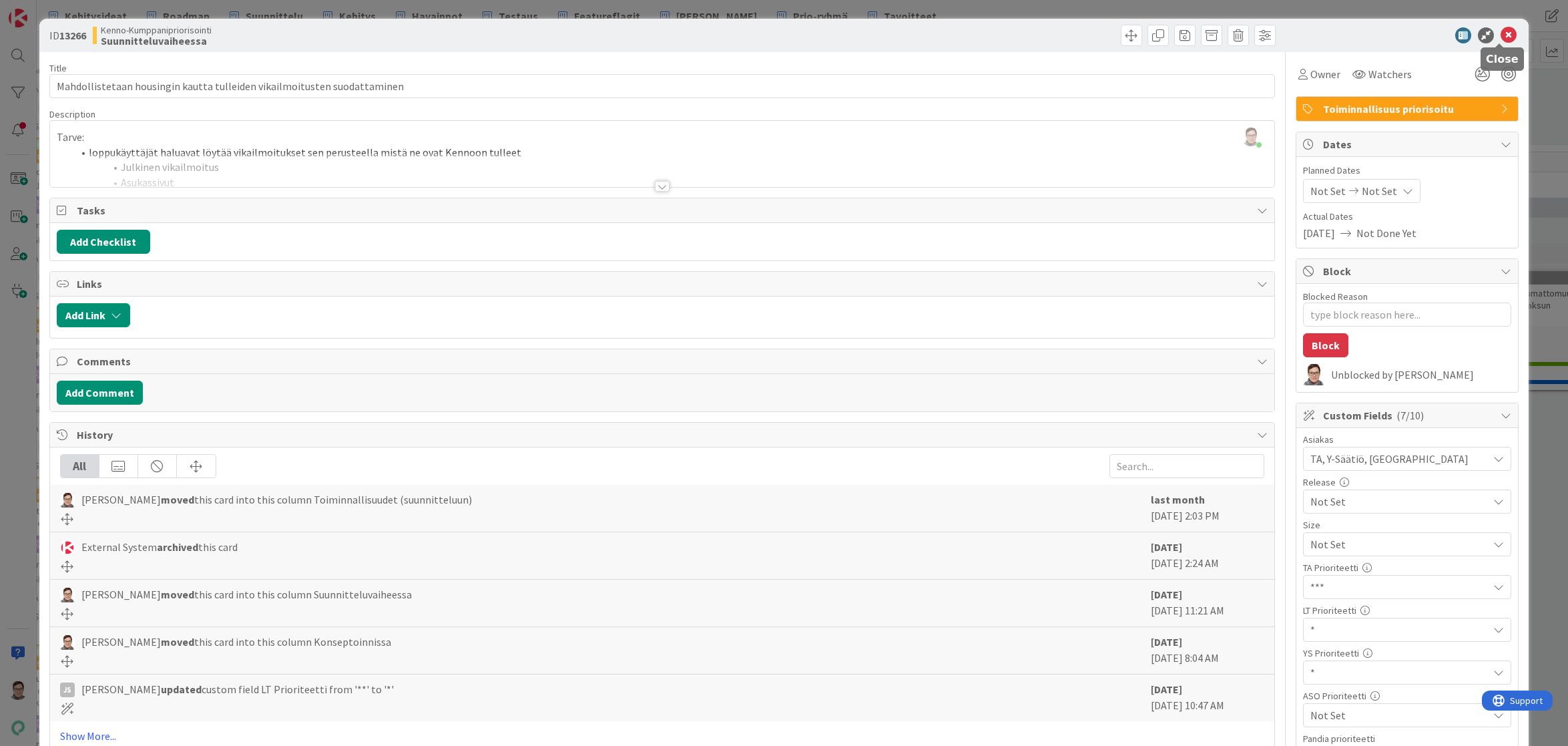
click at [1504, 40] on icon at bounding box center [1508, 35] width 16 height 16
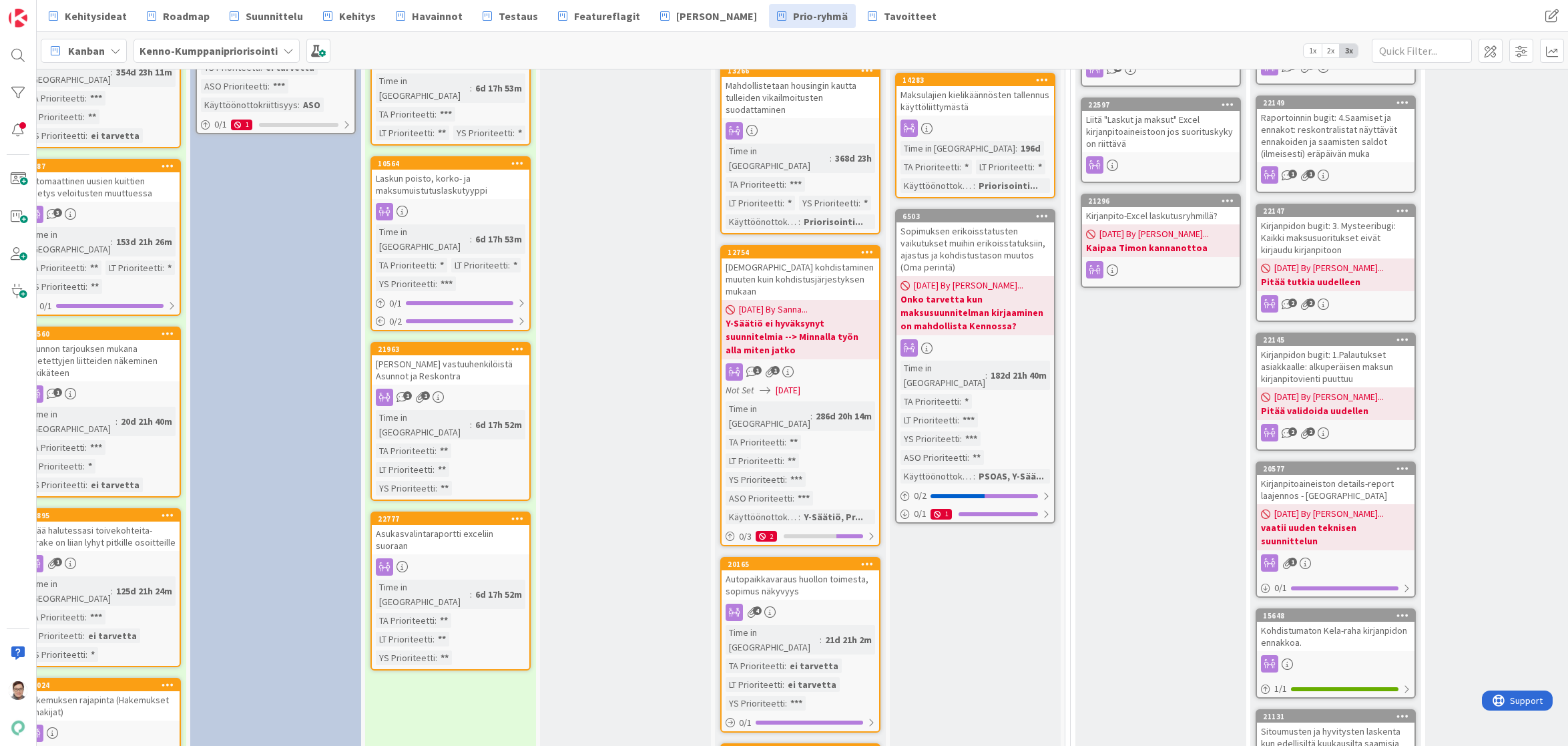
scroll to position [1202, 26]
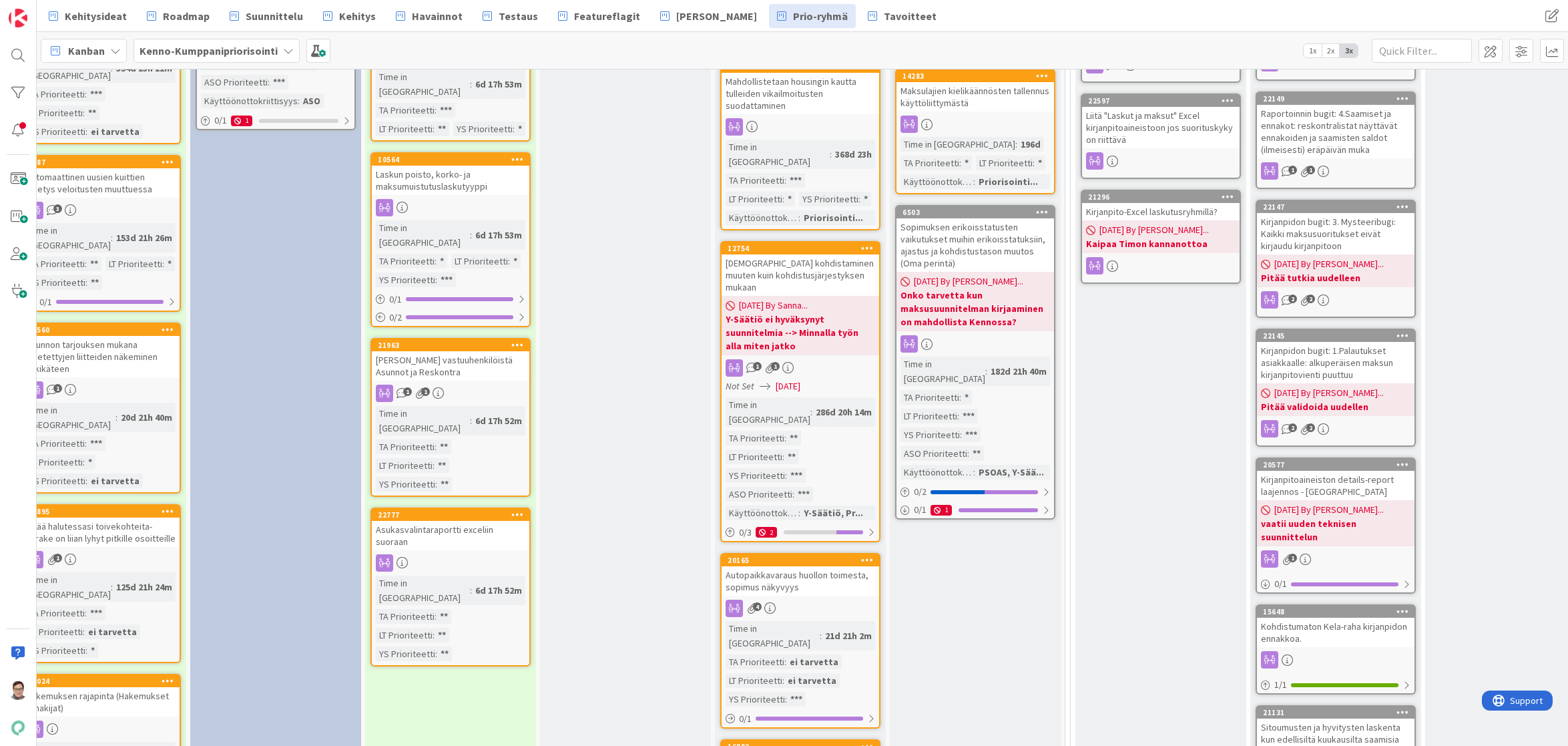
click at [776, 566] on div "Autopaikkavaraus huollon toimesta, sopimus näkyvyys" at bounding box center [800, 581] width 157 height 29
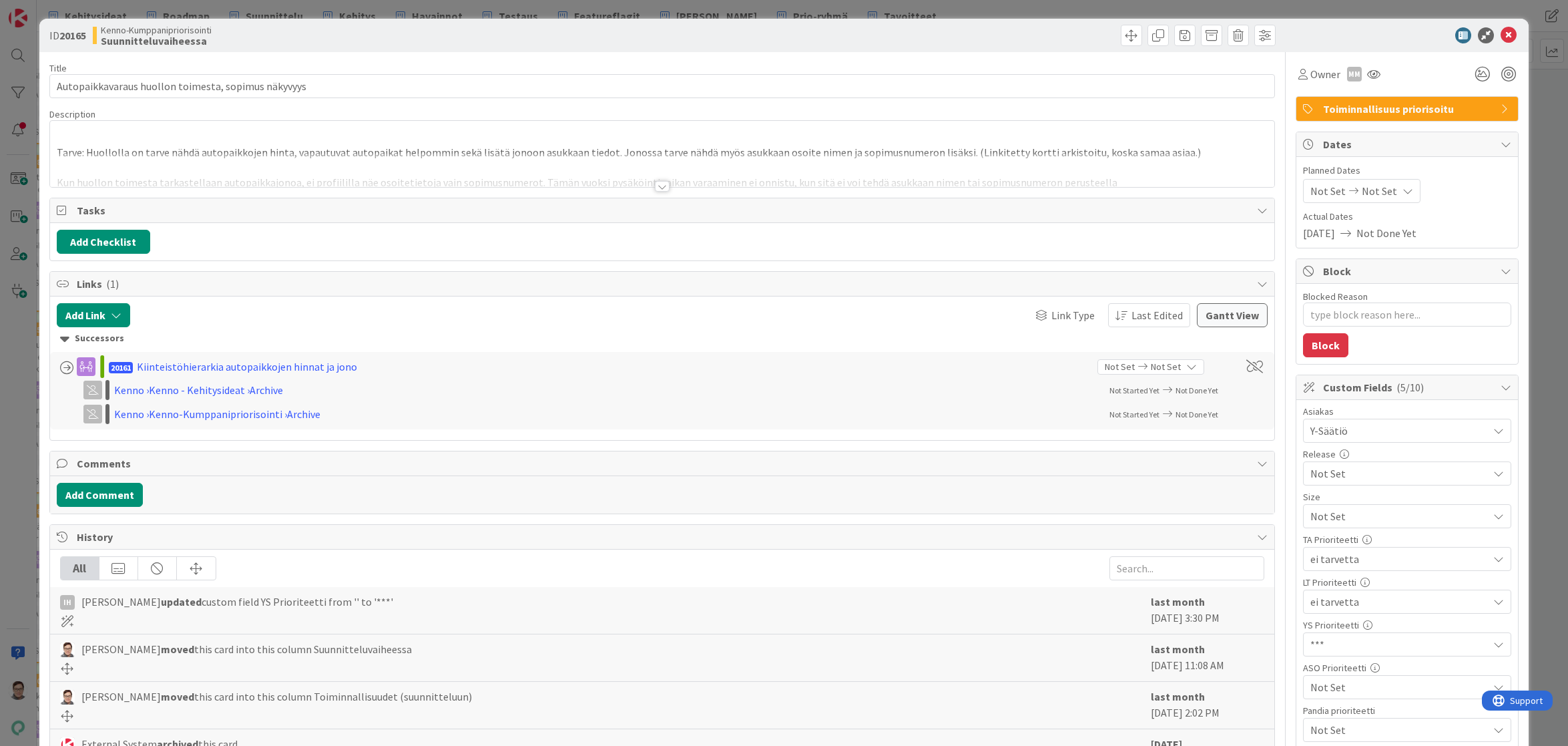
click at [655, 187] on div at bounding box center [662, 186] width 15 height 10
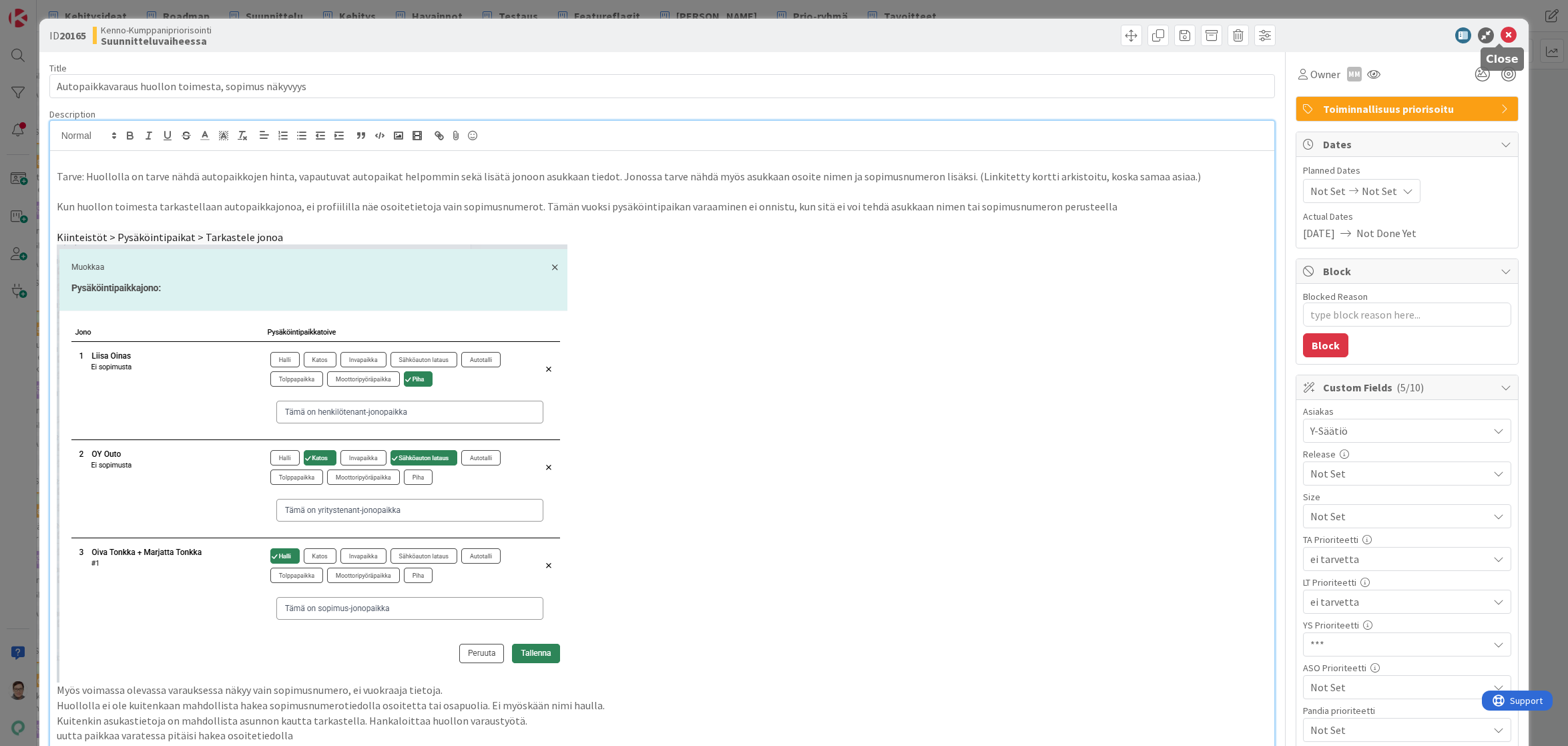
click at [1501, 40] on icon at bounding box center [1508, 35] width 16 height 16
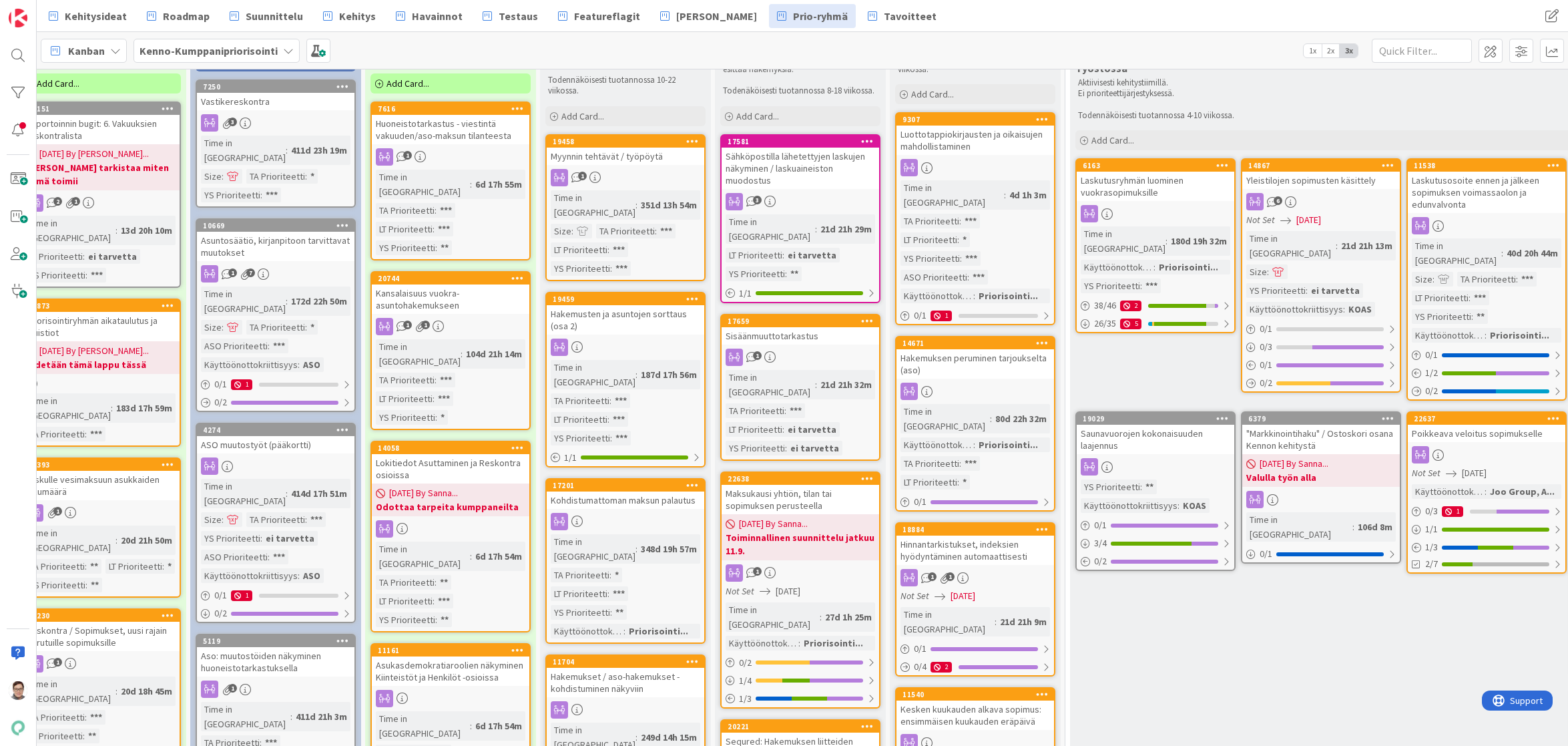
scroll to position [134, 26]
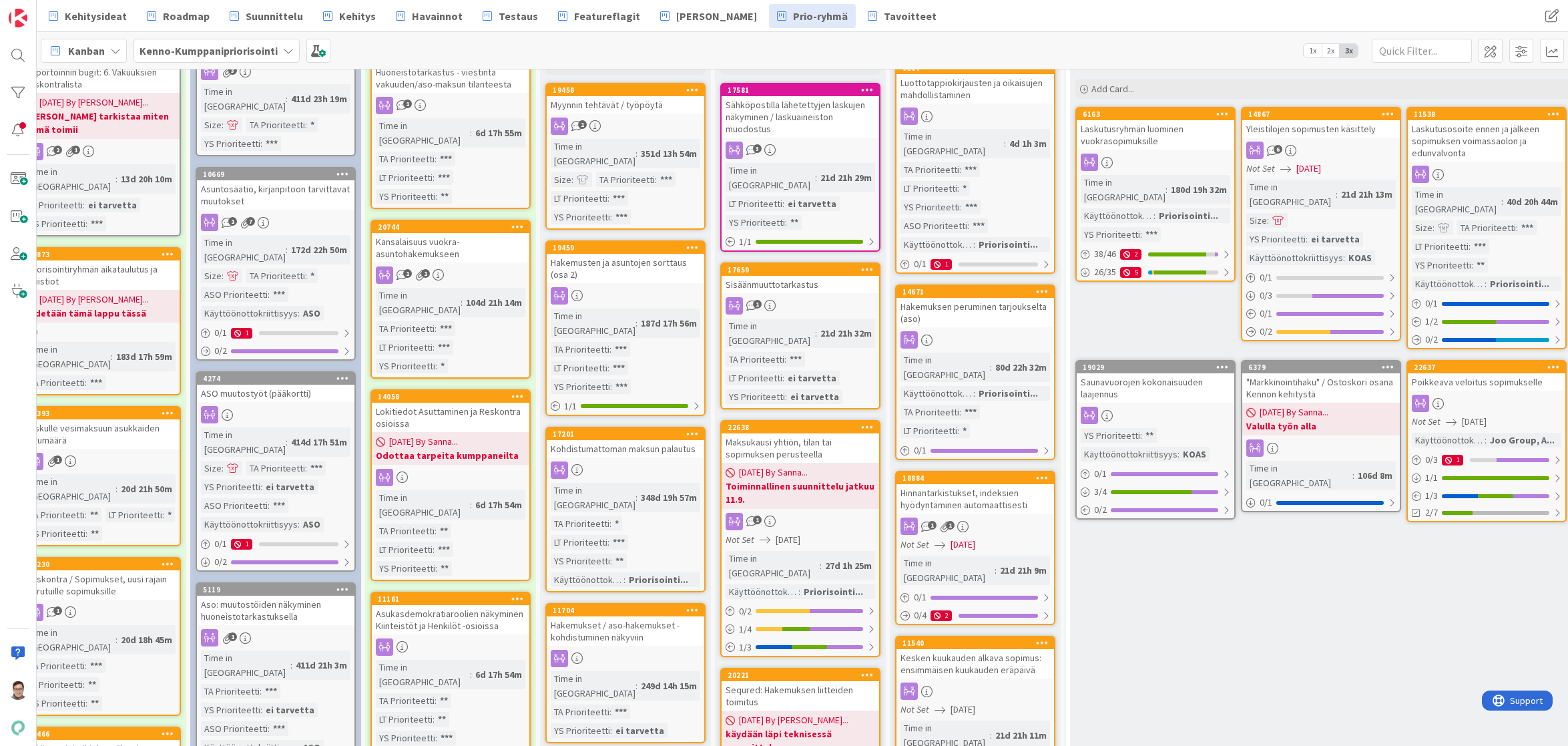
click at [614, 440] on div "Kohdistumattoman maksun palautus" at bounding box center [625, 449] width 157 height 17
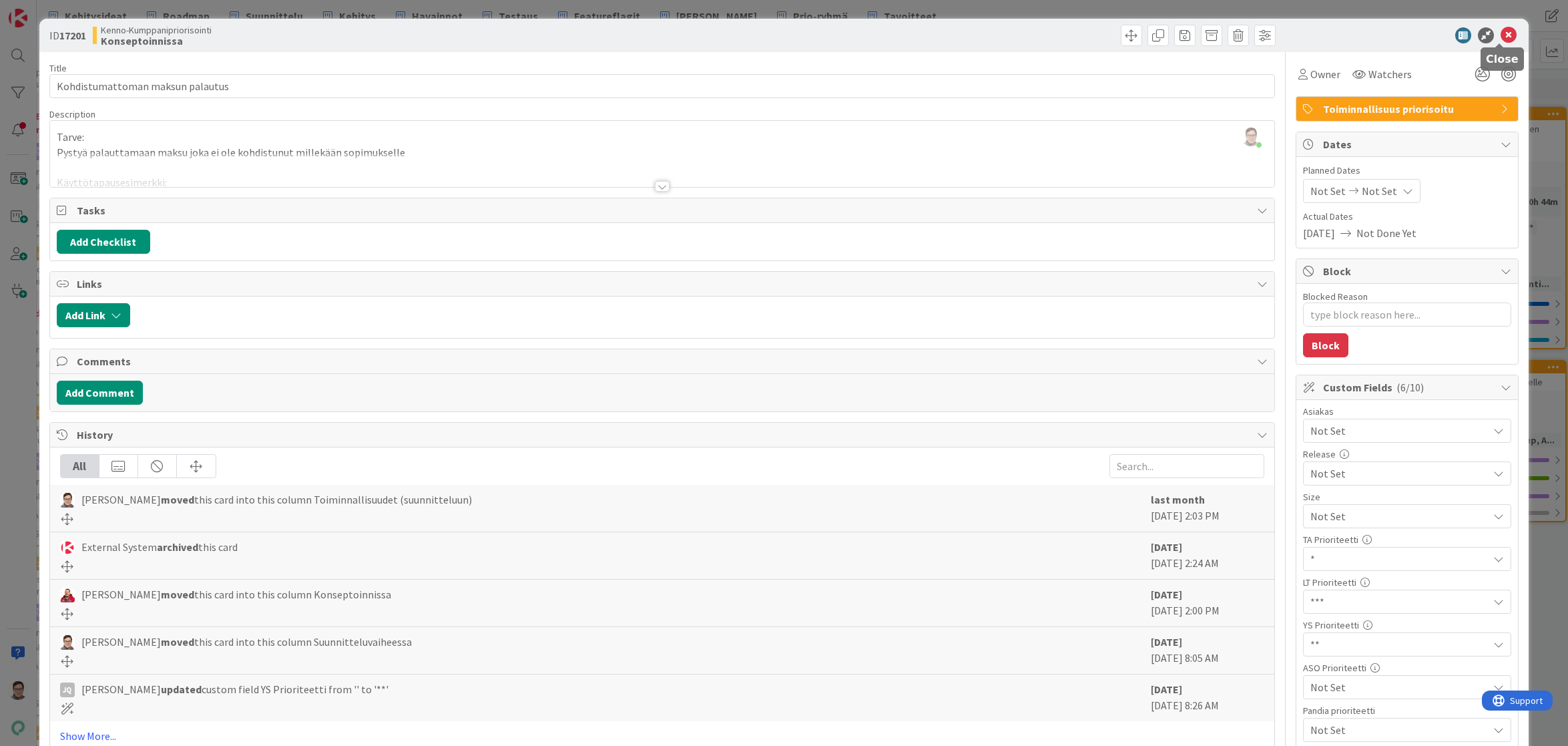
click at [1501, 42] on icon at bounding box center [1508, 35] width 16 height 16
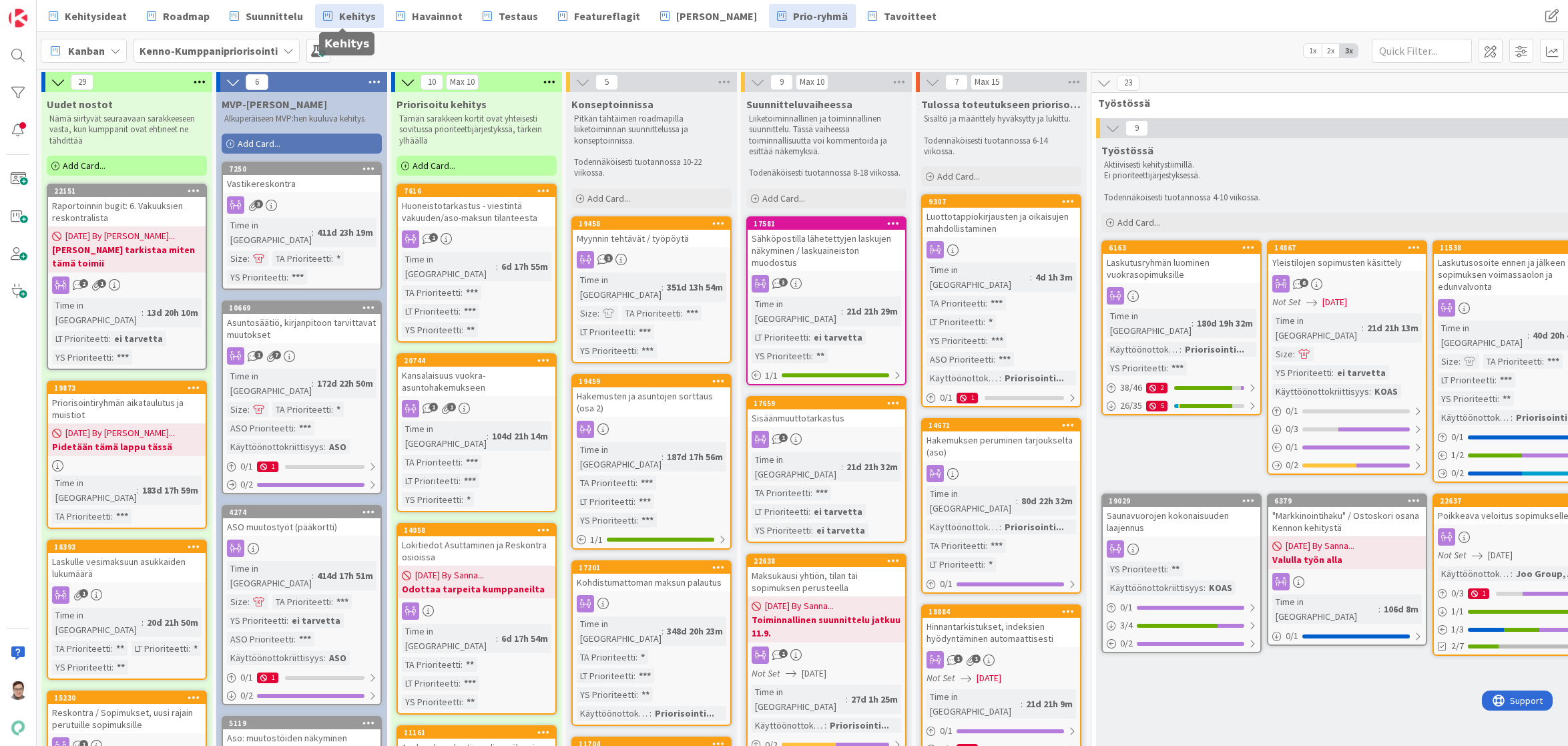
click at [343, 20] on span "Kehitys" at bounding box center [357, 16] width 37 height 16
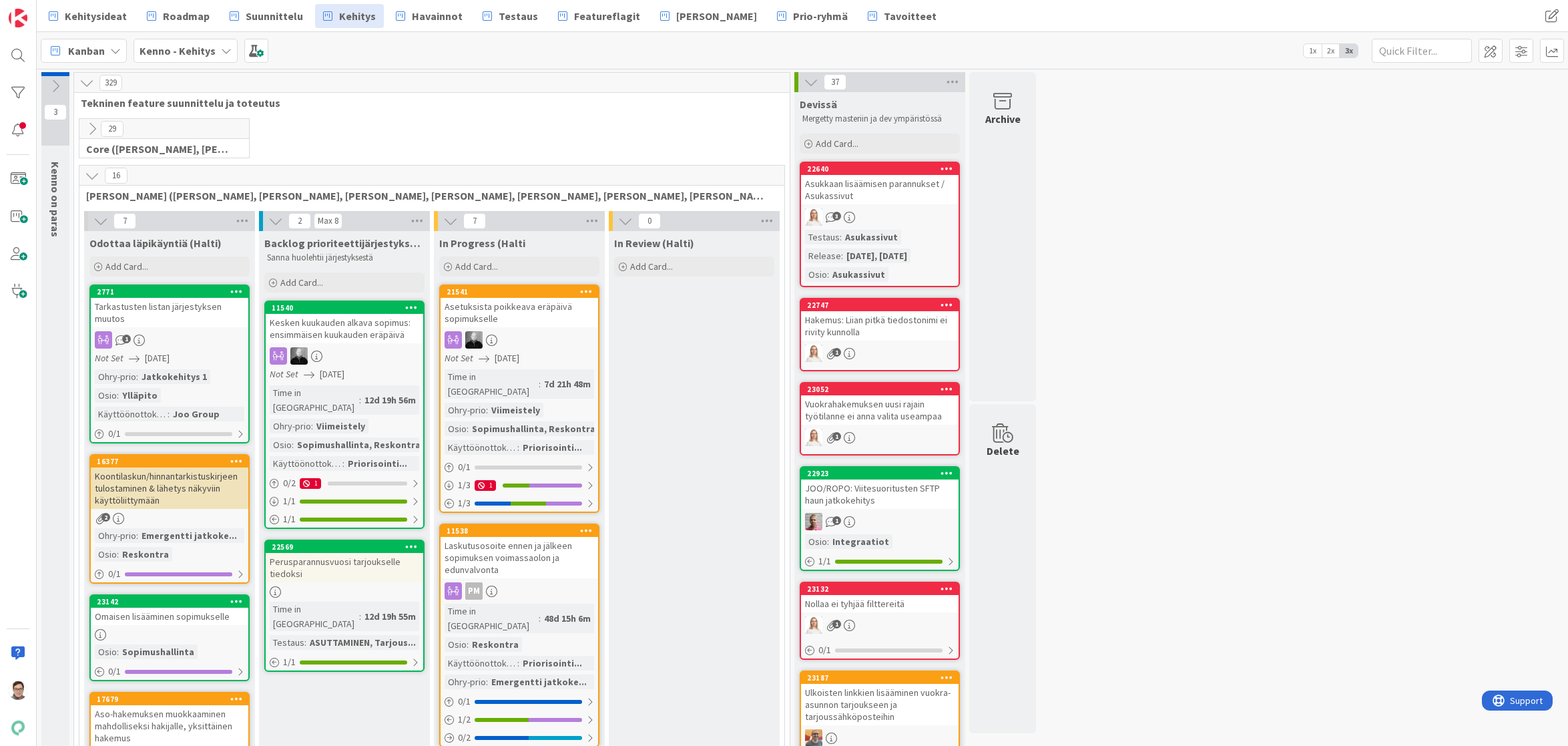
click at [90, 128] on icon at bounding box center [92, 128] width 15 height 15
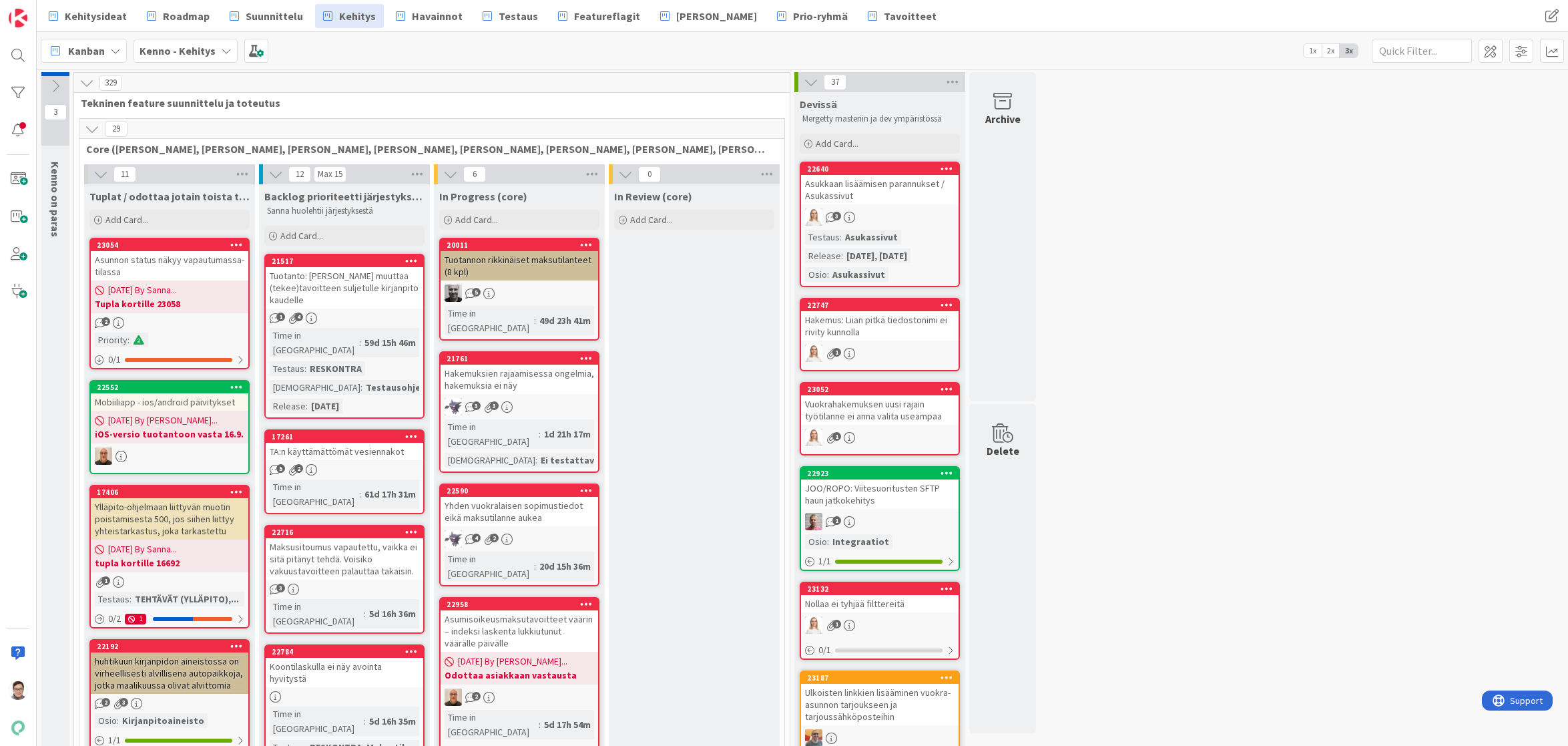
click at [90, 128] on icon at bounding box center [92, 128] width 15 height 15
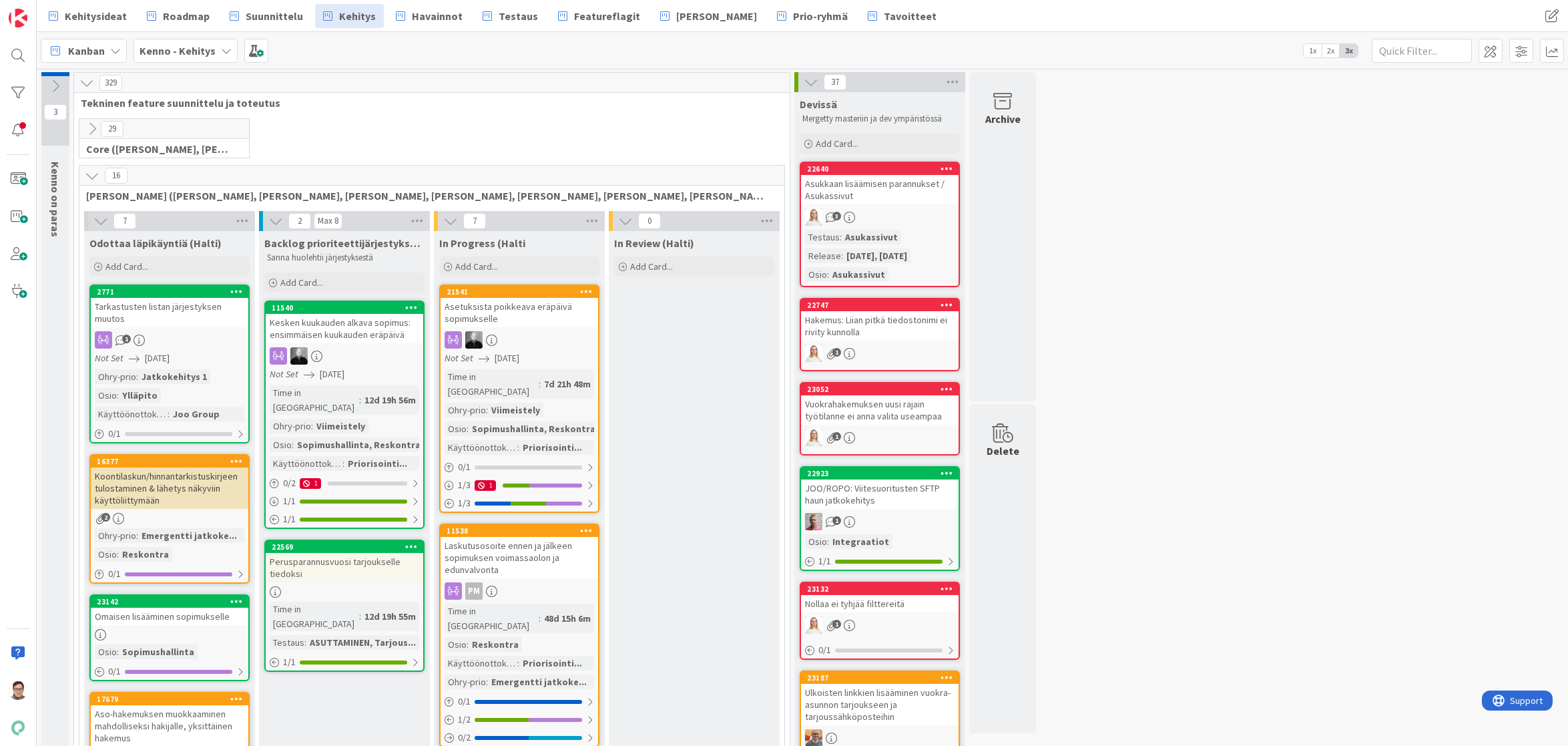
click at [94, 172] on icon at bounding box center [92, 175] width 15 height 15
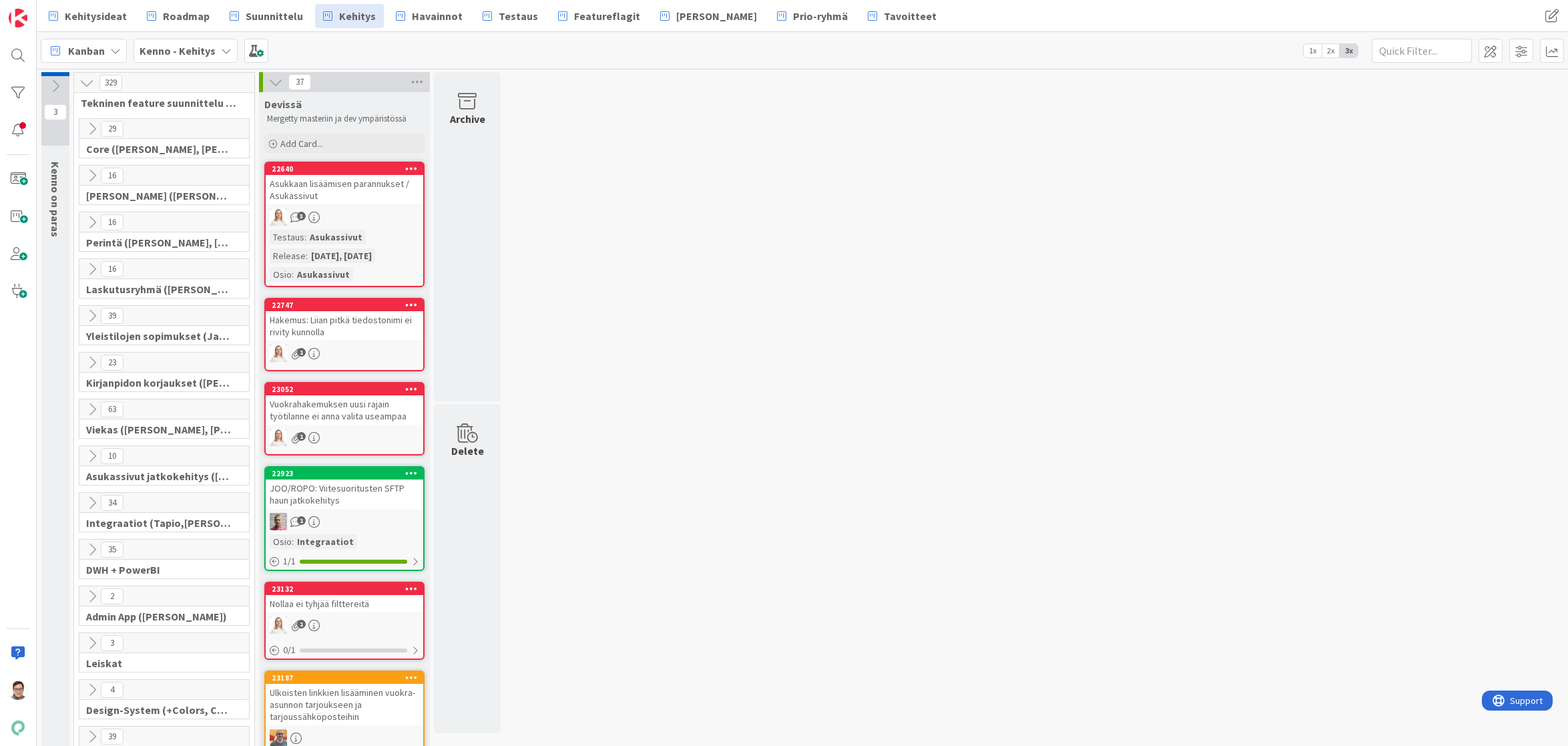
click at [94, 315] on icon at bounding box center [92, 315] width 15 height 15
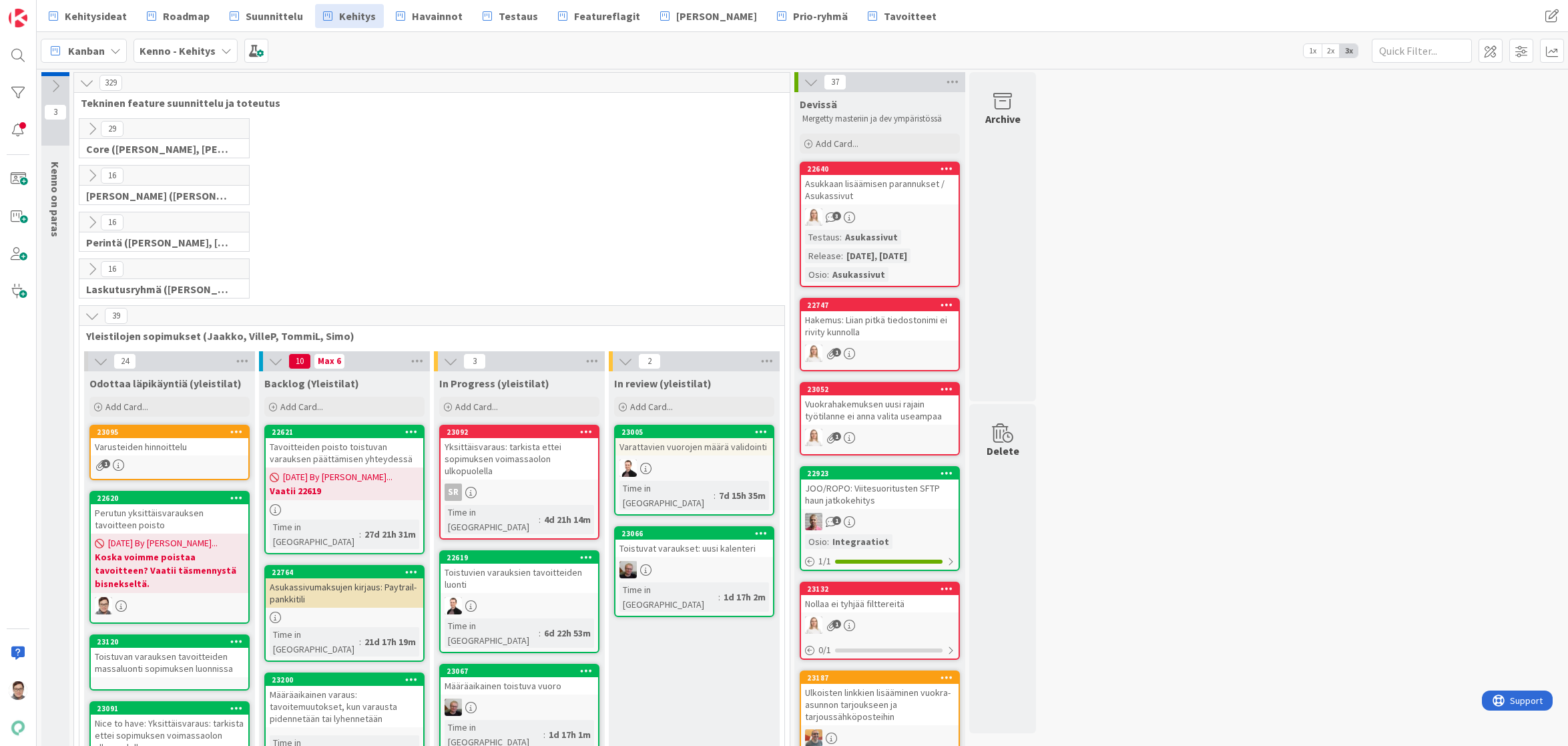
click at [94, 315] on icon at bounding box center [92, 315] width 15 height 15
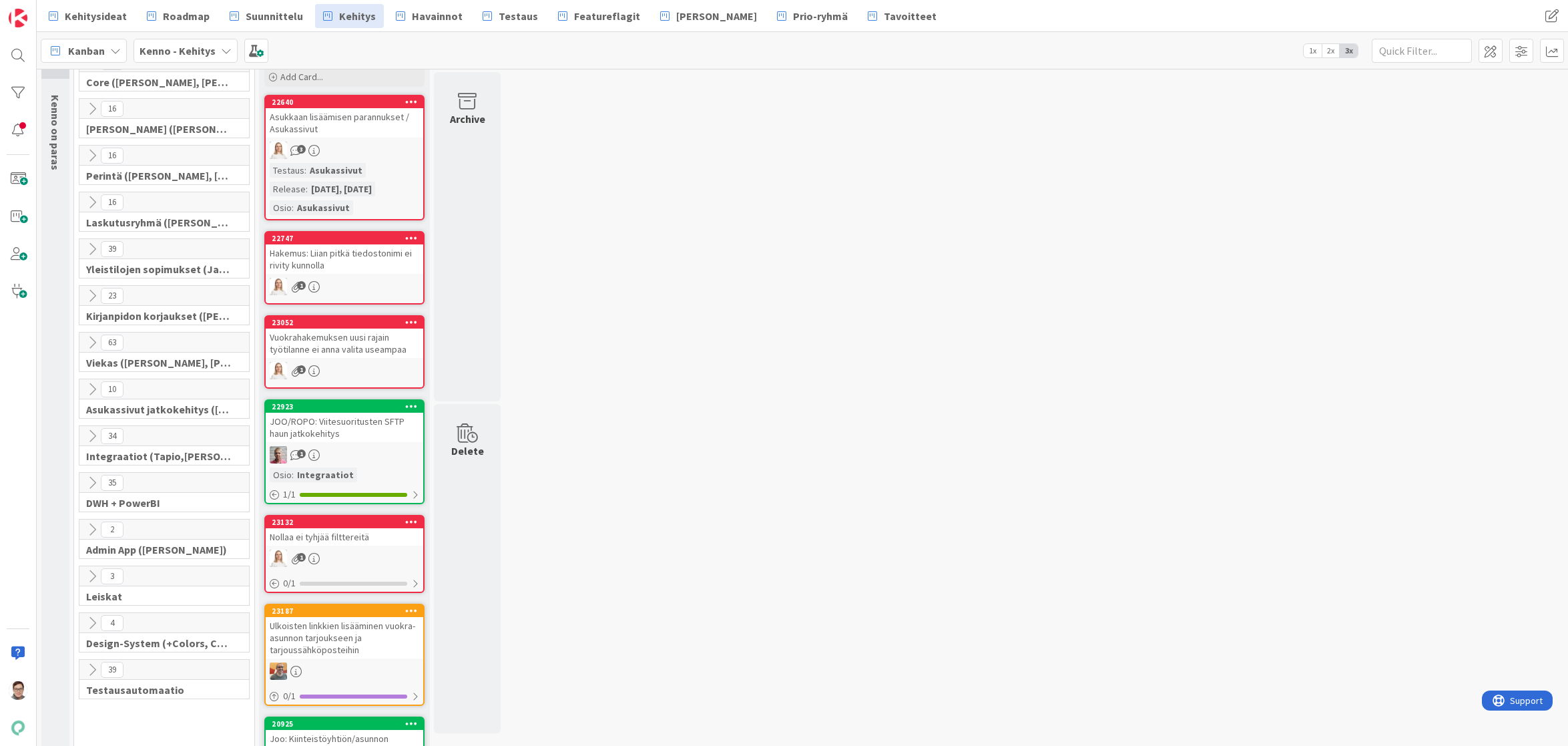
click at [90, 487] on icon at bounding box center [92, 483] width 15 height 15
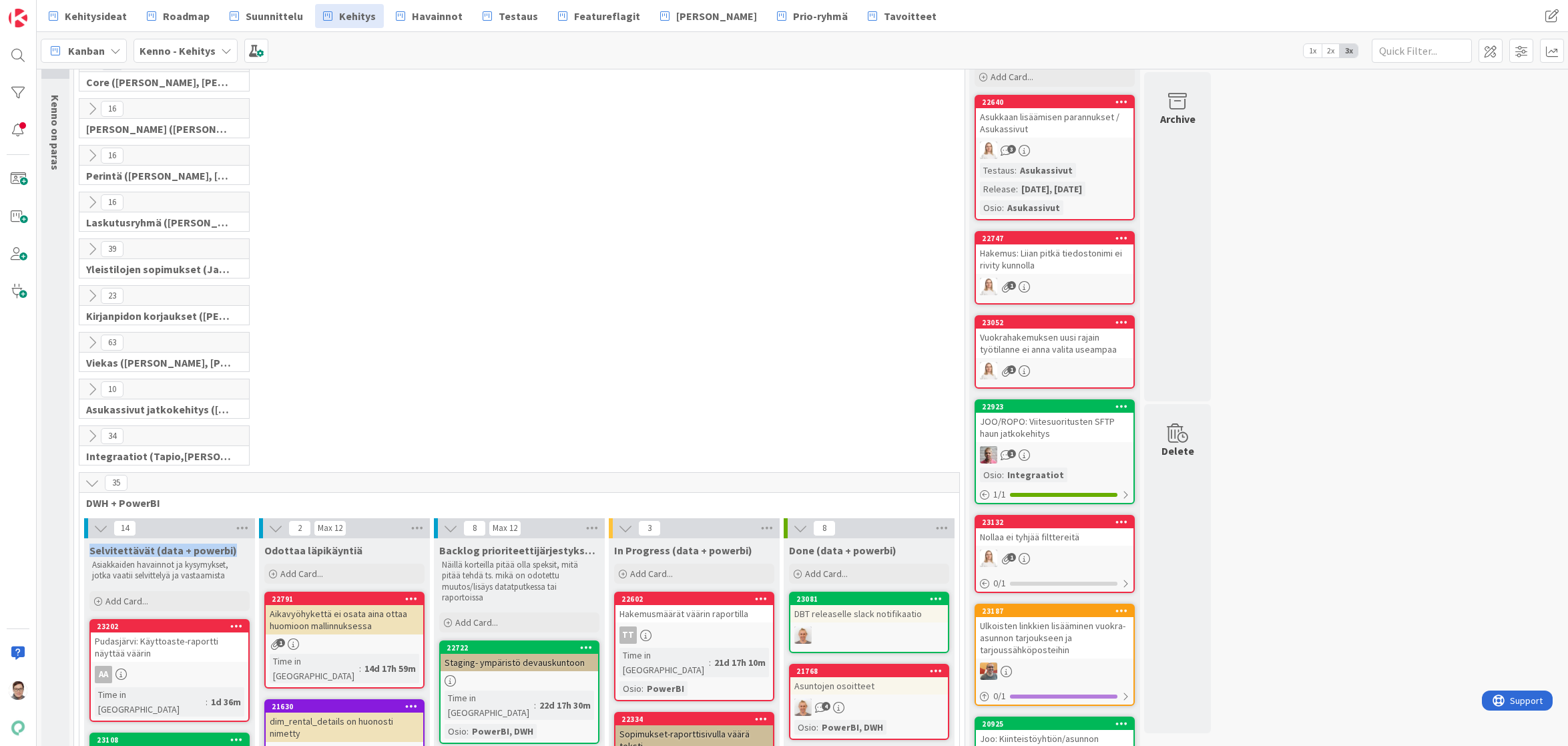
drag, startPoint x: 236, startPoint y: 553, endPoint x: 88, endPoint y: 556, distance: 148.0
click at [88, 556] on div "Selvitettävät (data + powerbi) Asiakkaiden havainnot ja kysymykset, jotka vaati…" at bounding box center [169, 561] width 171 height 46
copy span "Selvitettävät (data + powerbi)"
click at [498, 17] on span "Testaus" at bounding box center [518, 16] width 40 height 16
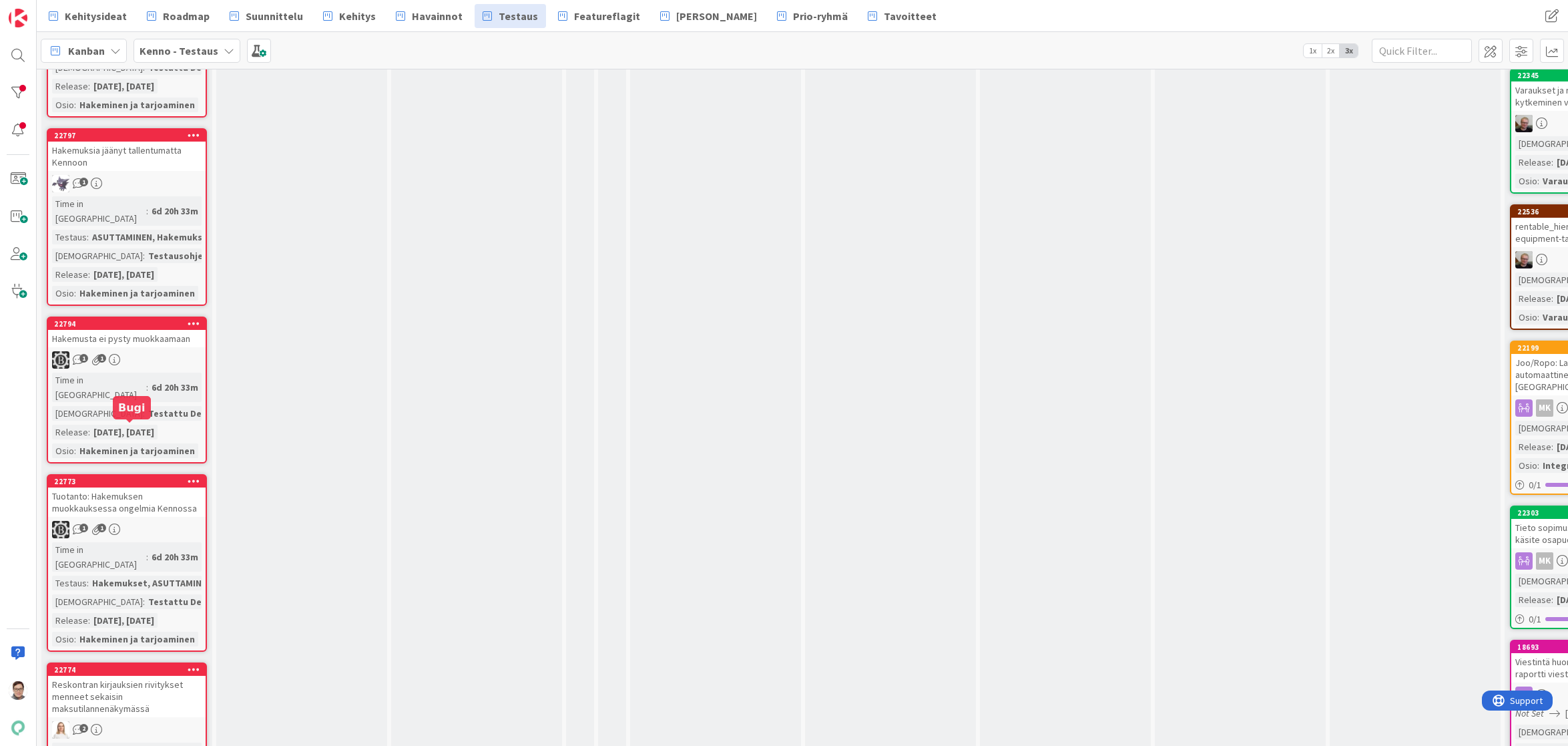
scroll to position [4875, 0]
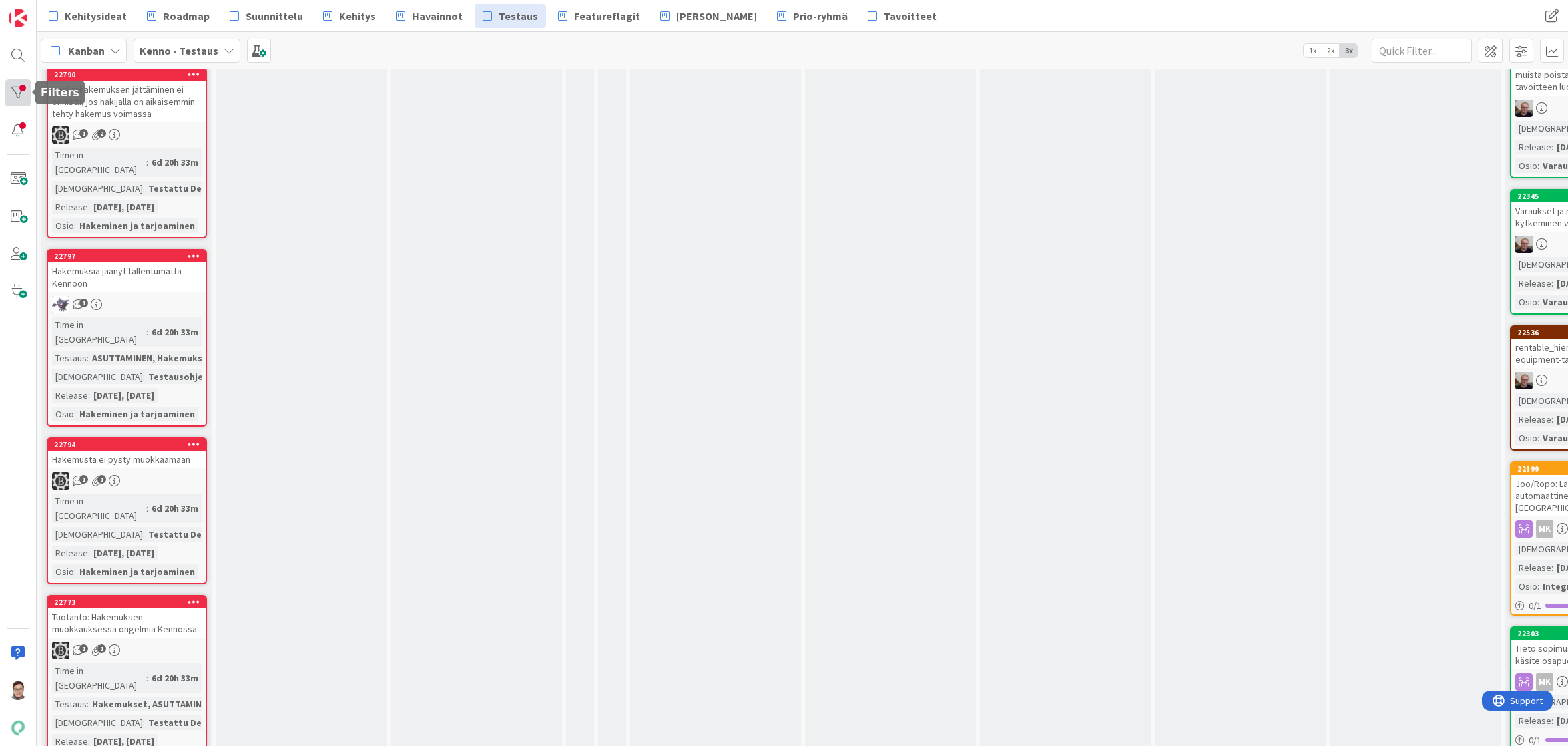
click at [21, 94] on div at bounding box center [18, 93] width 27 height 27
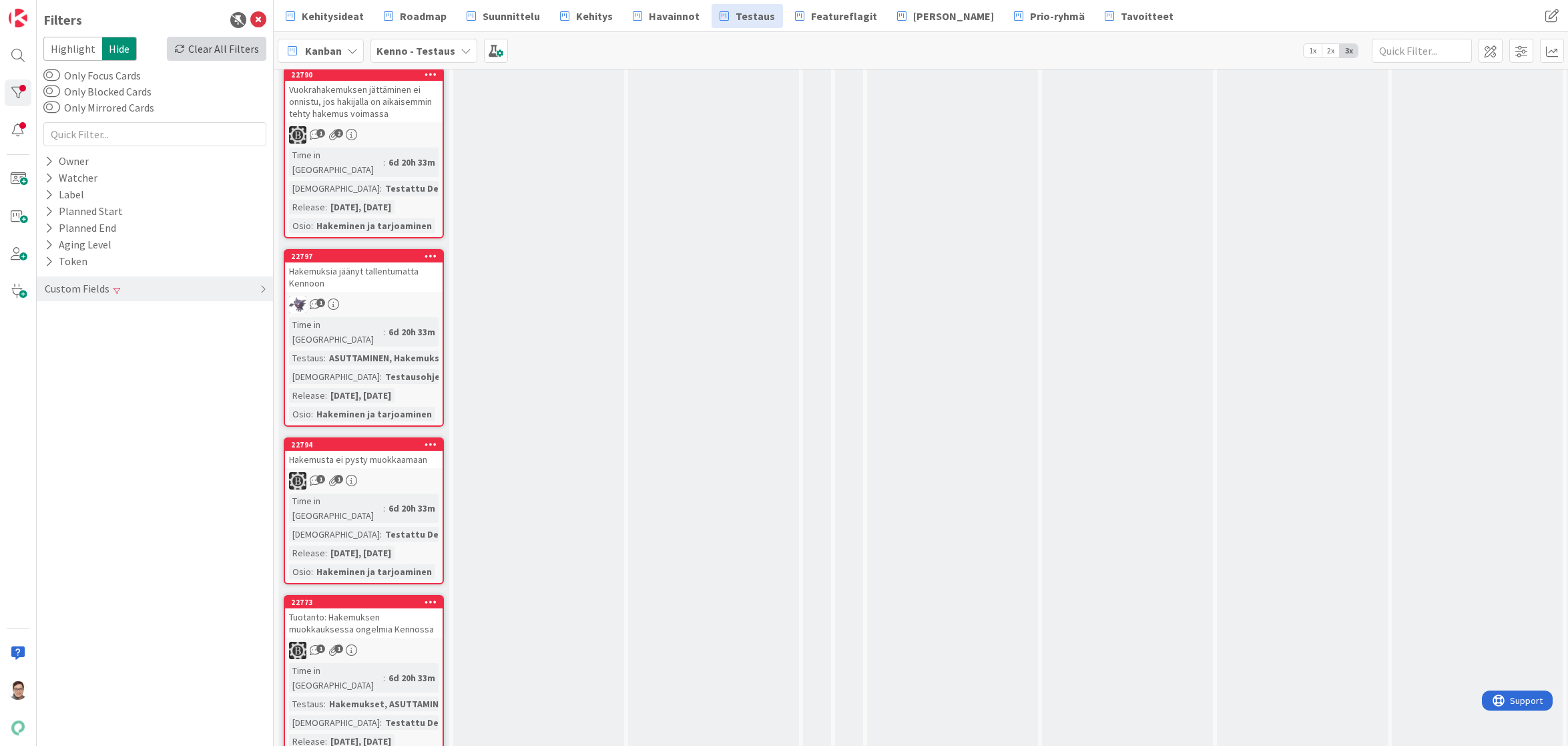
click at [241, 53] on div "Clear All Filters" at bounding box center [217, 49] width 100 height 24
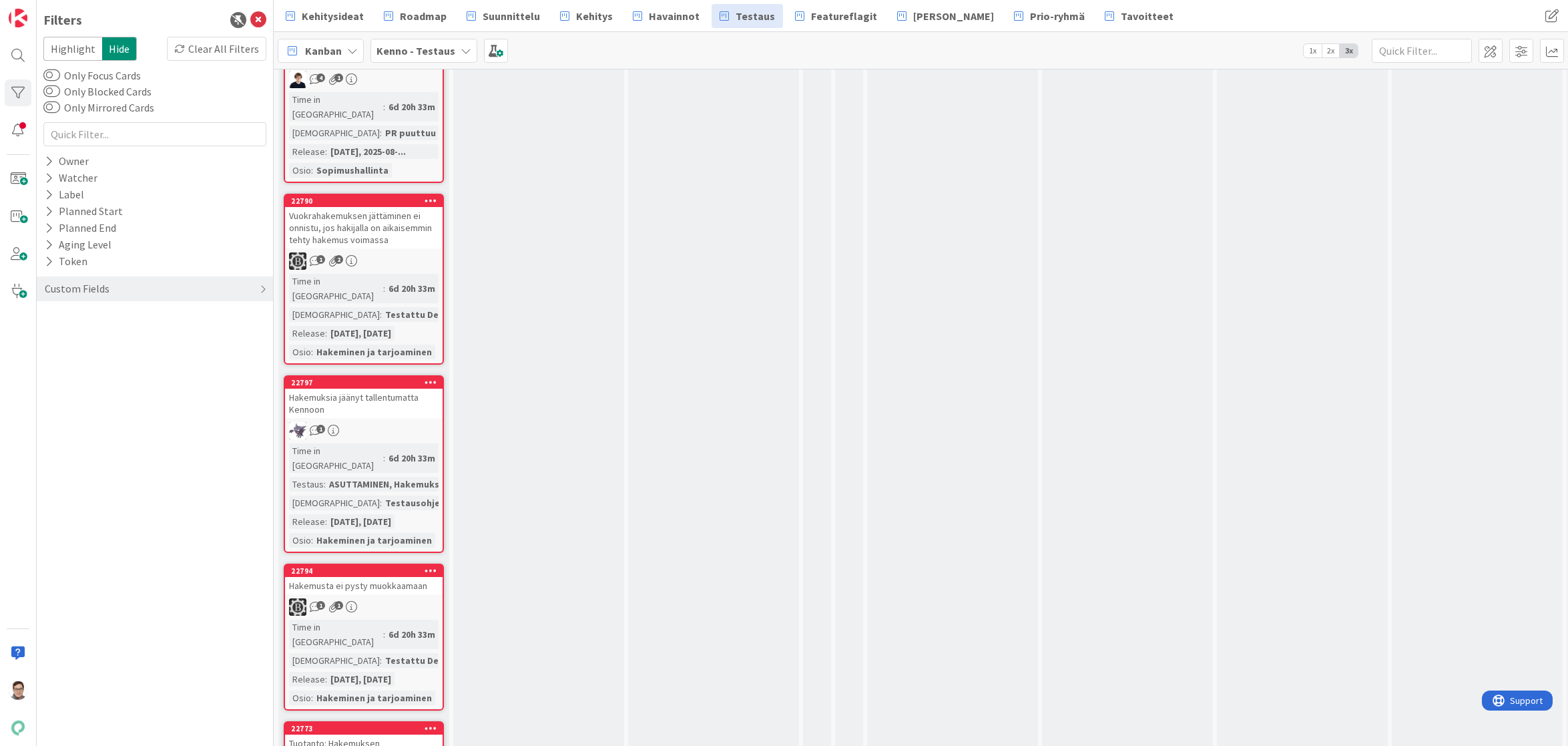
scroll to position [4986, 0]
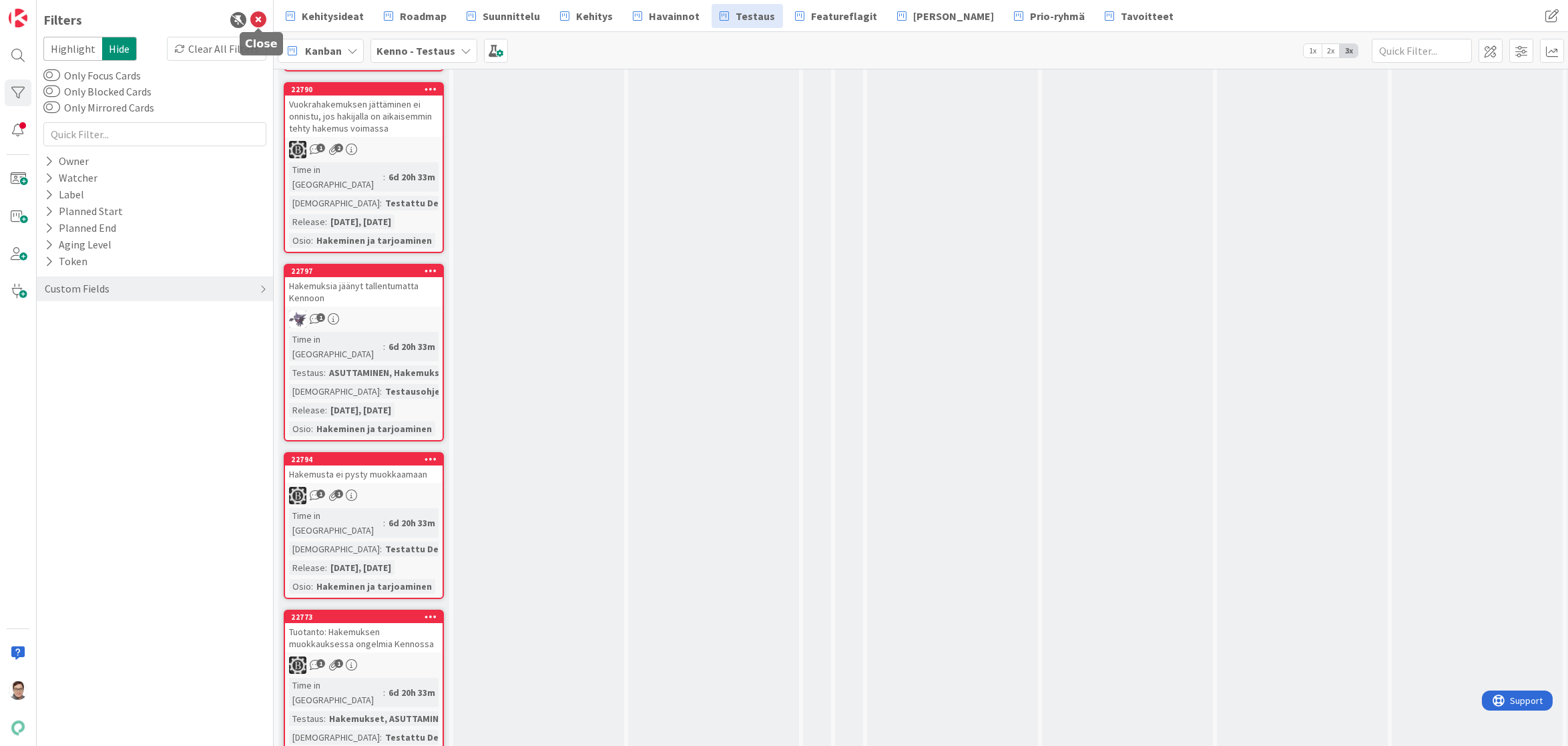
click at [259, 27] on icon at bounding box center [258, 19] width 16 height 16
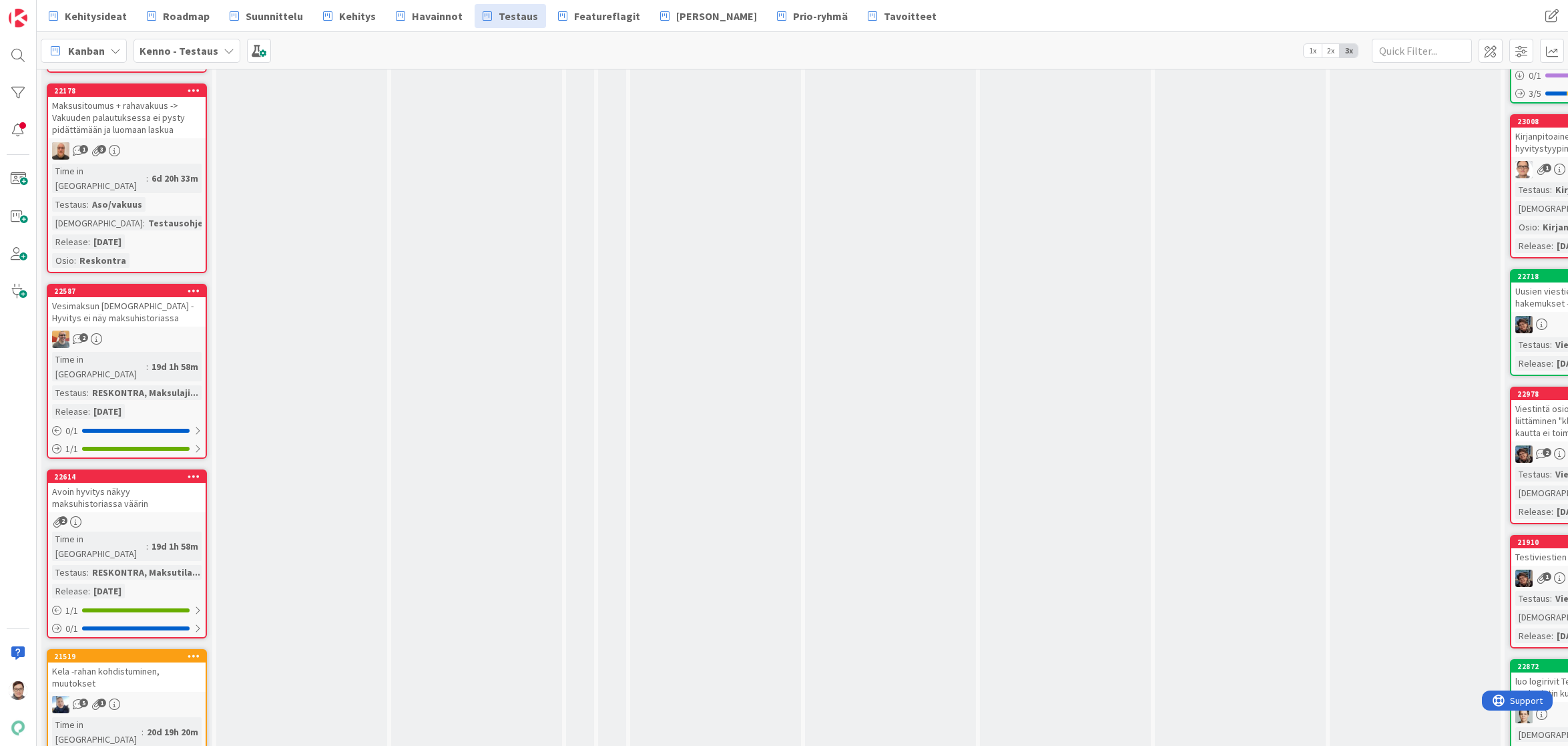
scroll to position [5987, 0]
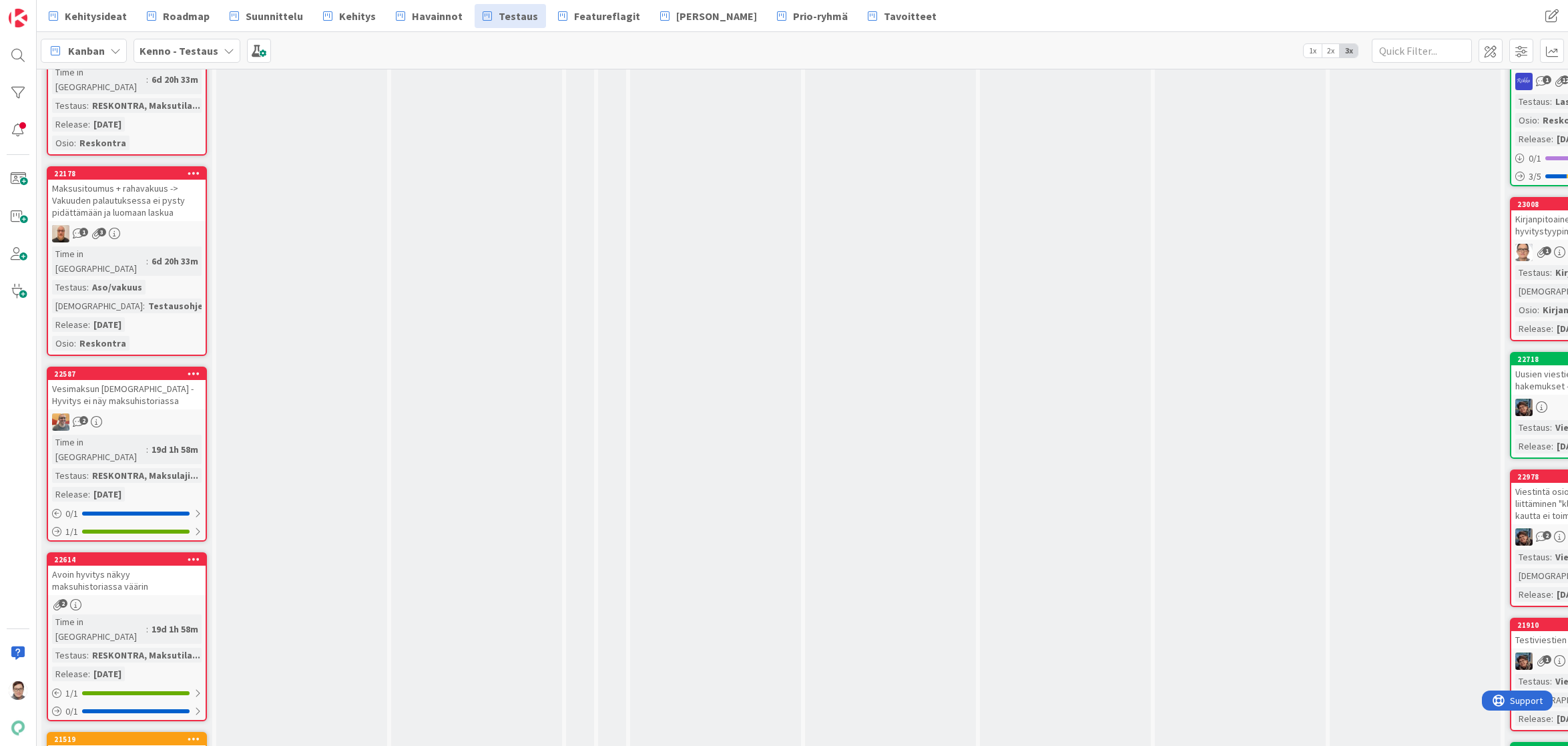
click at [115, 745] on div "Kela -rahan kohdistuminen, muutokset" at bounding box center [126, 760] width 157 height 29
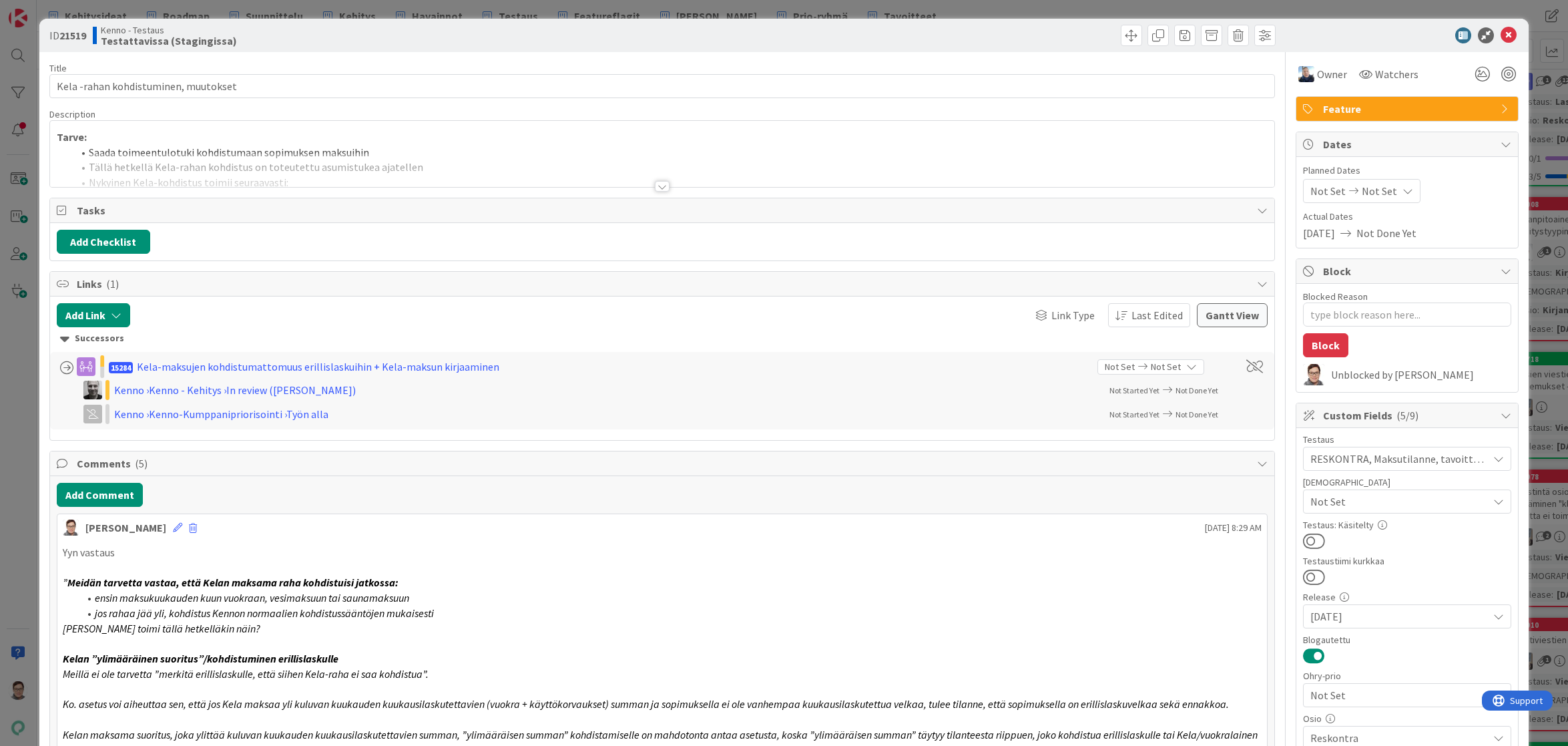
type textarea "x"
click at [343, 736] on em "Kelan maksama suoritus, joka ylittää kuluvan kuukauden kuukausilaskutettavien s…" at bounding box center [661, 749] width 1197 height 44
click at [1501, 34] on icon at bounding box center [1508, 35] width 16 height 16
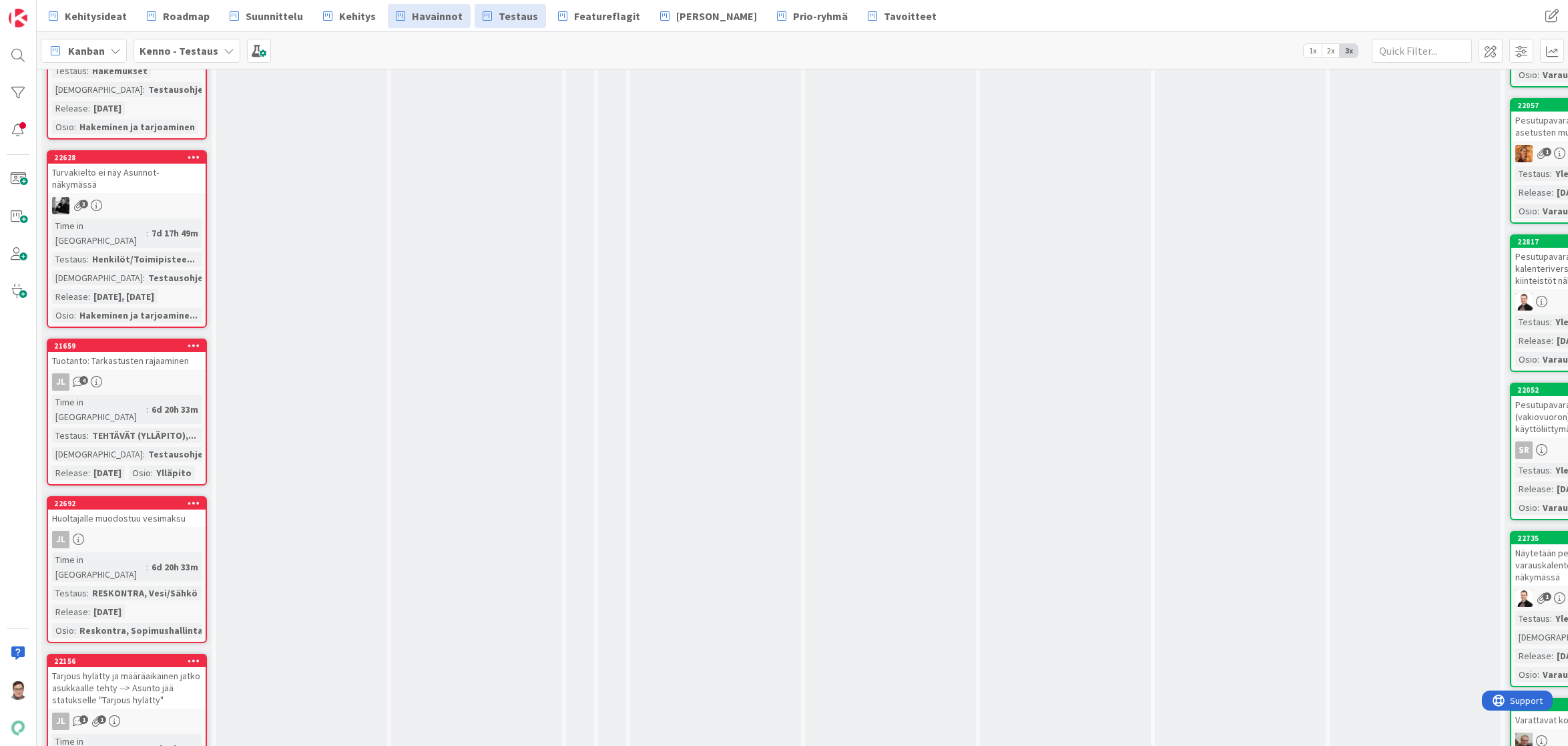
scroll to position [3250, 0]
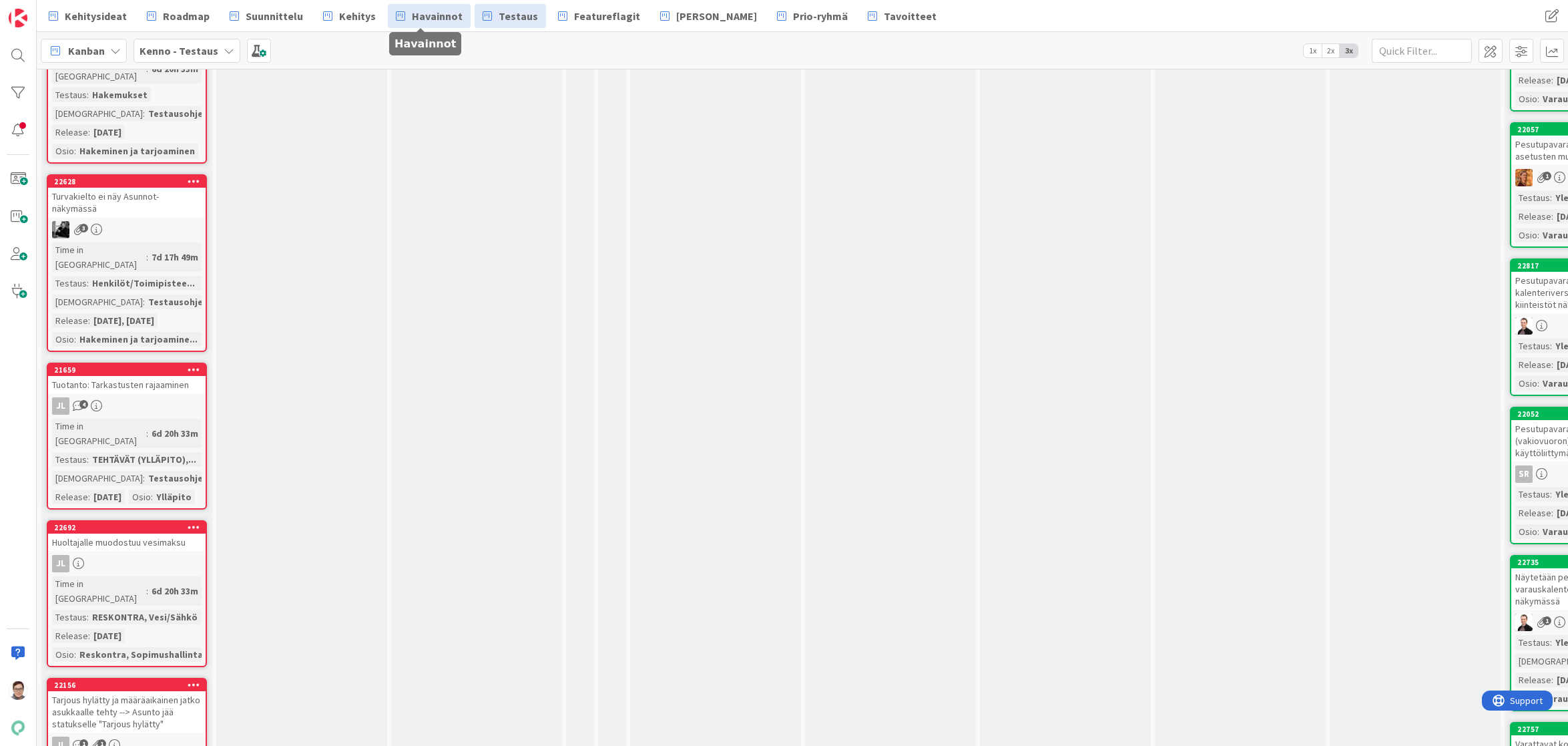
click at [417, 16] on span "Havainnot" at bounding box center [437, 16] width 51 height 16
